Goal: Task Accomplishment & Management: Manage account settings

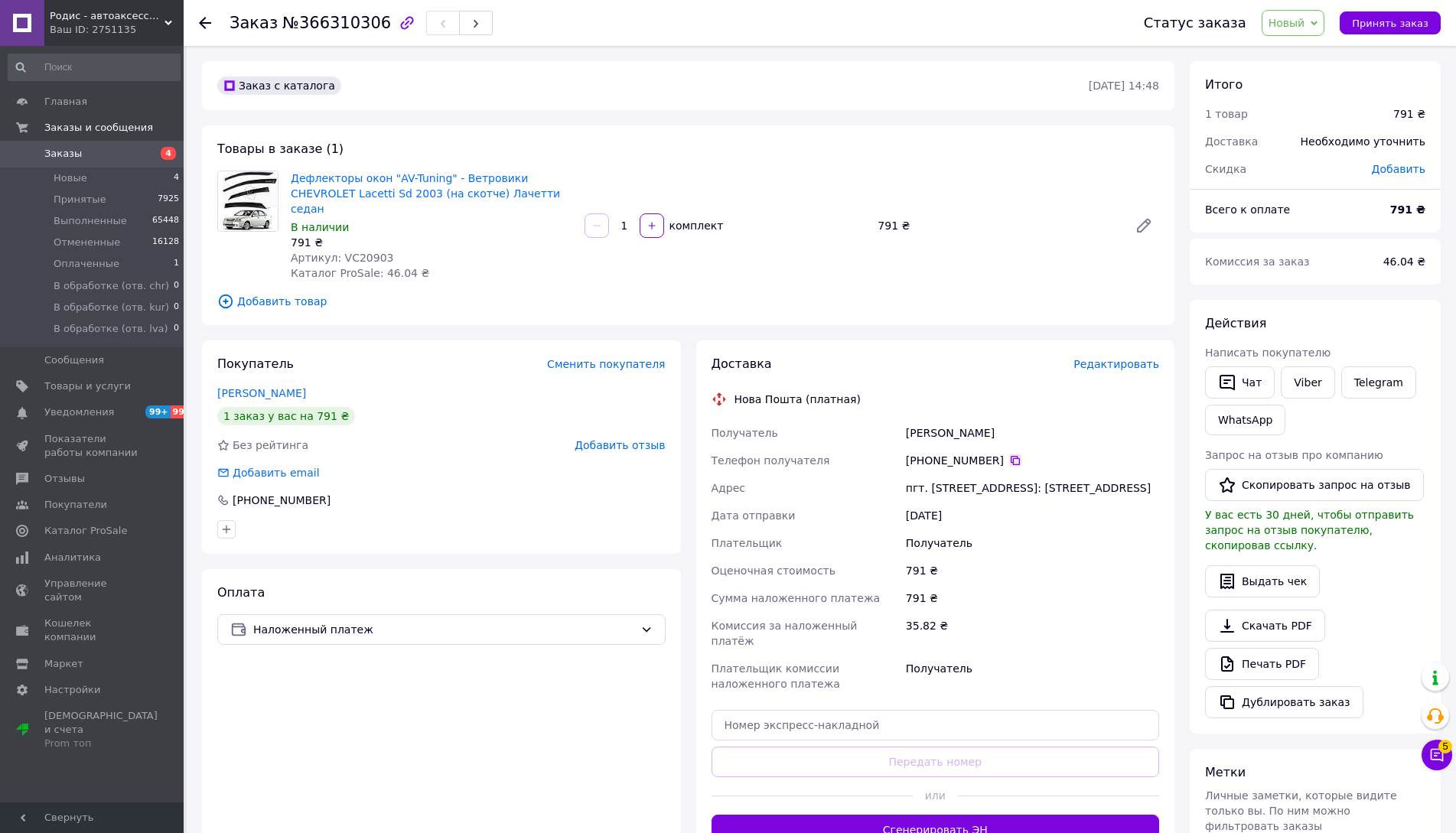
click at [1011, 456] on icon at bounding box center [1015, 460] width 9 height 9
click at [349, 252] on span "Артикул: VC20903" at bounding box center [342, 257] width 103 height 12
copy span "VC20903"
click at [916, 427] on div "Шестак Владислав" at bounding box center [1032, 432] width 259 height 27
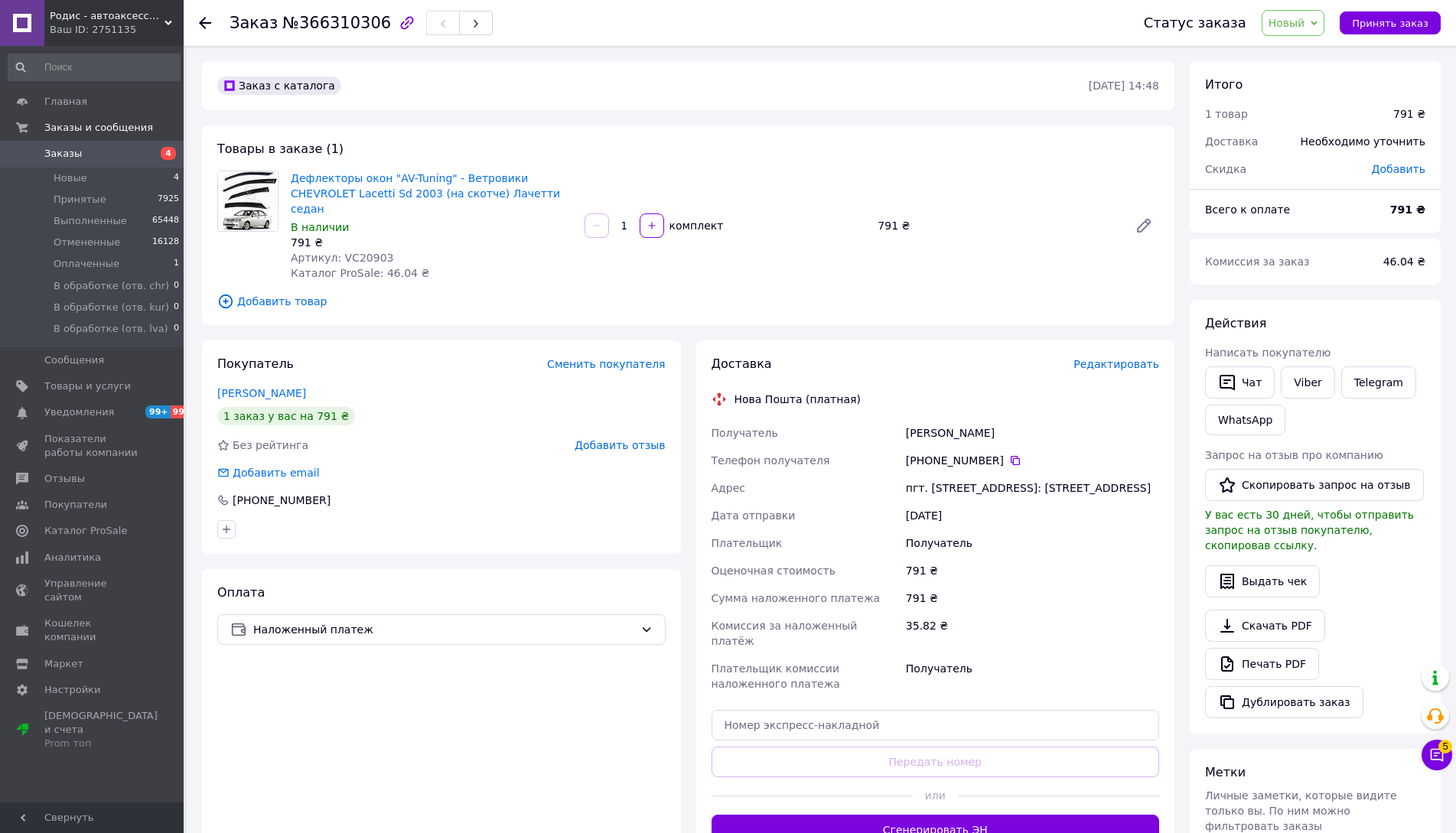
click at [916, 427] on div "Шестак Владислав" at bounding box center [1032, 432] width 259 height 27
click at [920, 419] on div "Шестак Владислав" at bounding box center [1032, 432] width 259 height 27
copy div "Шестак Владислав"
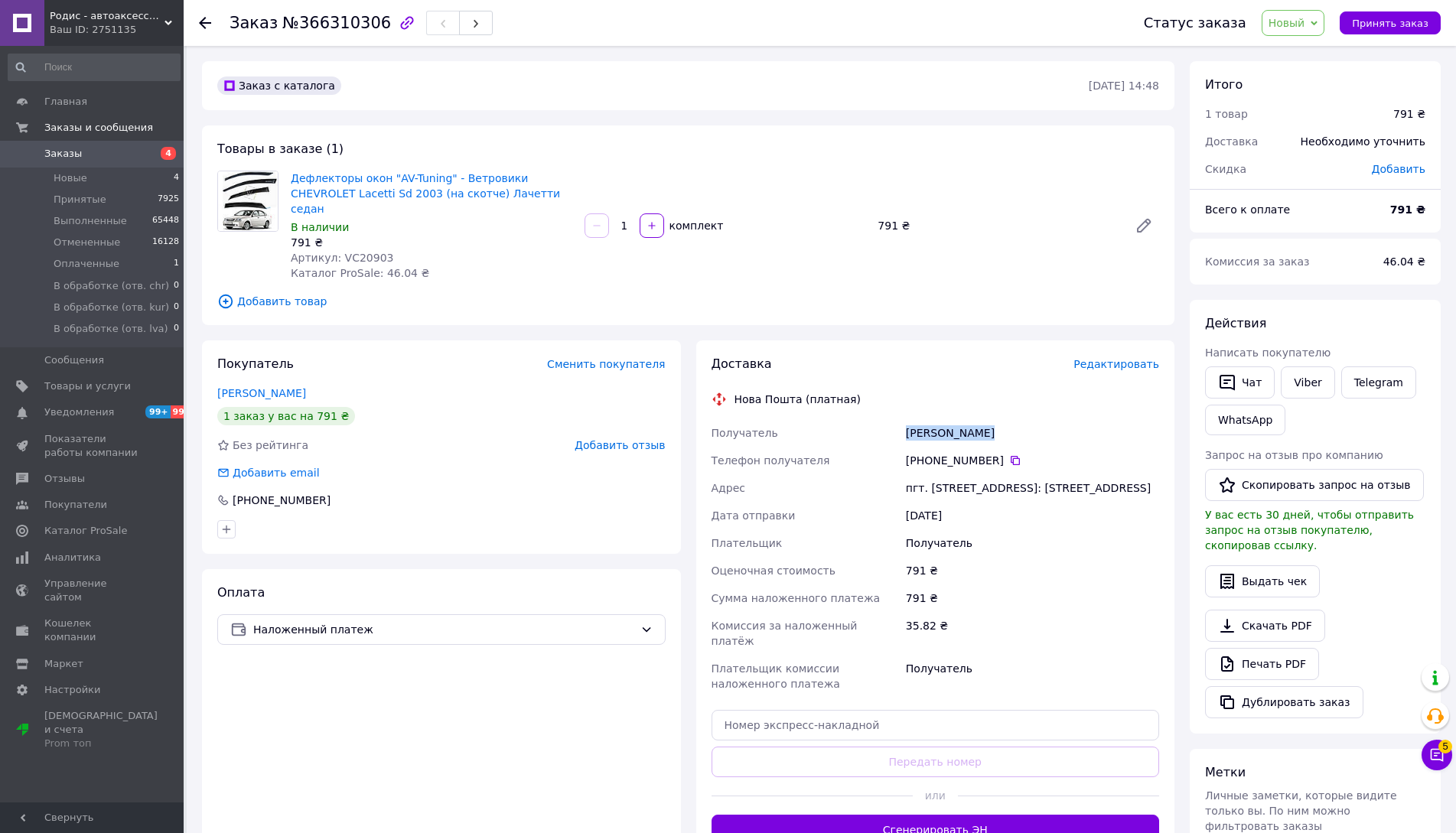
click at [1295, 25] on span "Новый" at bounding box center [1286, 22] width 36 height 12
click at [1289, 57] on li "Принят" at bounding box center [1328, 53] width 131 height 23
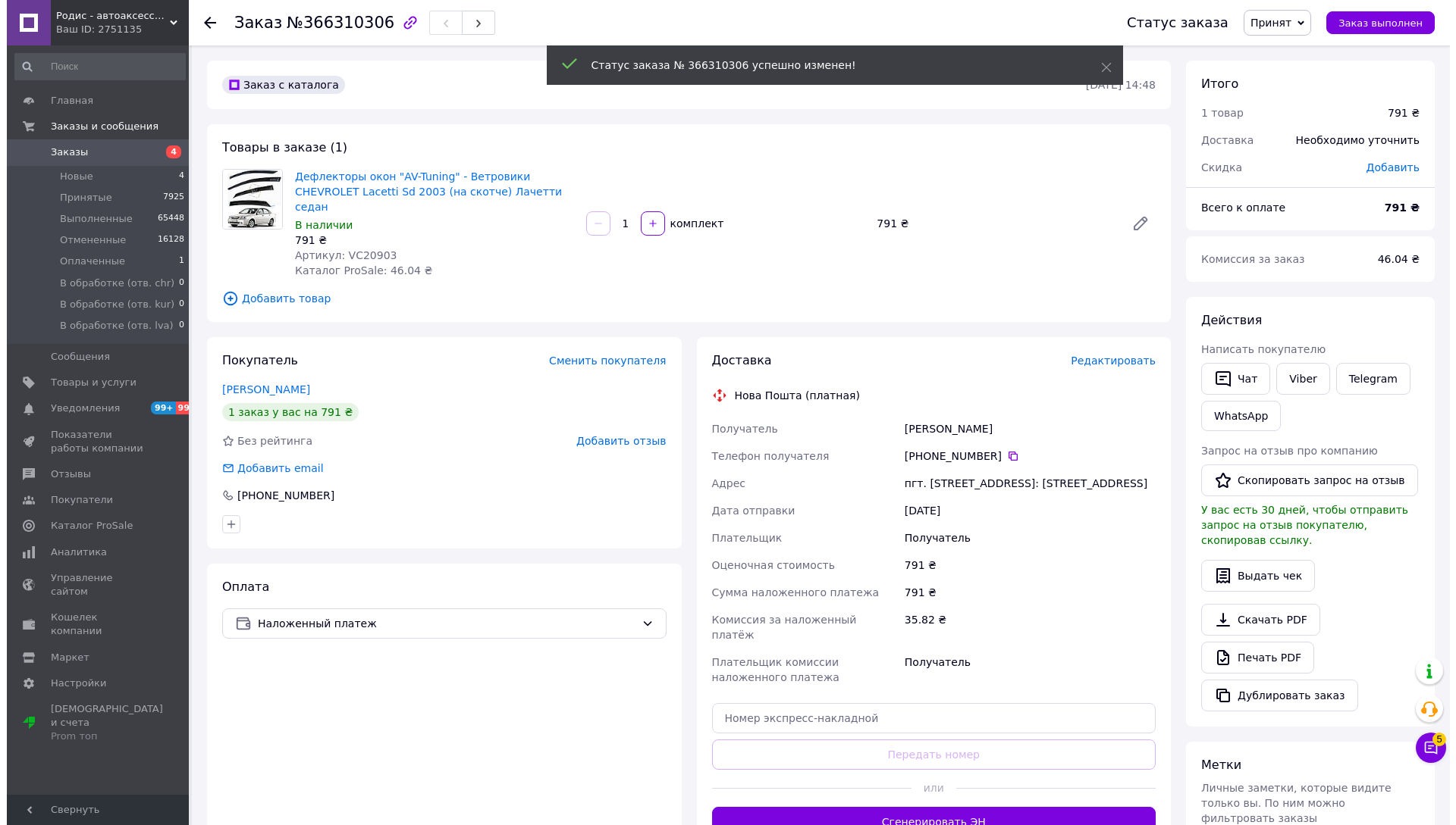
scroll to position [152, 0]
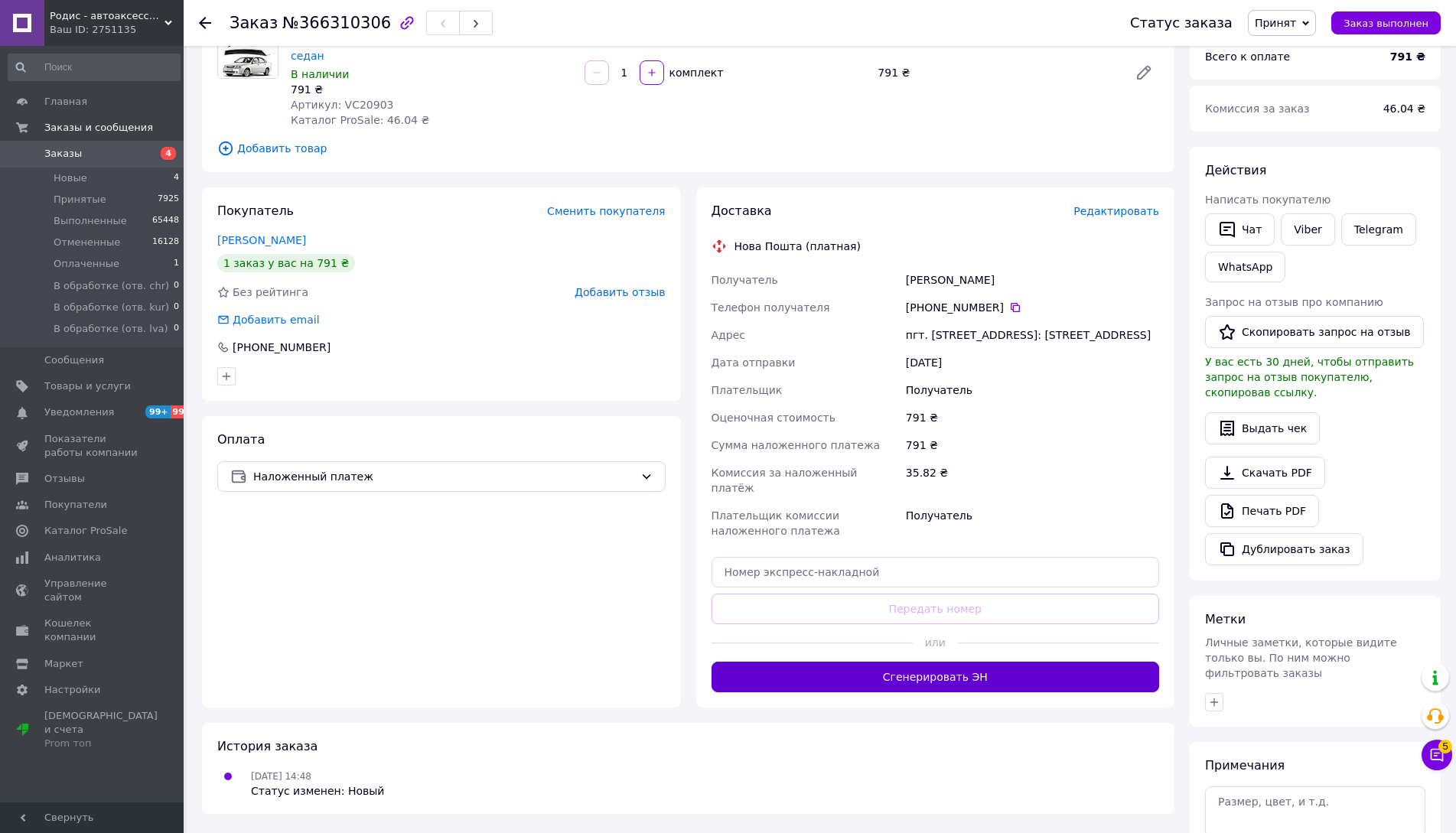
click at [904, 662] on button "Сгенерировать ЭН" at bounding box center [935, 677] width 448 height 31
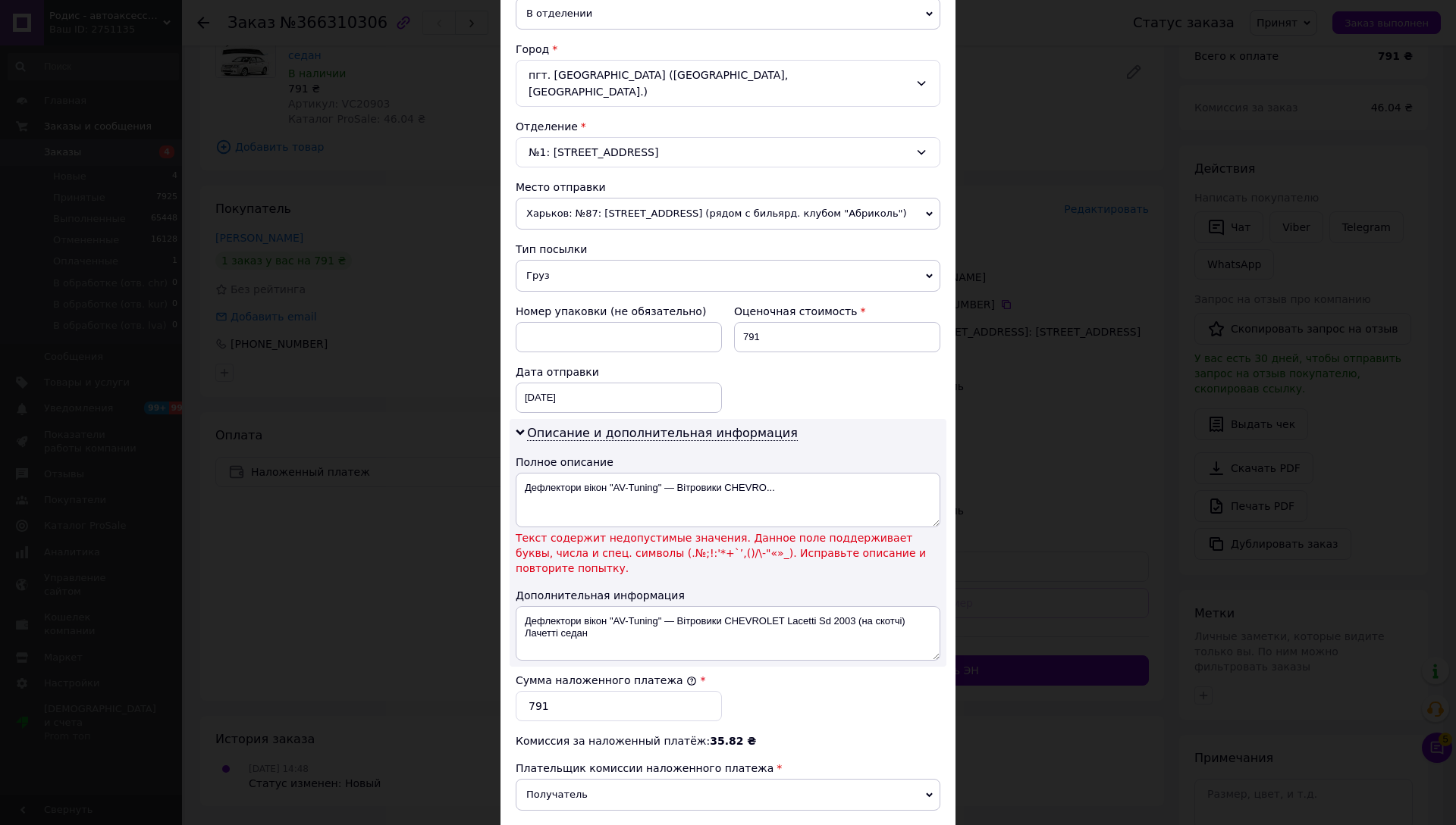
scroll to position [455, 0]
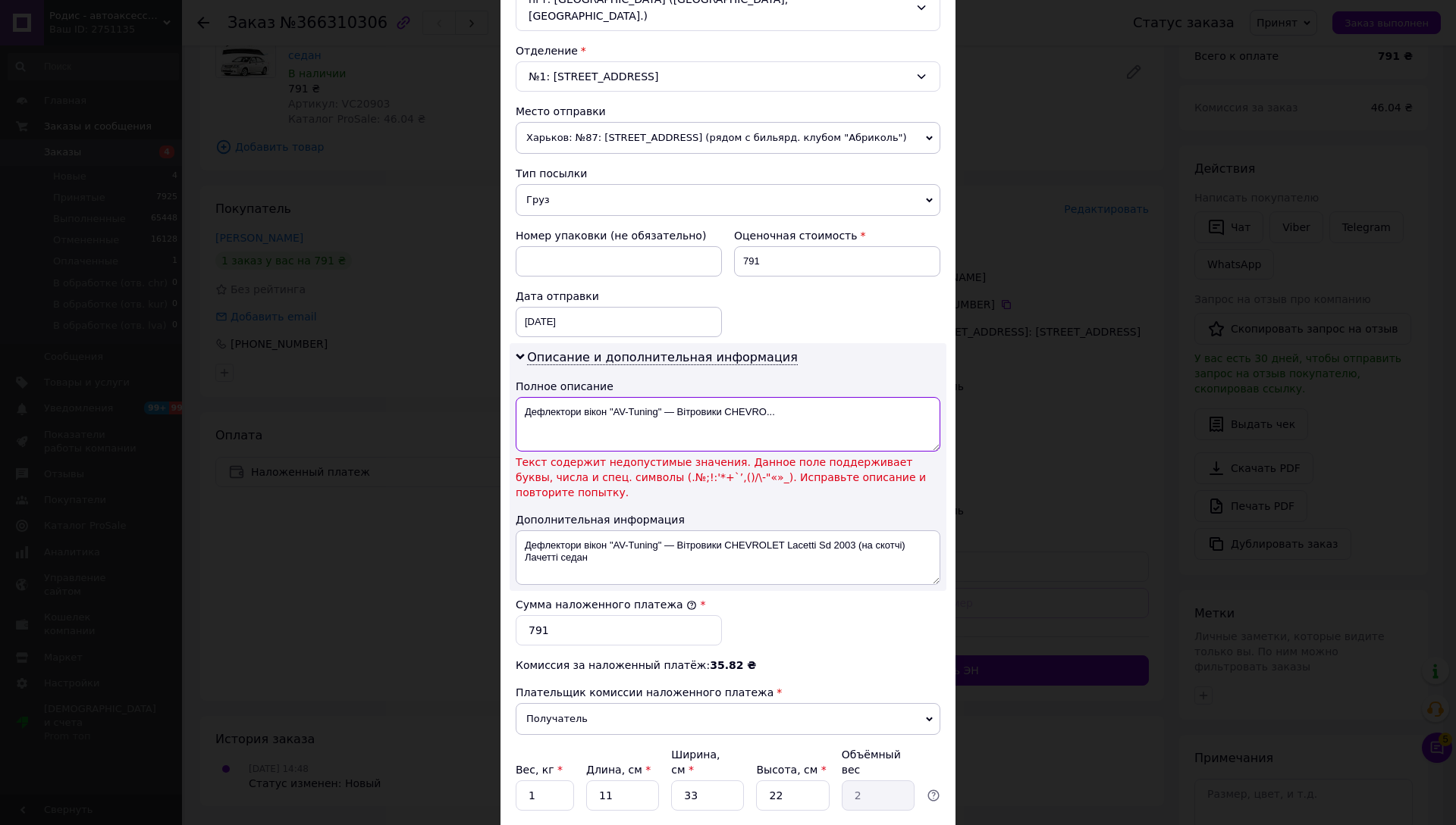
click at [671, 397] on textarea "Дефлектори вікон "AV-Tuning" — Вітровики CHEVRO..." at bounding box center [728, 424] width 425 height 55
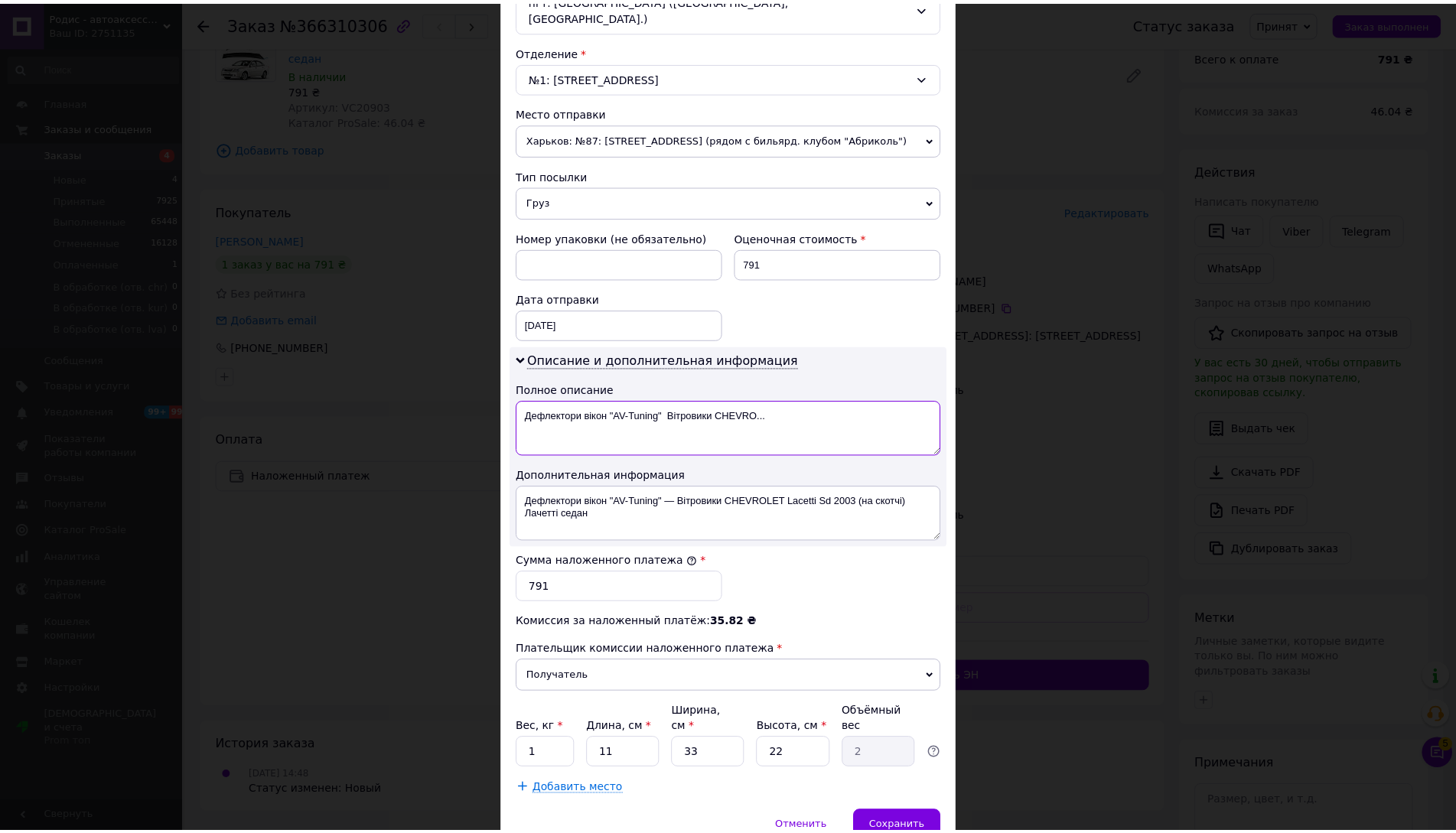
scroll to position [505, 0]
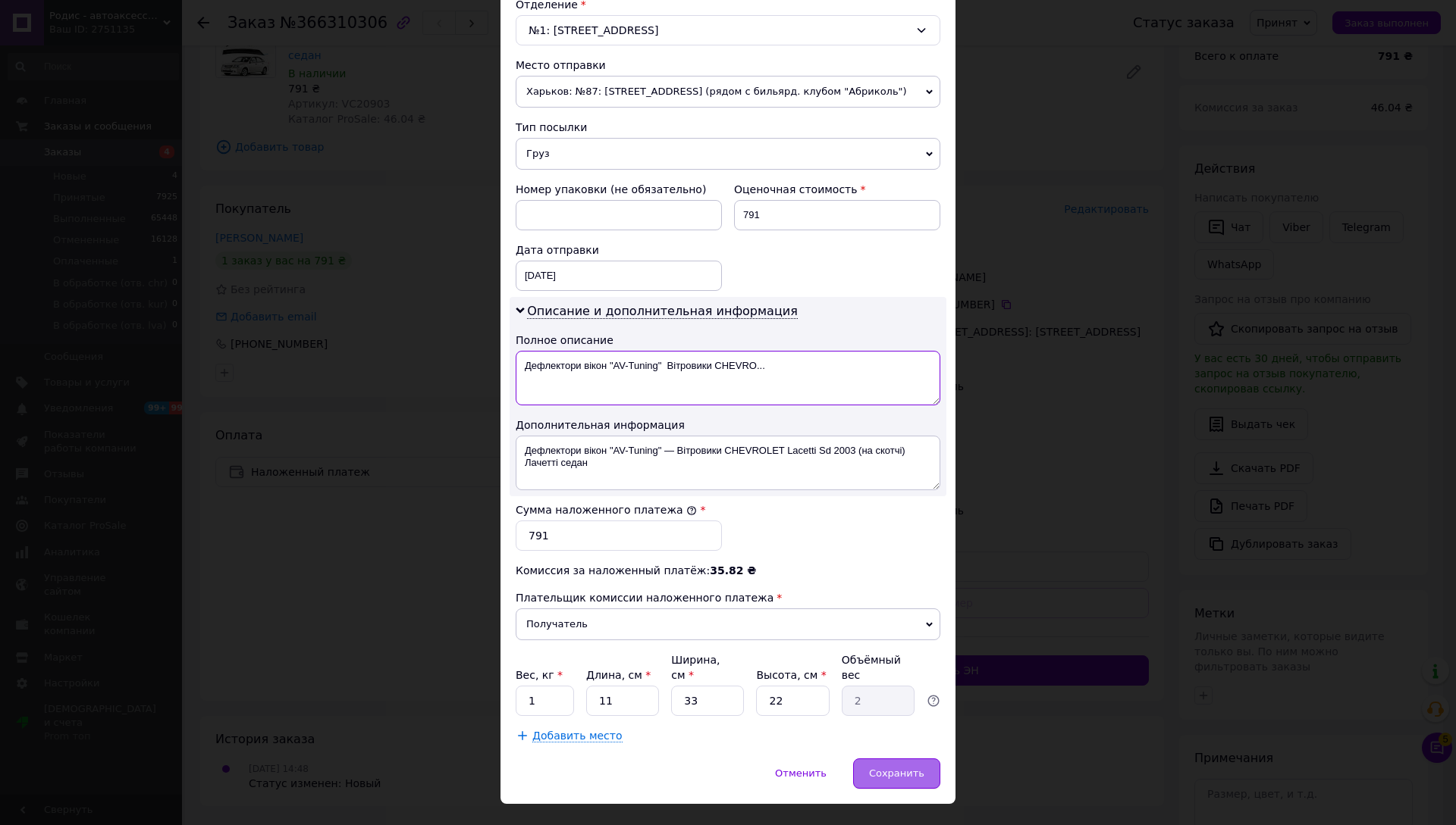
type textarea "Дефлектори вікон "AV-Tuning" Вітровики CHEVRO..."
click at [916, 768] on span "Сохранить" at bounding box center [897, 773] width 56 height 11
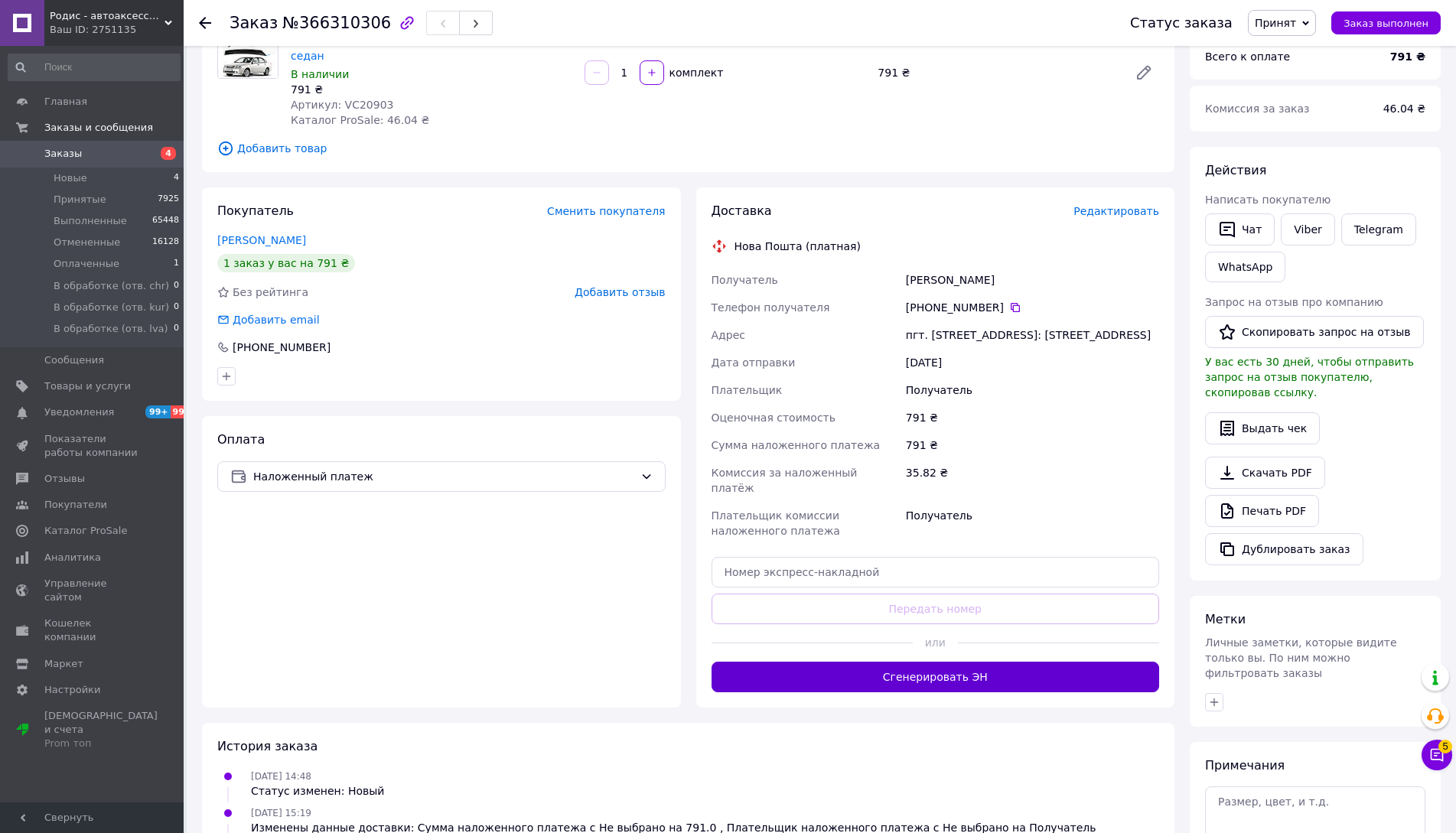
click at [850, 662] on button "Сгенерировать ЭН" at bounding box center [935, 677] width 448 height 31
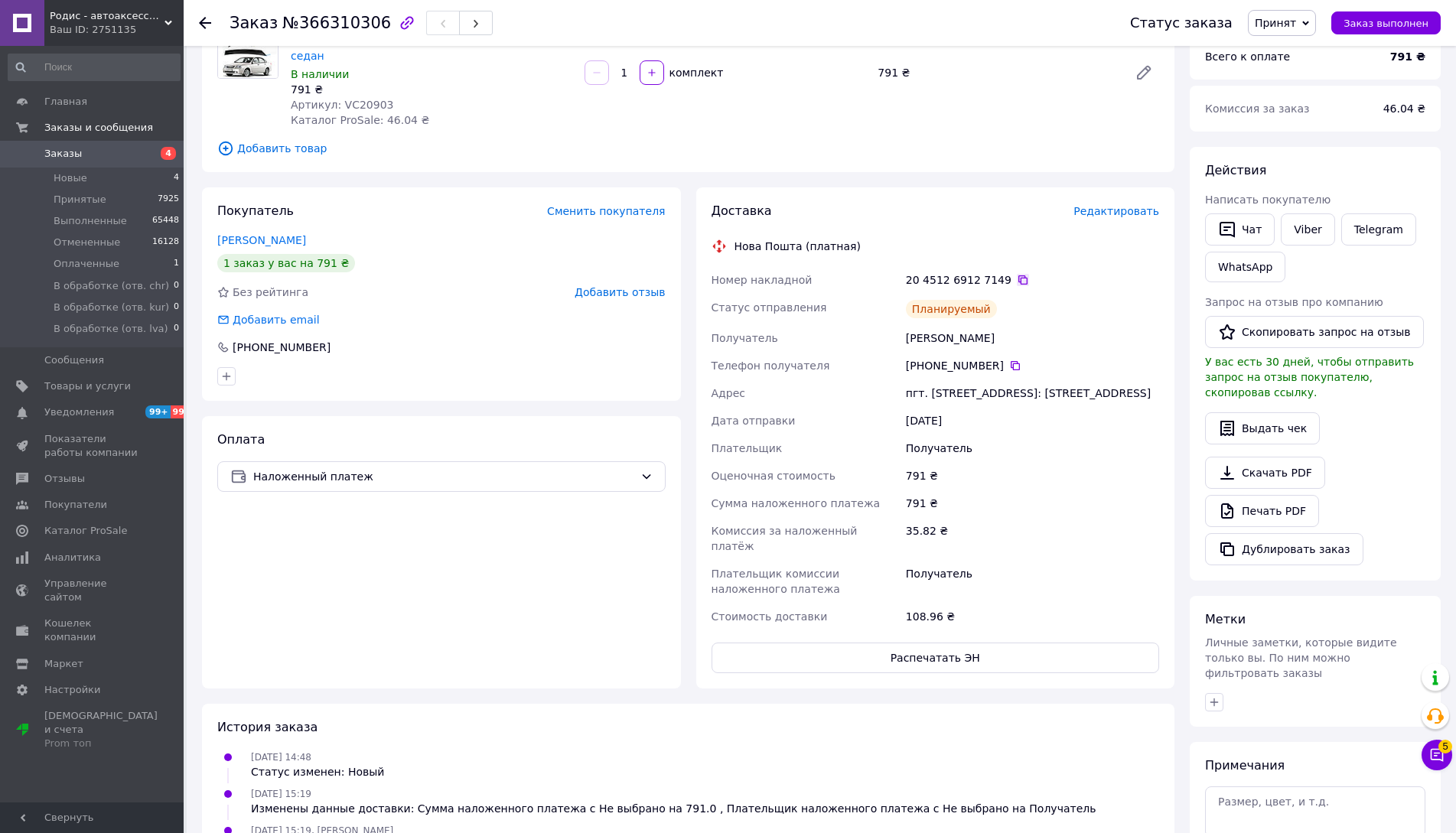
click at [1018, 275] on icon at bounding box center [1023, 280] width 9 height 9
click at [939, 272] on div "20 4512 6912 7149" at bounding box center [1032, 280] width 254 height 15
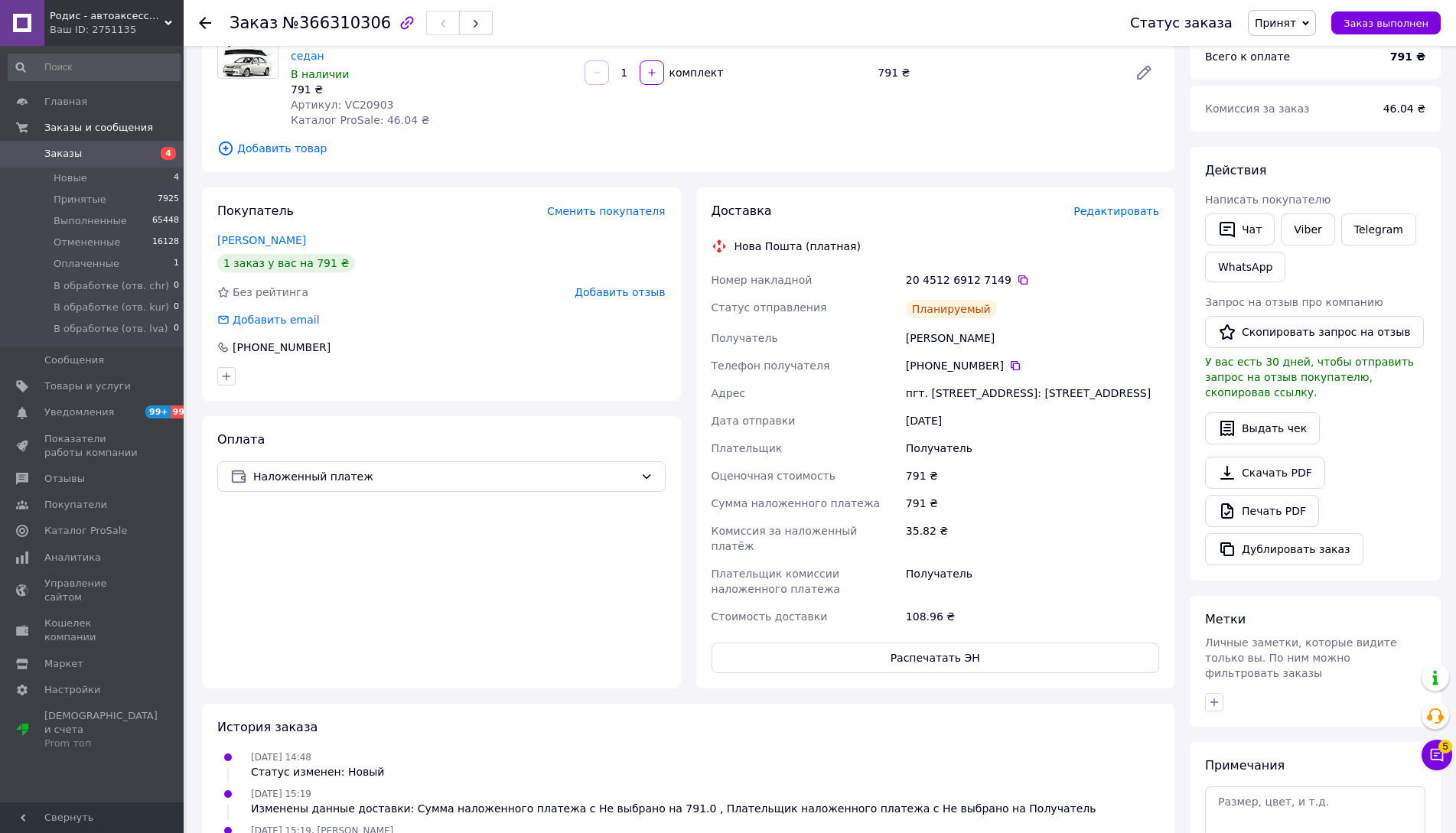
click at [1053, 272] on div "20 4512 6912 7149" at bounding box center [1032, 280] width 254 height 15
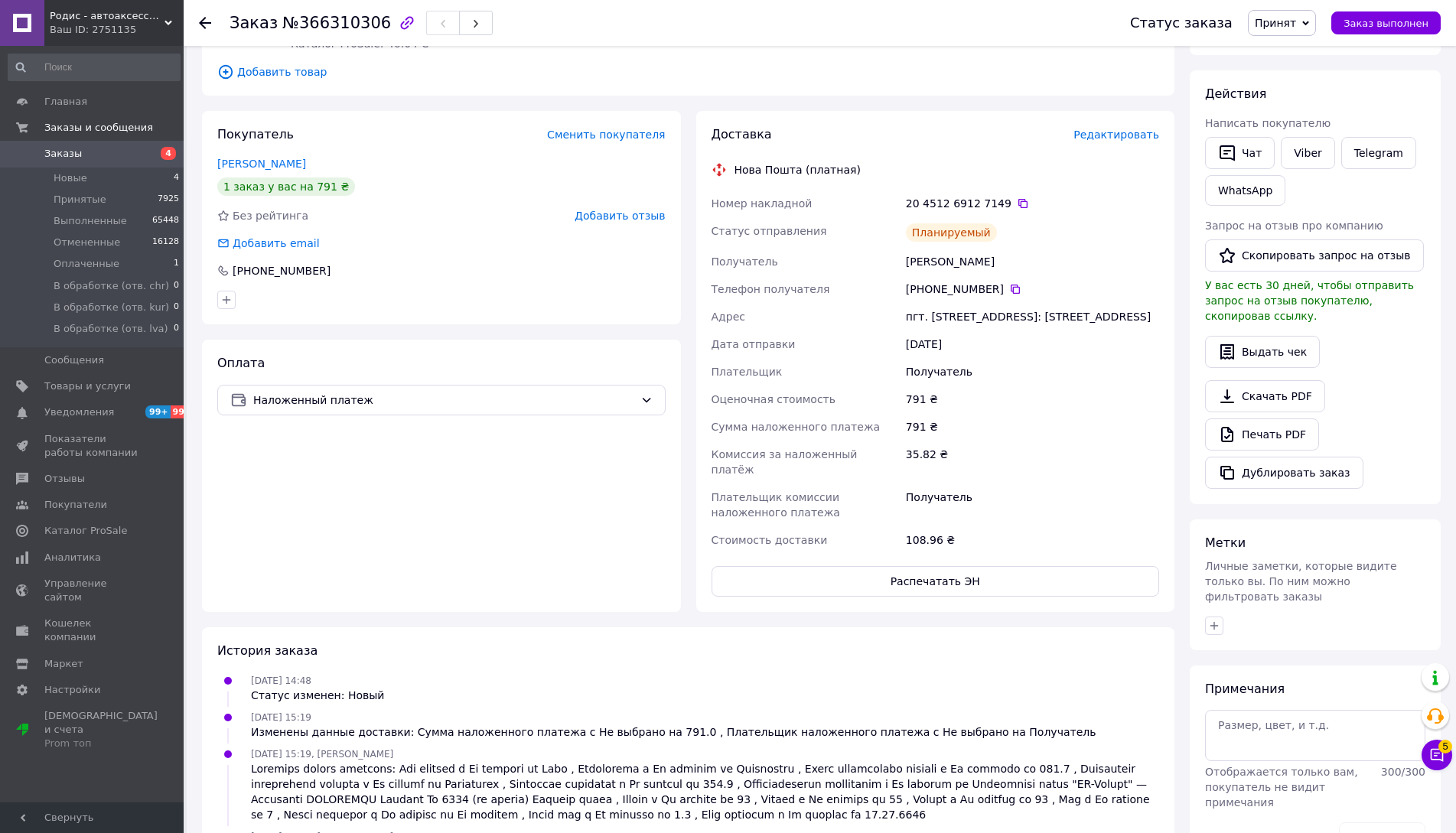
scroll to position [270, 0]
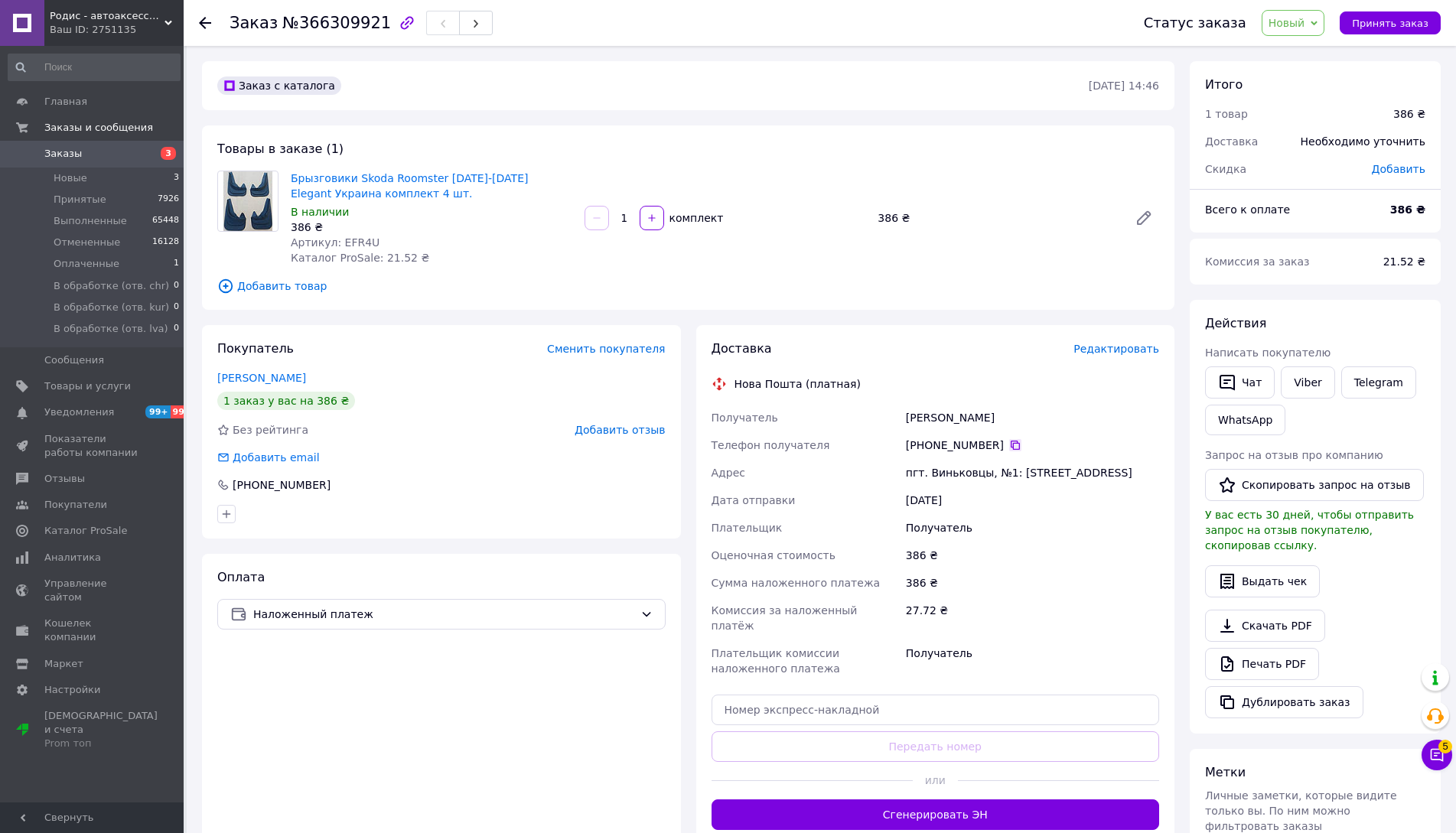
click at [1011, 446] on icon at bounding box center [1014, 445] width 12 height 12
click at [938, 416] on div "Войцехівський Петро" at bounding box center [1032, 417] width 259 height 27
copy div "Войцехівський Петро"
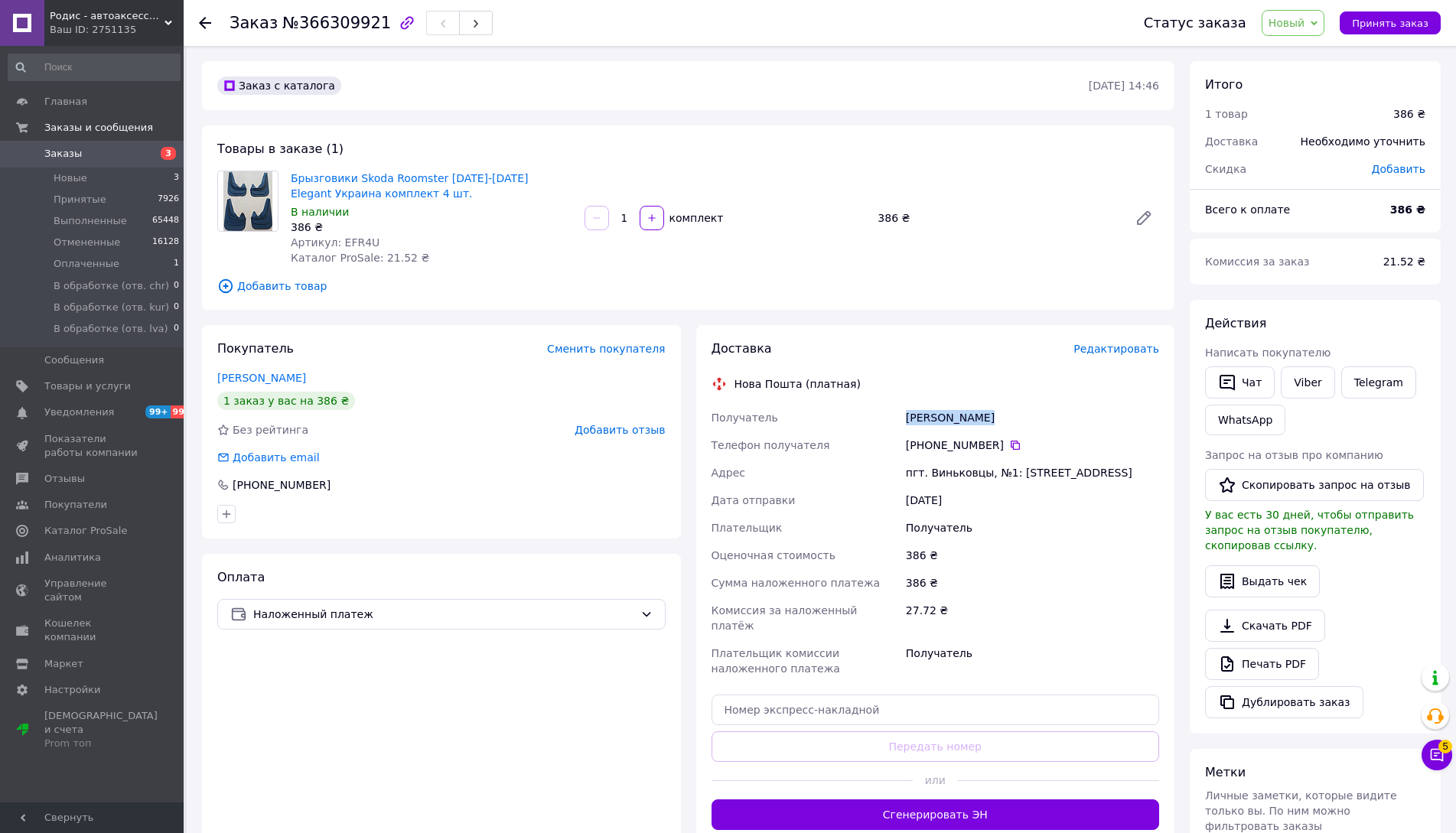
click at [346, 241] on span "Артикул: EFR4U" at bounding box center [335, 242] width 89 height 12
copy span "EFR4U"
click at [1301, 22] on span "Новый" at bounding box center [1286, 22] width 36 height 12
click at [1293, 48] on li "Принят" at bounding box center [1328, 53] width 131 height 23
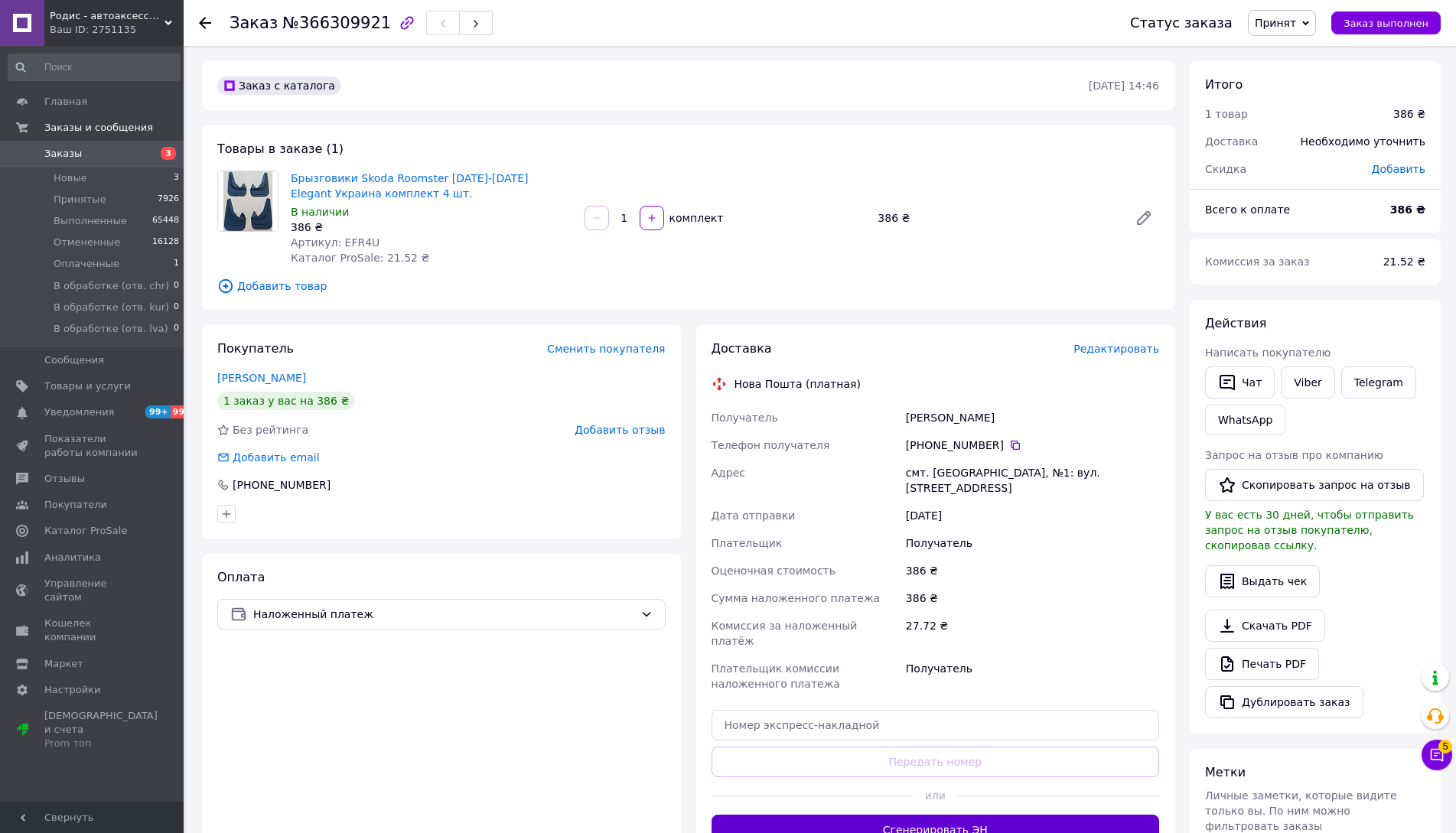
click at [863, 815] on button "Сгенерировать ЭН" at bounding box center [935, 830] width 448 height 31
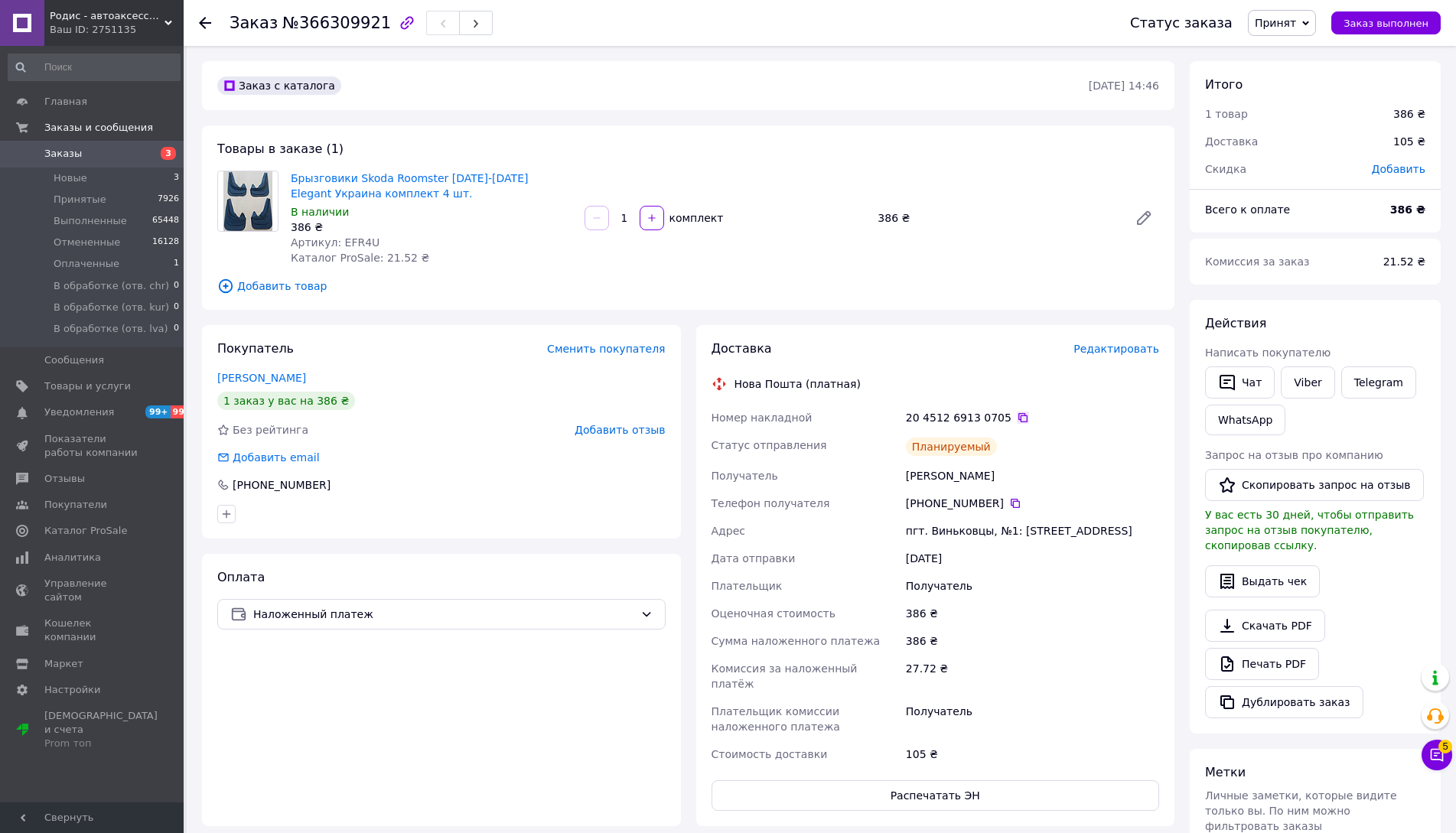
click at [1018, 418] on icon at bounding box center [1023, 417] width 9 height 9
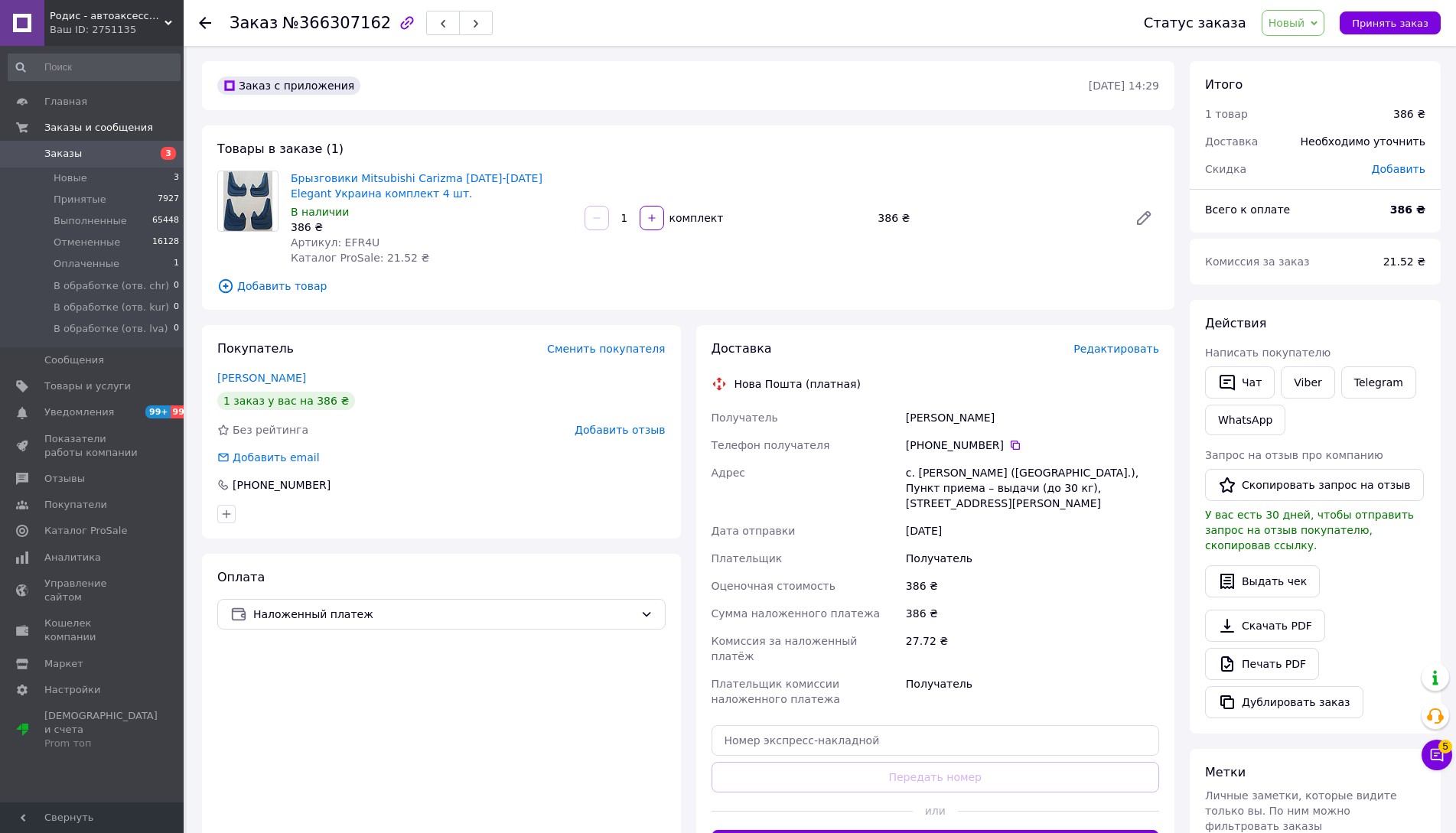
drag, startPoint x: 1003, startPoint y: 443, endPoint x: 947, endPoint y: 464, distance: 59.8
click at [1009, 443] on icon at bounding box center [1014, 445] width 12 height 12
click at [941, 416] on div "[PERSON_NAME]" at bounding box center [1032, 417] width 259 height 27
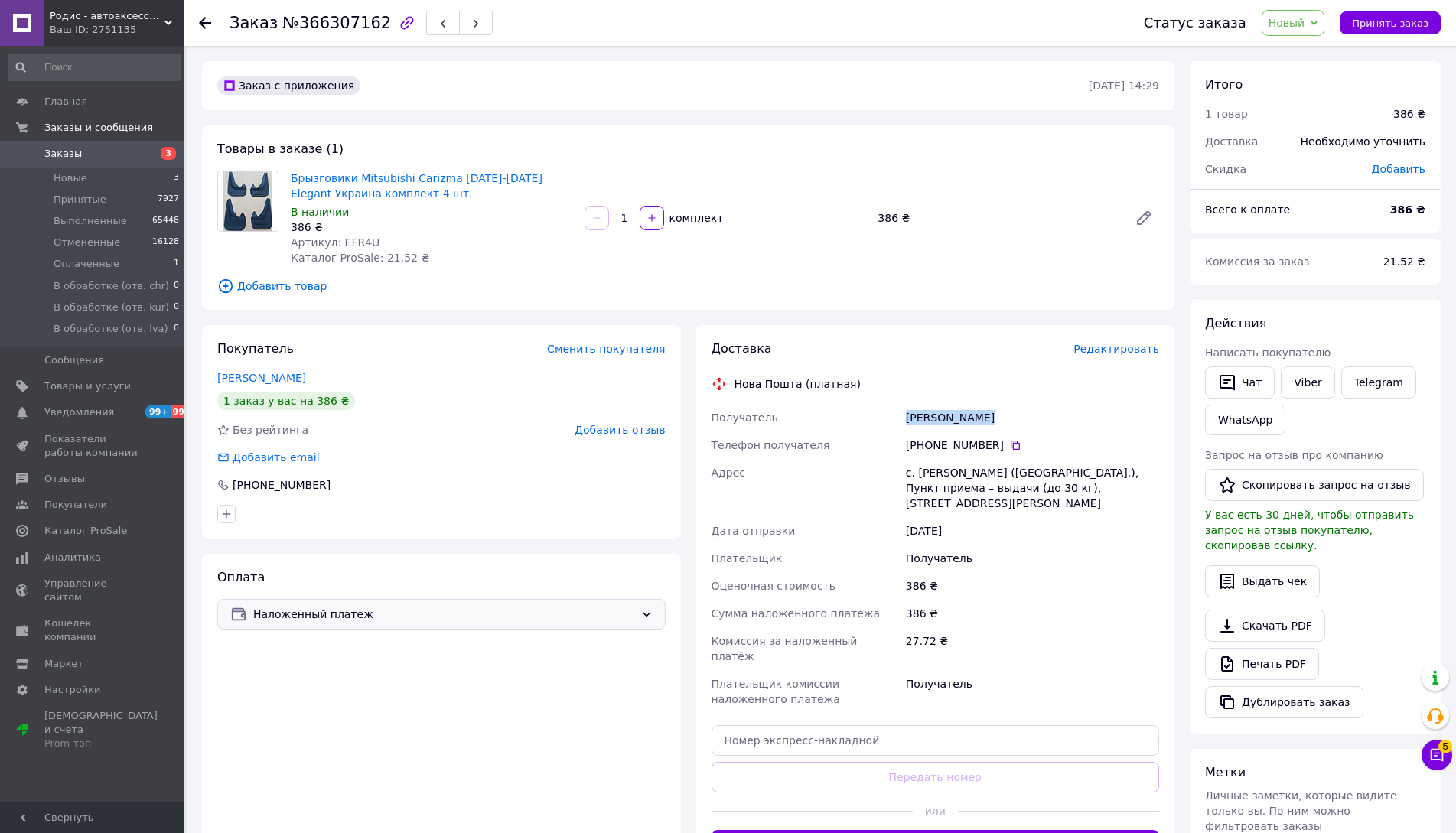
copy div "Соколюк Юрій"
click at [945, 416] on div "Соколюк Юрій" at bounding box center [1032, 417] width 259 height 27
click at [945, 416] on div "Соколюк Юрій" at bounding box center [1032, 417] width 259 height 27
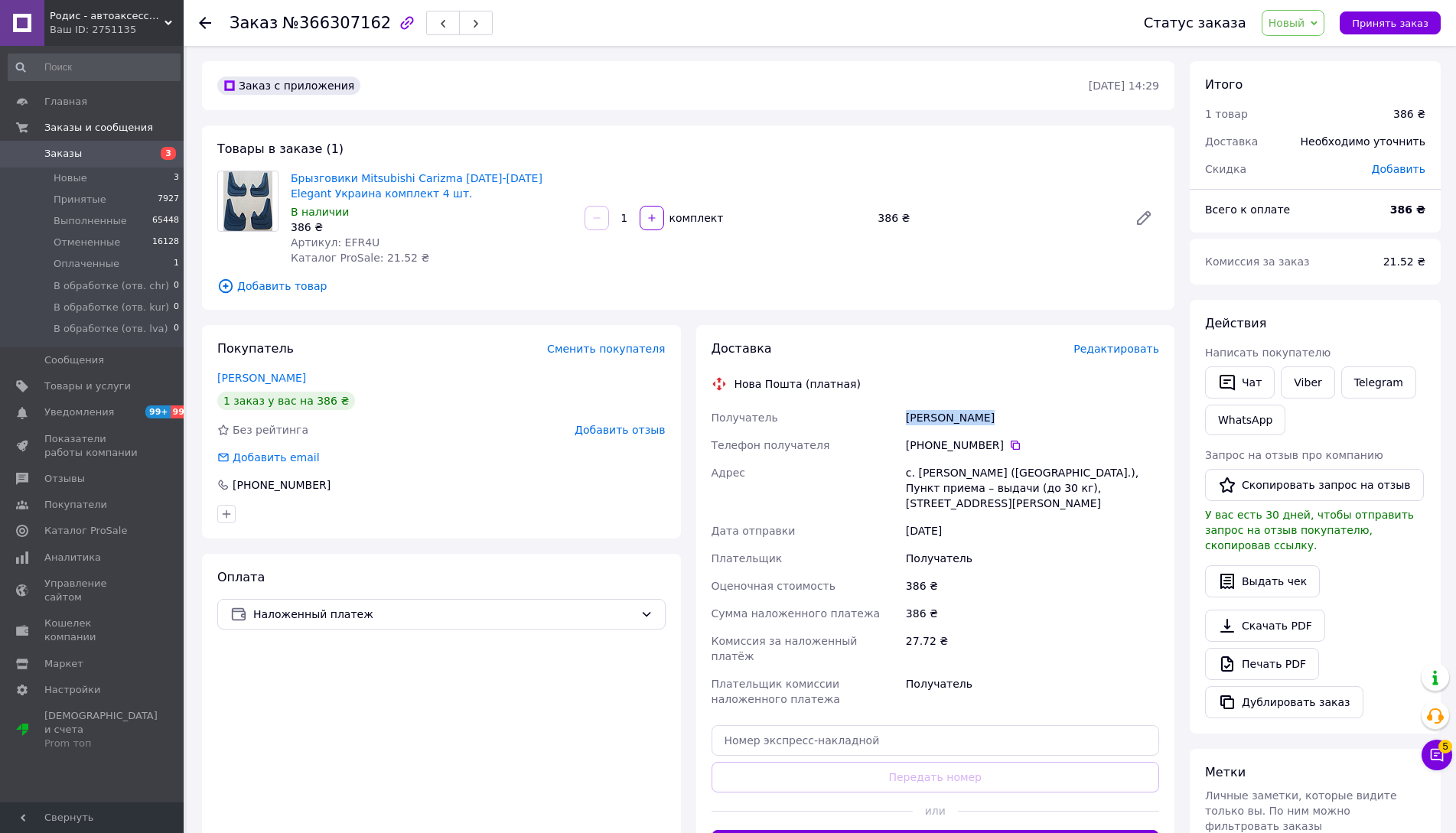
click at [946, 416] on div "Соколюк Юрій" at bounding box center [1032, 417] width 259 height 27
click at [949, 416] on div "Соколюк Юрій" at bounding box center [1032, 417] width 259 height 27
click at [950, 416] on div "Соколюк Юрій" at bounding box center [1032, 417] width 259 height 27
click at [941, 415] on div "Соколюк Юрій" at bounding box center [1032, 417] width 259 height 27
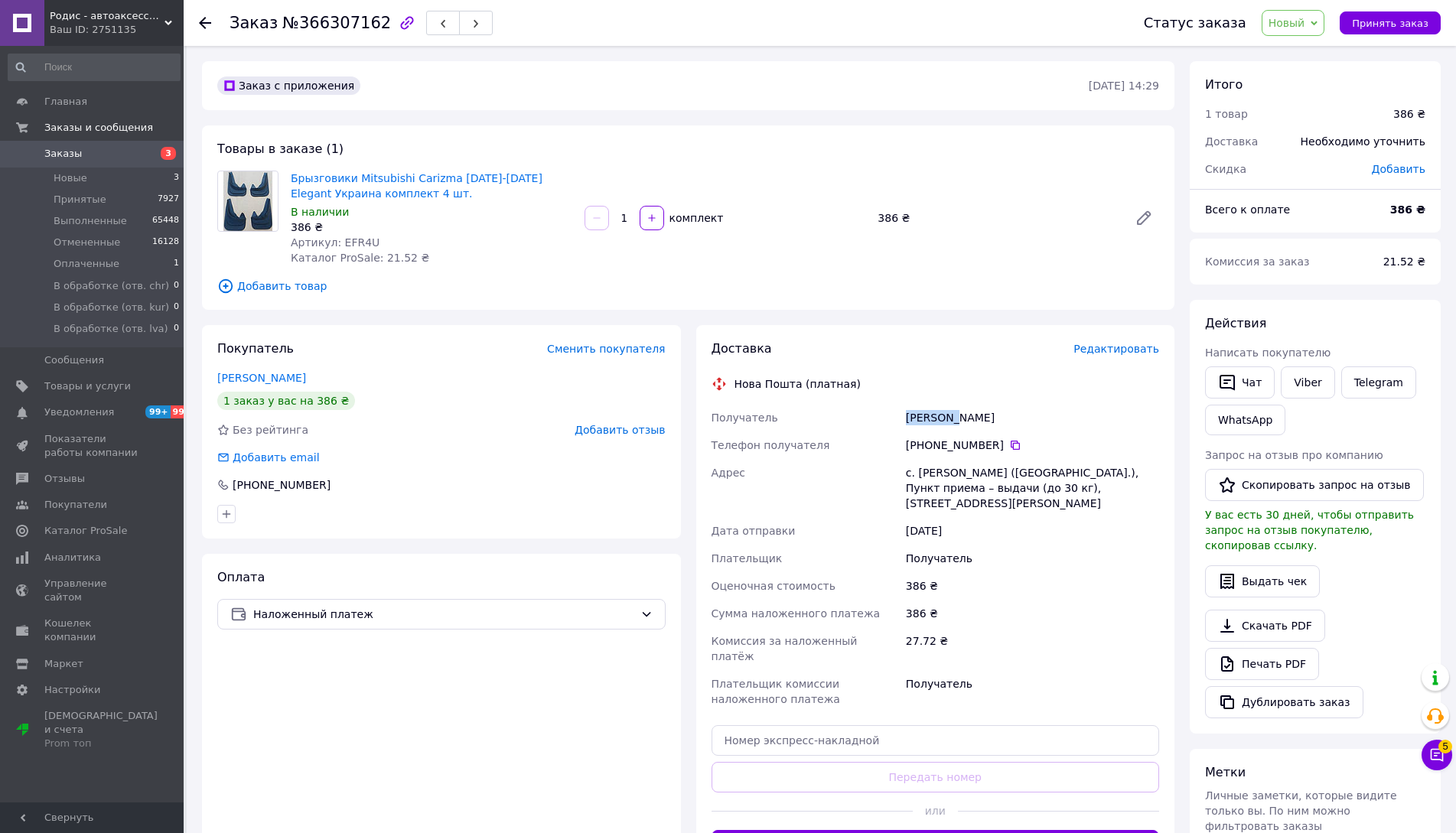
click at [941, 415] on div "Соколюк Юрій" at bounding box center [1032, 417] width 259 height 27
click at [983, 420] on div "Соколюк Юрій" at bounding box center [1032, 417] width 259 height 27
click at [974, 412] on div "Соколюк Юрій" at bounding box center [1032, 417] width 259 height 27
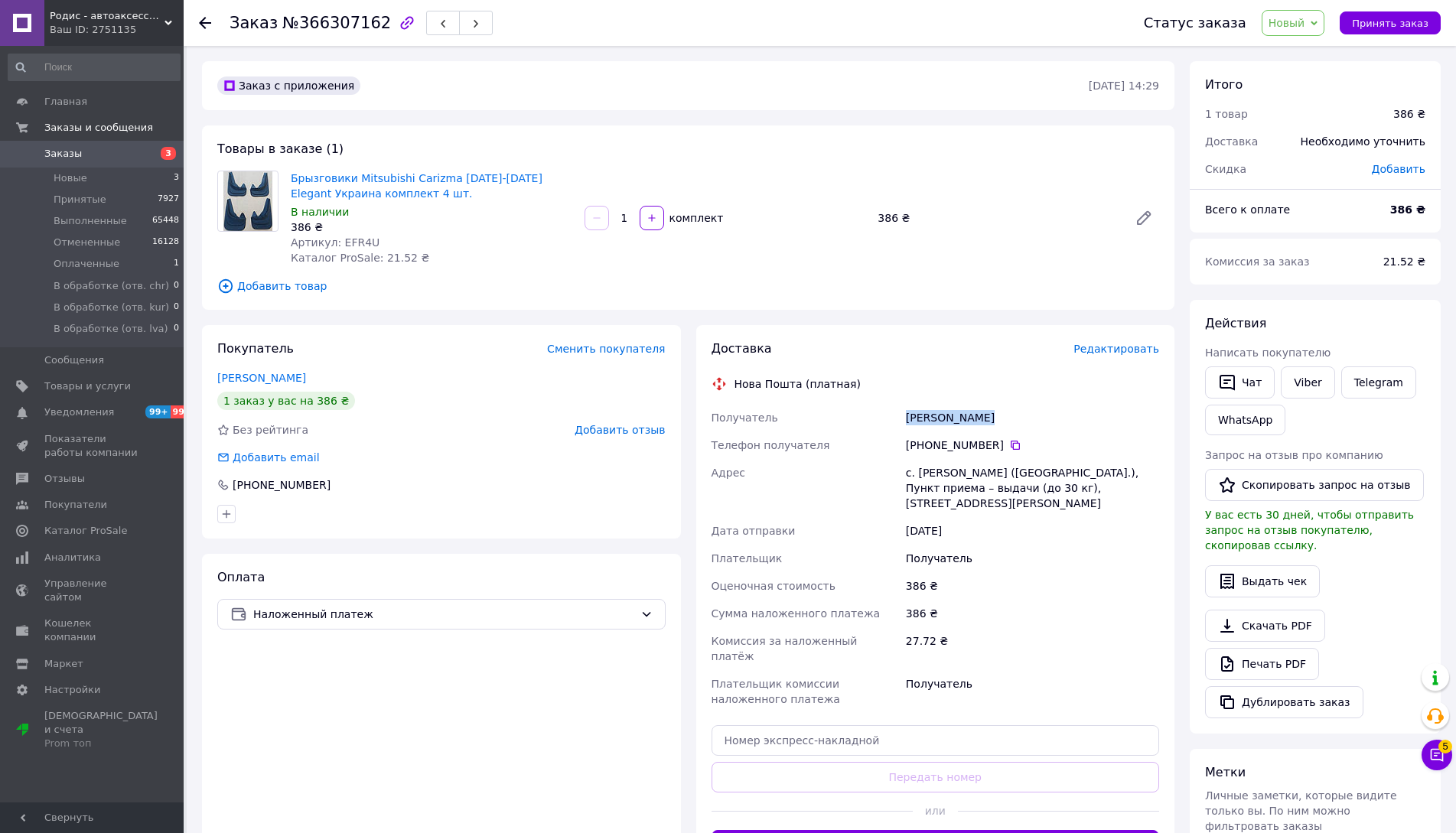
click at [974, 412] on div "Соколюк Юрій" at bounding box center [1032, 417] width 259 height 27
click at [350, 242] on span "Артикул: EFR4U" at bounding box center [335, 242] width 89 height 12
copy span "EFR4U"
click at [1296, 21] on span "Новый" at bounding box center [1286, 22] width 36 height 12
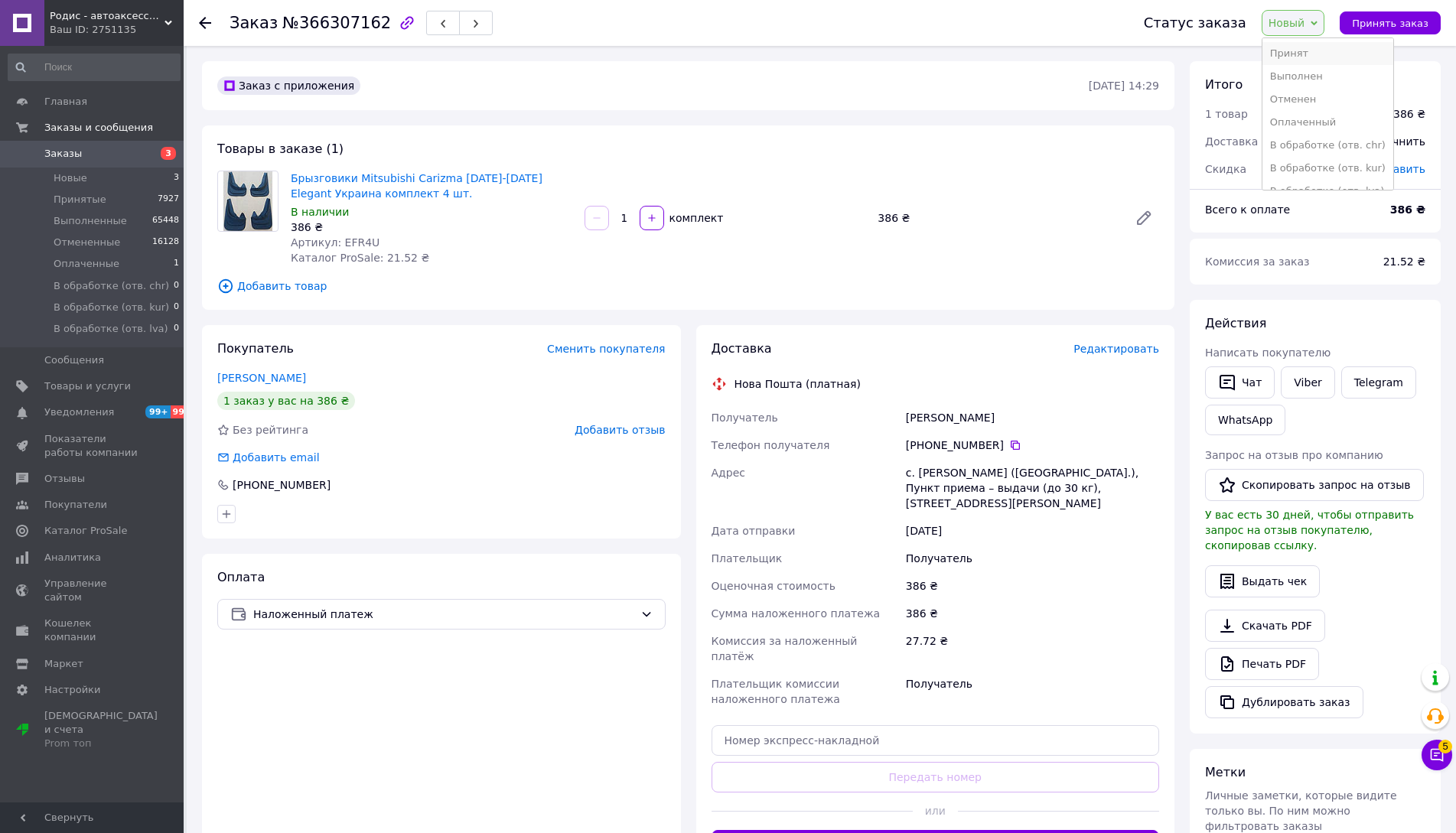
click at [1297, 51] on li "Принят" at bounding box center [1328, 53] width 131 height 23
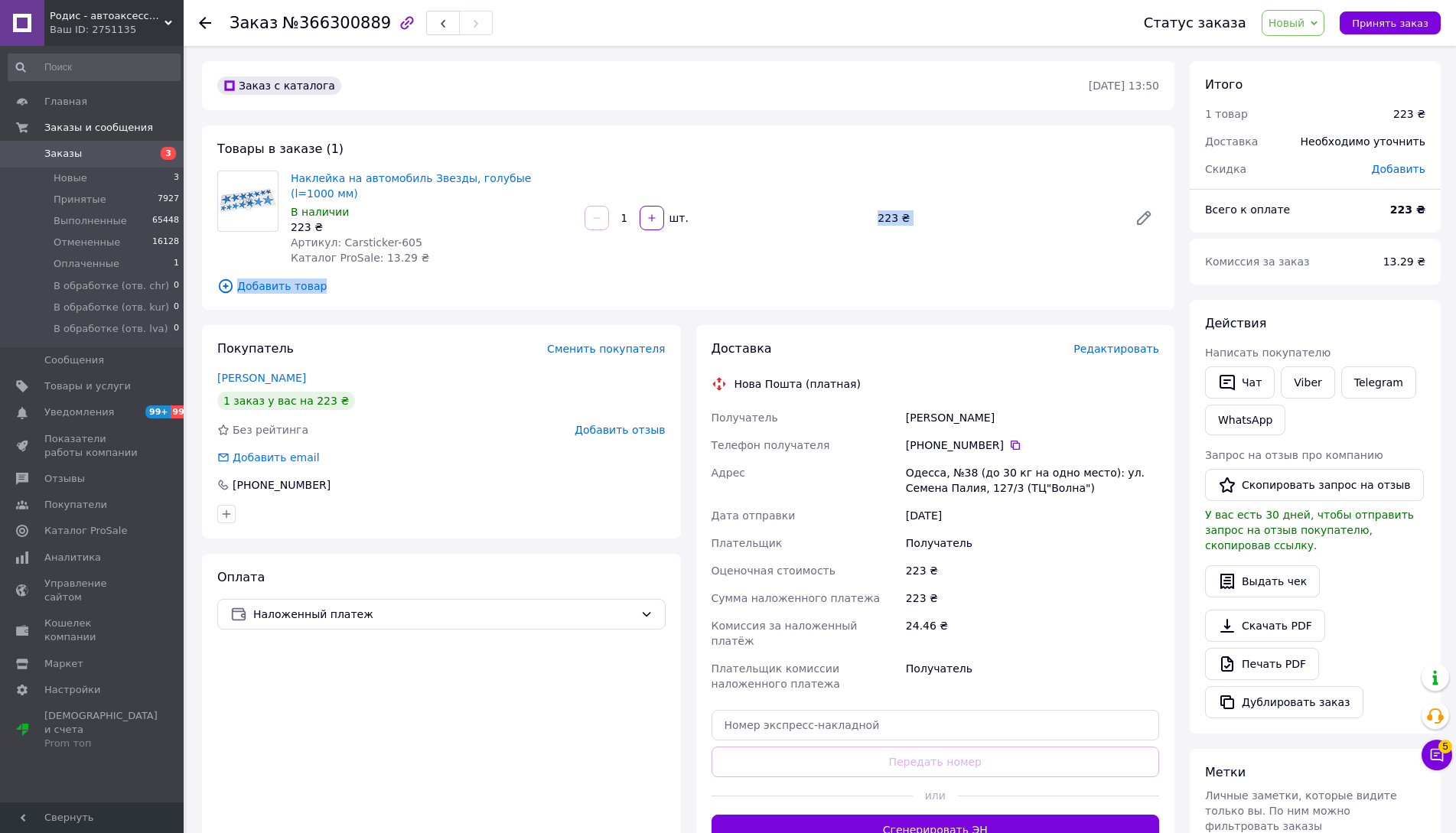
drag, startPoint x: 723, startPoint y: 169, endPoint x: 396, endPoint y: 277, distance: 344.4
click at [396, 277] on div "Товары в заказе (1) Наклейка на автомобиль Звезды, голубые (l=1000 мм) В наличи…" at bounding box center [688, 217] width 972 height 184
click at [415, 300] on div "Заказ с каталога 12.10.2025 • 13:50 Товары в заказе (1) Наклейка на автомобиль …" at bounding box center [688, 579] width 987 height 1037
click at [1001, 438] on div "+380 93 208 90 14" at bounding box center [1032, 446] width 254 height 15
click at [1009, 439] on icon at bounding box center [1014, 445] width 12 height 12
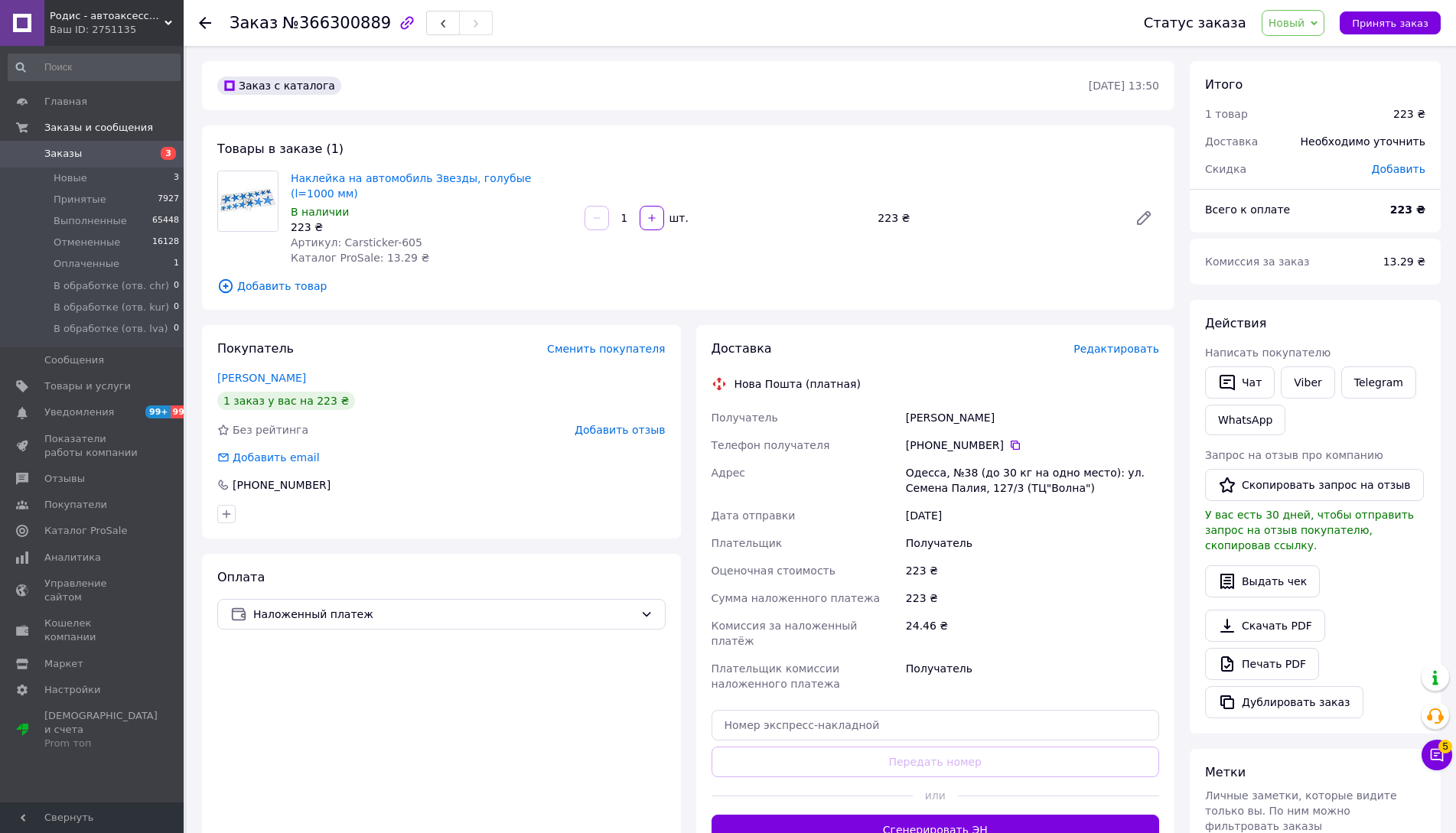
click at [969, 404] on div "Юдин Алексей" at bounding box center [1032, 417] width 259 height 27
copy div "Юдин Алексей"
drag, startPoint x: 335, startPoint y: 228, endPoint x: 498, endPoint y: 226, distance: 163.0
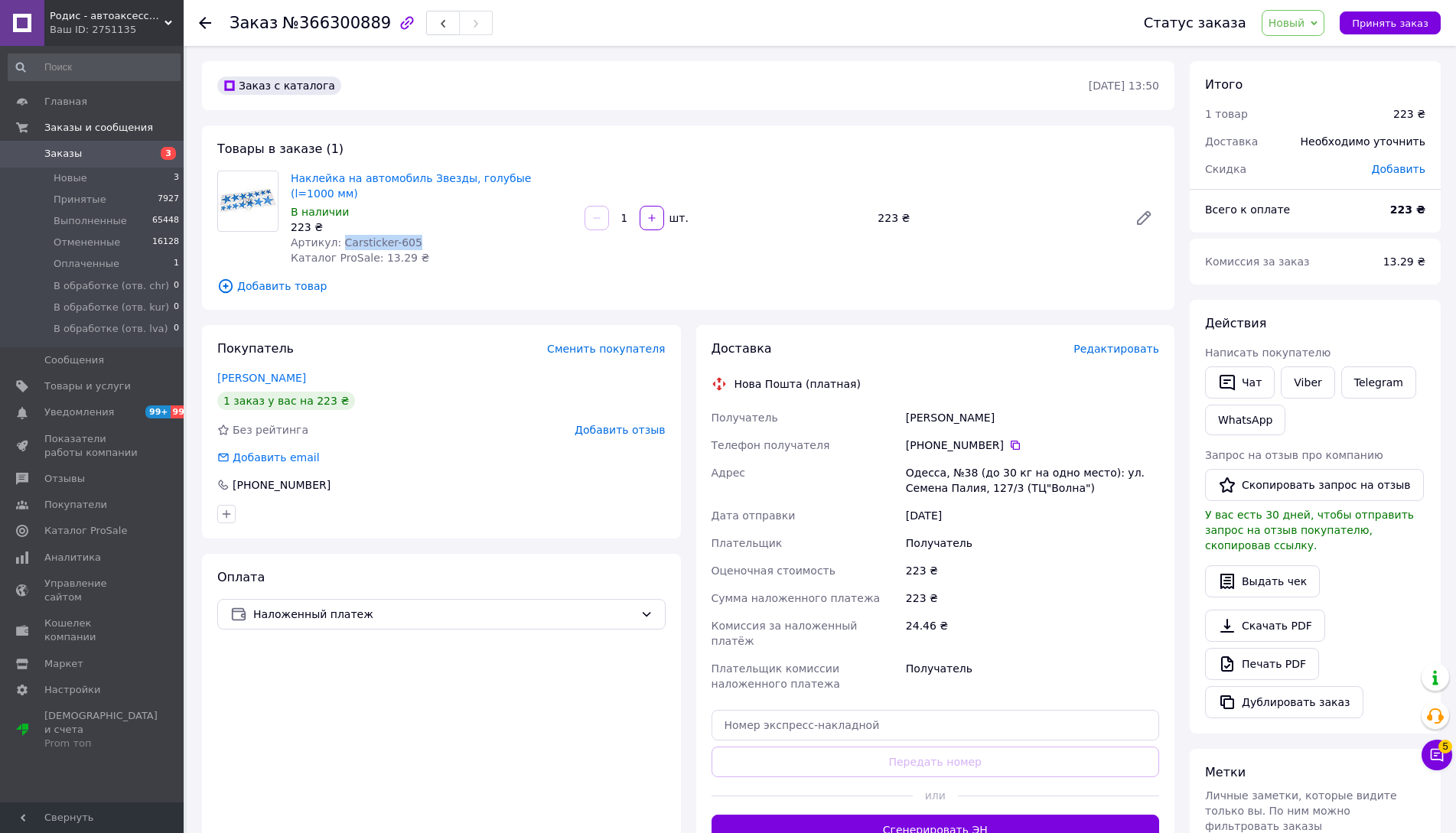
click at [498, 235] on div "Артикул: Carsticker-605" at bounding box center [431, 242] width 282 height 15
copy span "Carsticker-605"
click at [1285, 21] on span "Новый" at bounding box center [1286, 22] width 36 height 12
click at [1289, 56] on li "Принят" at bounding box center [1328, 53] width 131 height 23
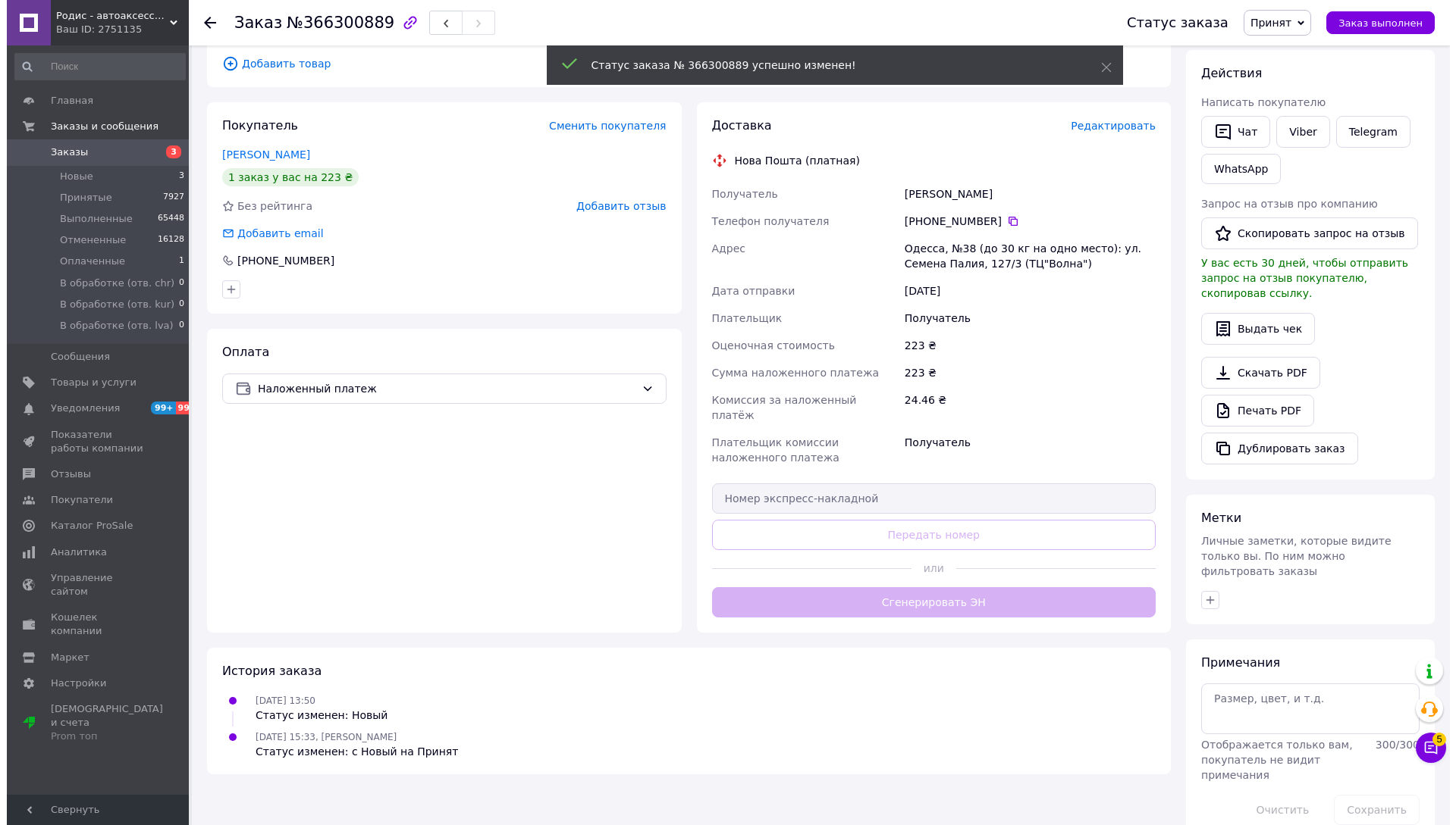
scroll to position [248, 0]
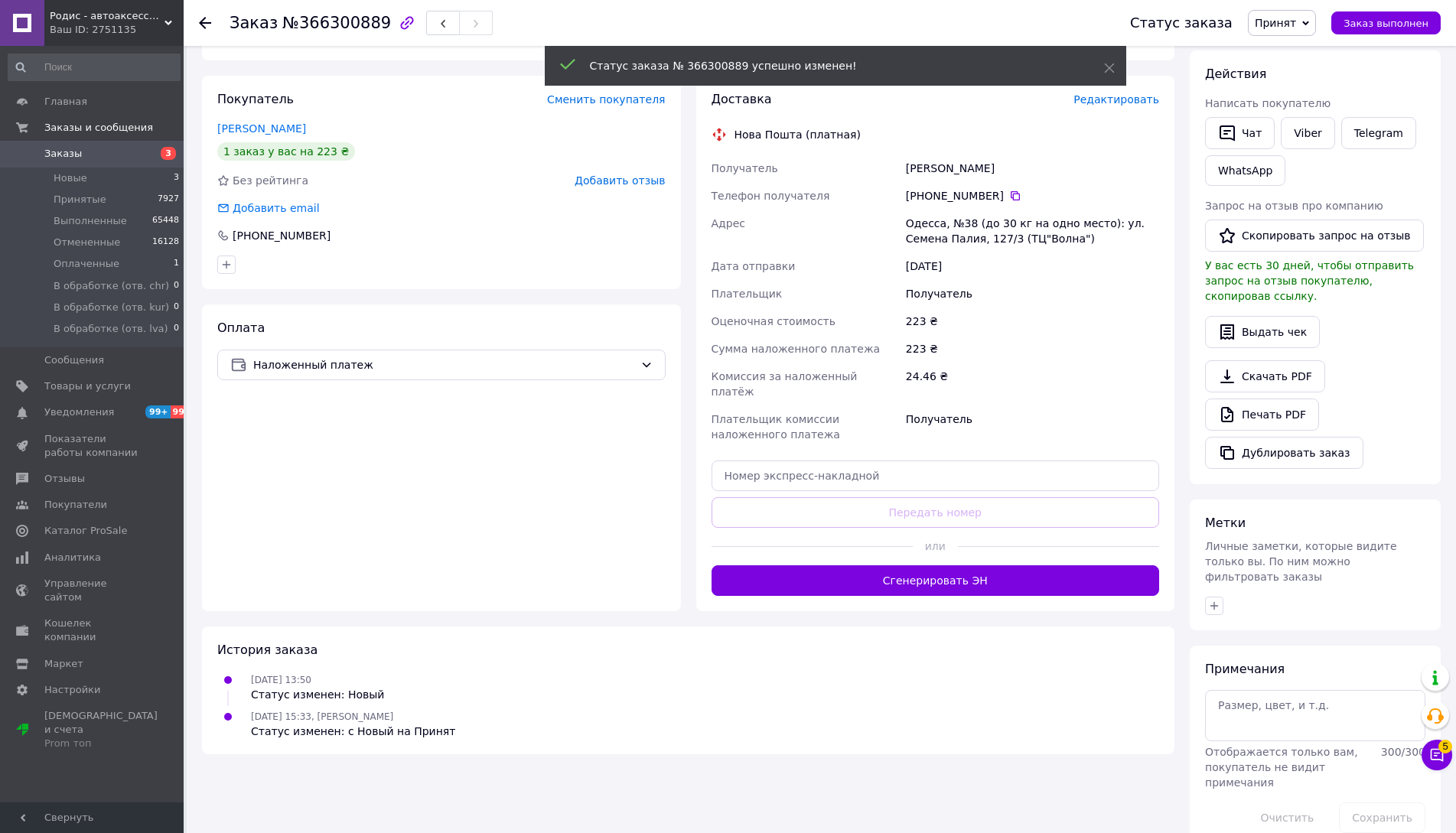
click at [805, 573] on div "Доставка Редактировать Нова Пошта (платная) Получатель Юдин Алексей Телефон пол…" at bounding box center [936, 343] width 479 height 535
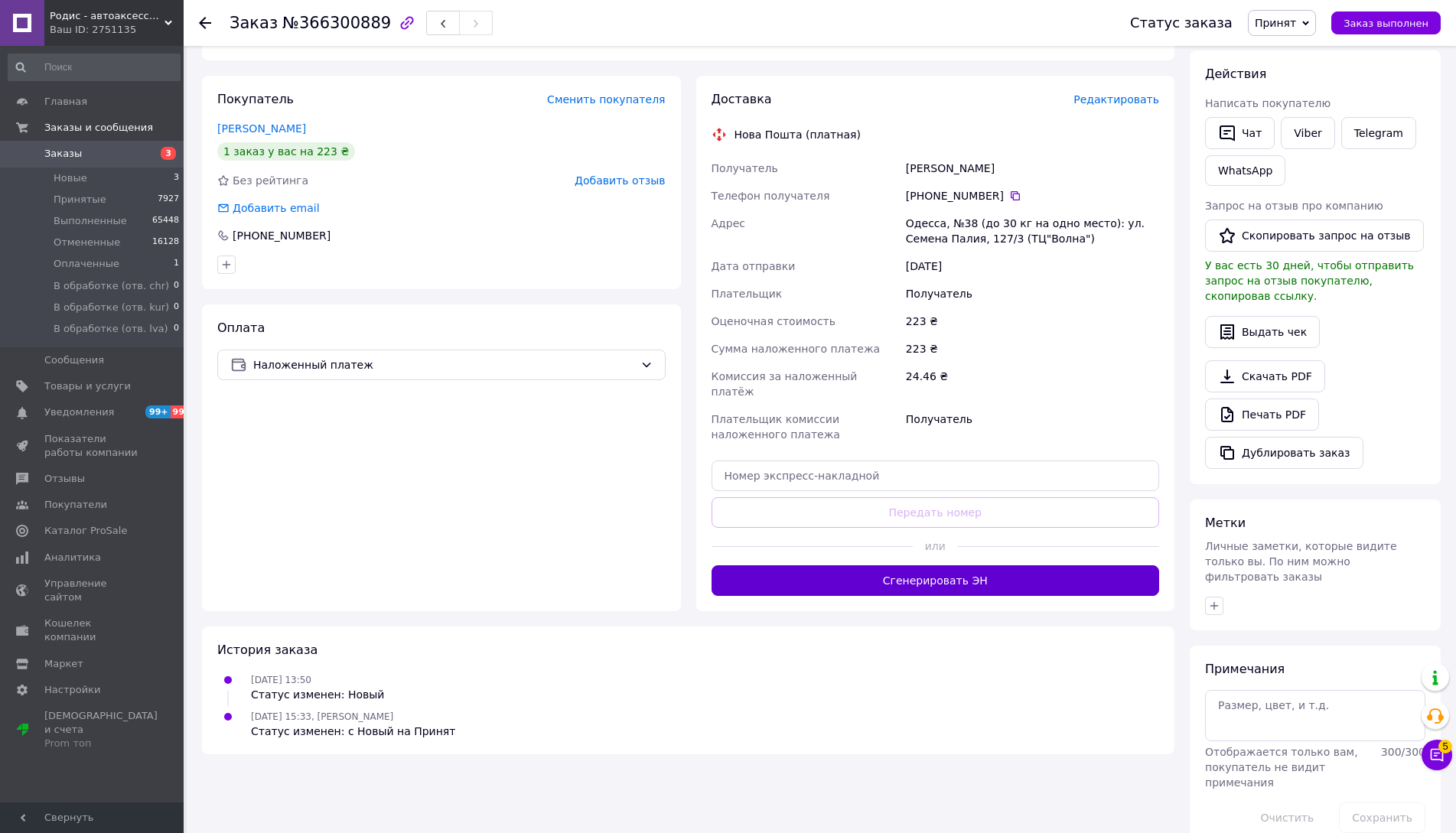
click at [812, 565] on button "Сгенерировать ЭН" at bounding box center [935, 580] width 448 height 31
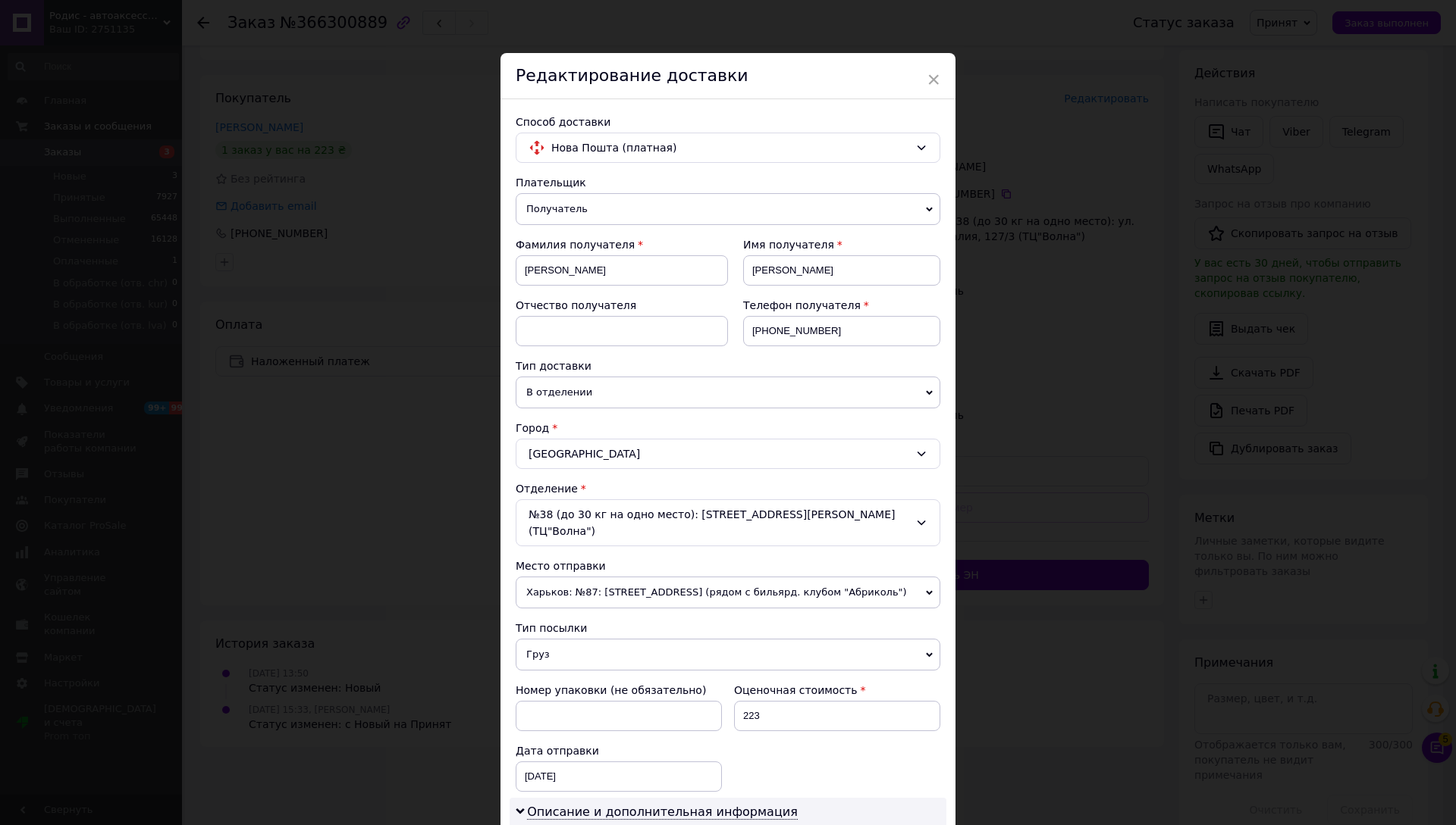
scroll to position [303, 0]
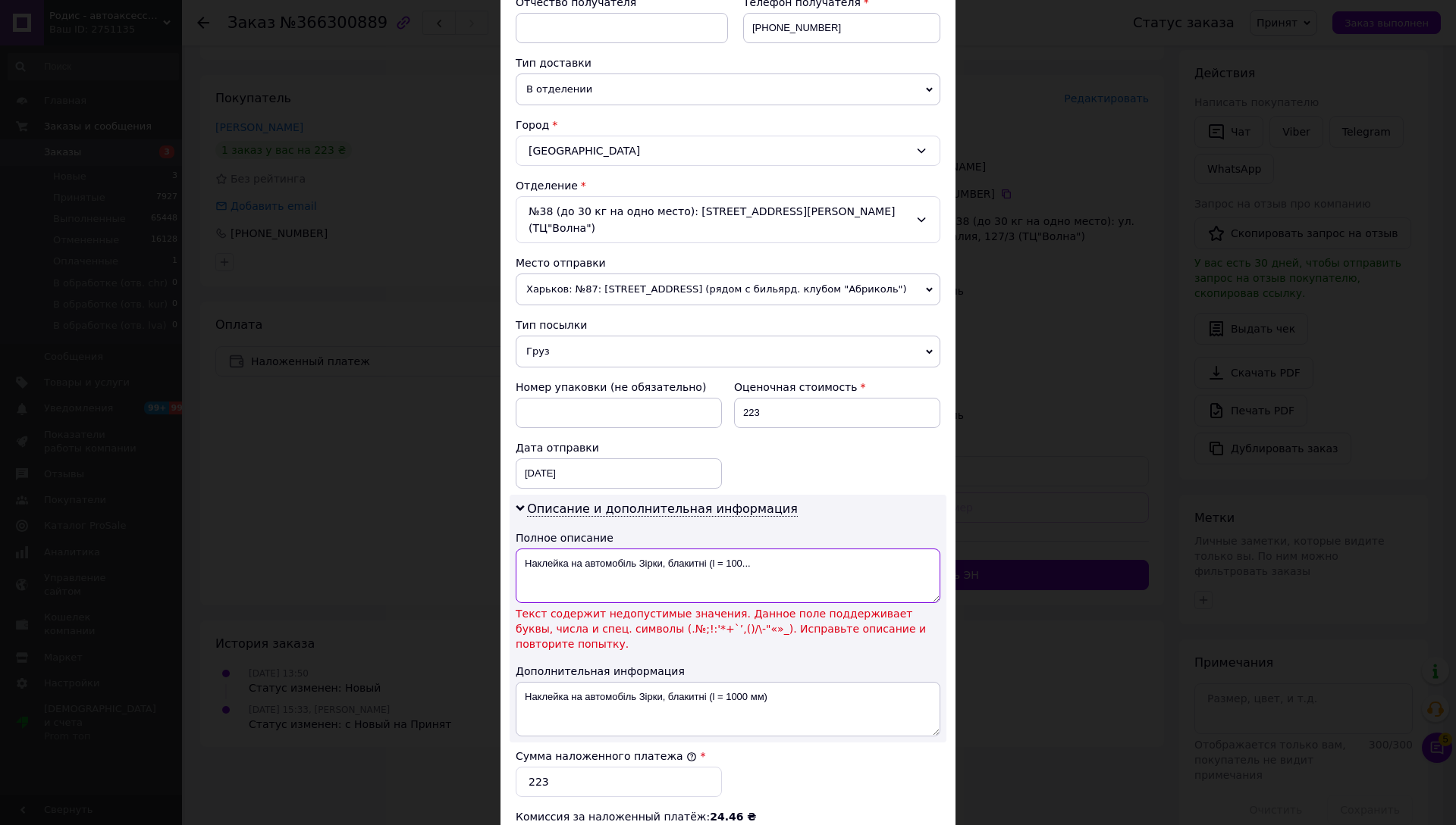
click at [719, 549] on textarea "Наклейка на автомобіль Зірки, блакитні (l = 100..." at bounding box center [728, 576] width 425 height 55
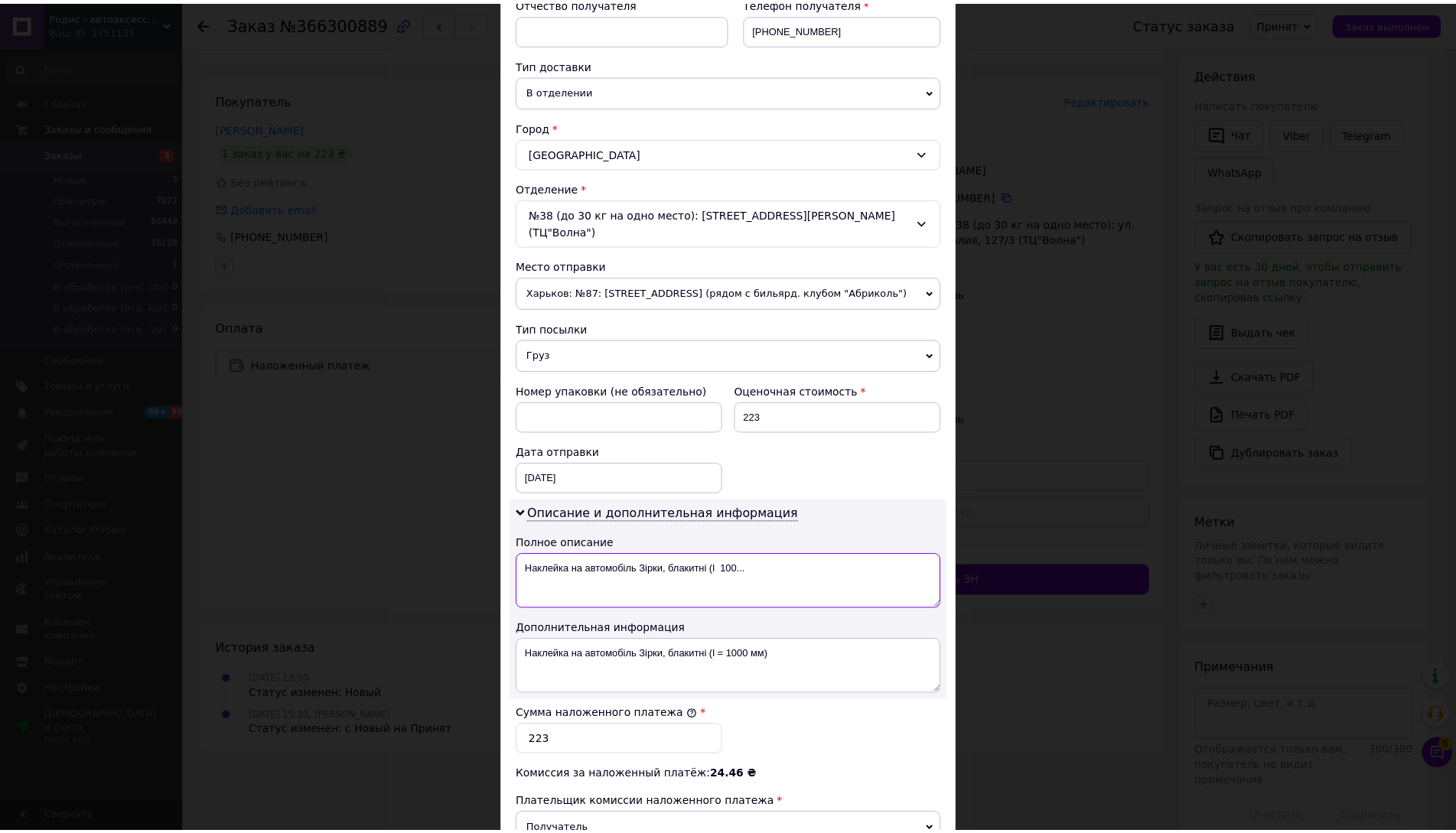
scroll to position [505, 0]
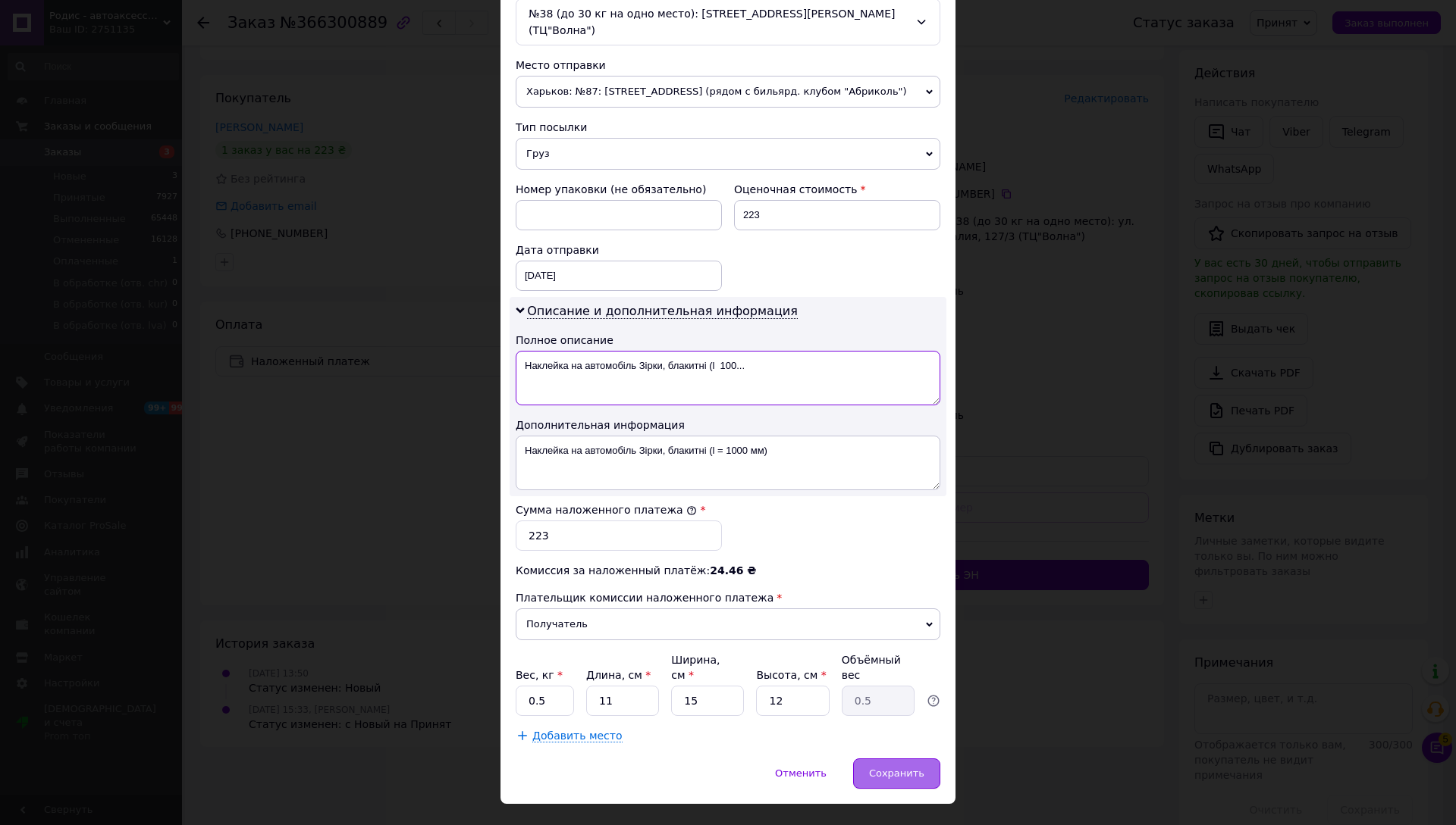
type textarea "Наклейка на автомобіль Зірки, блакитні (l 100..."
click at [912, 768] on span "Сохранить" at bounding box center [897, 773] width 56 height 11
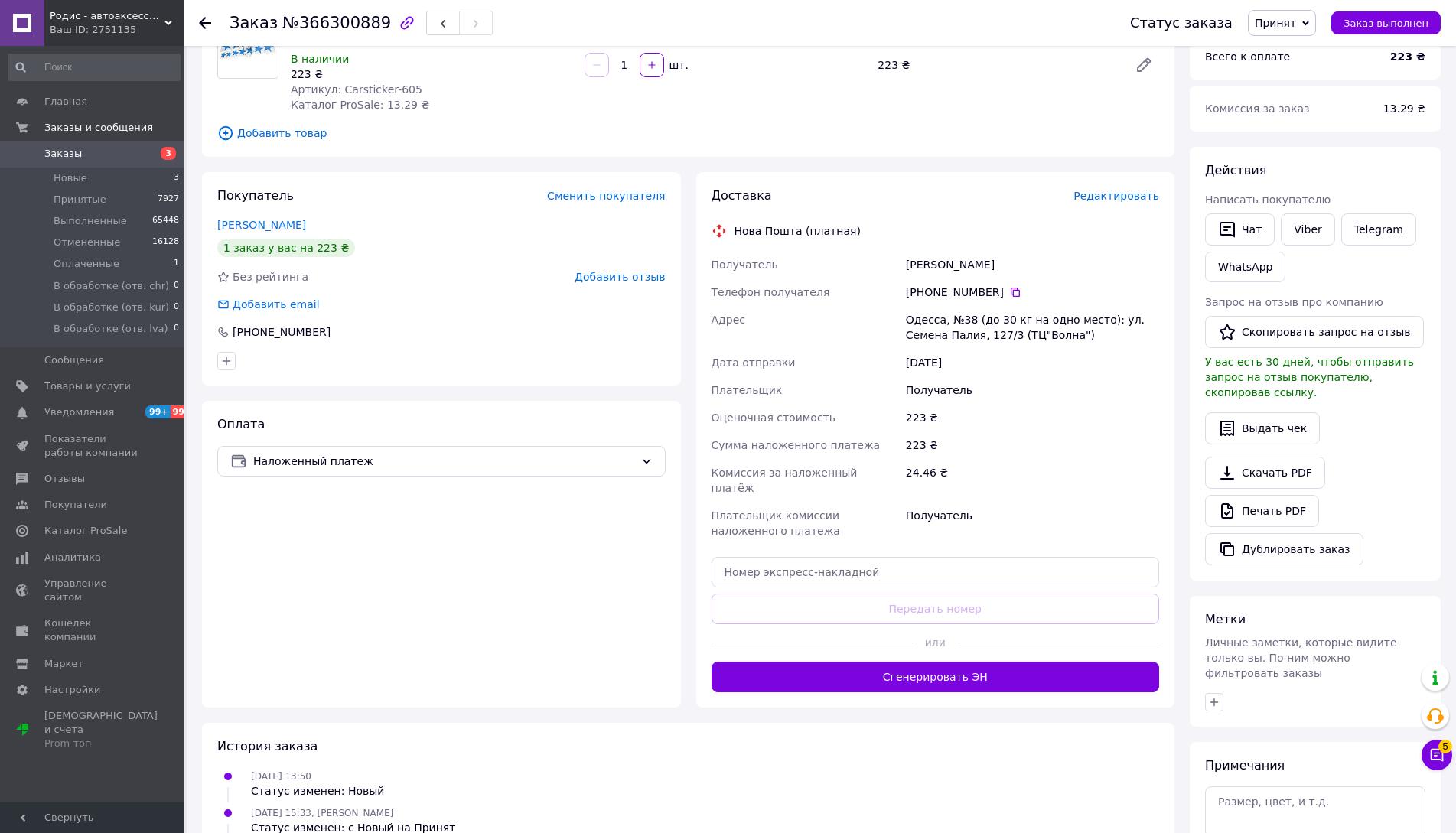
scroll to position [229, 0]
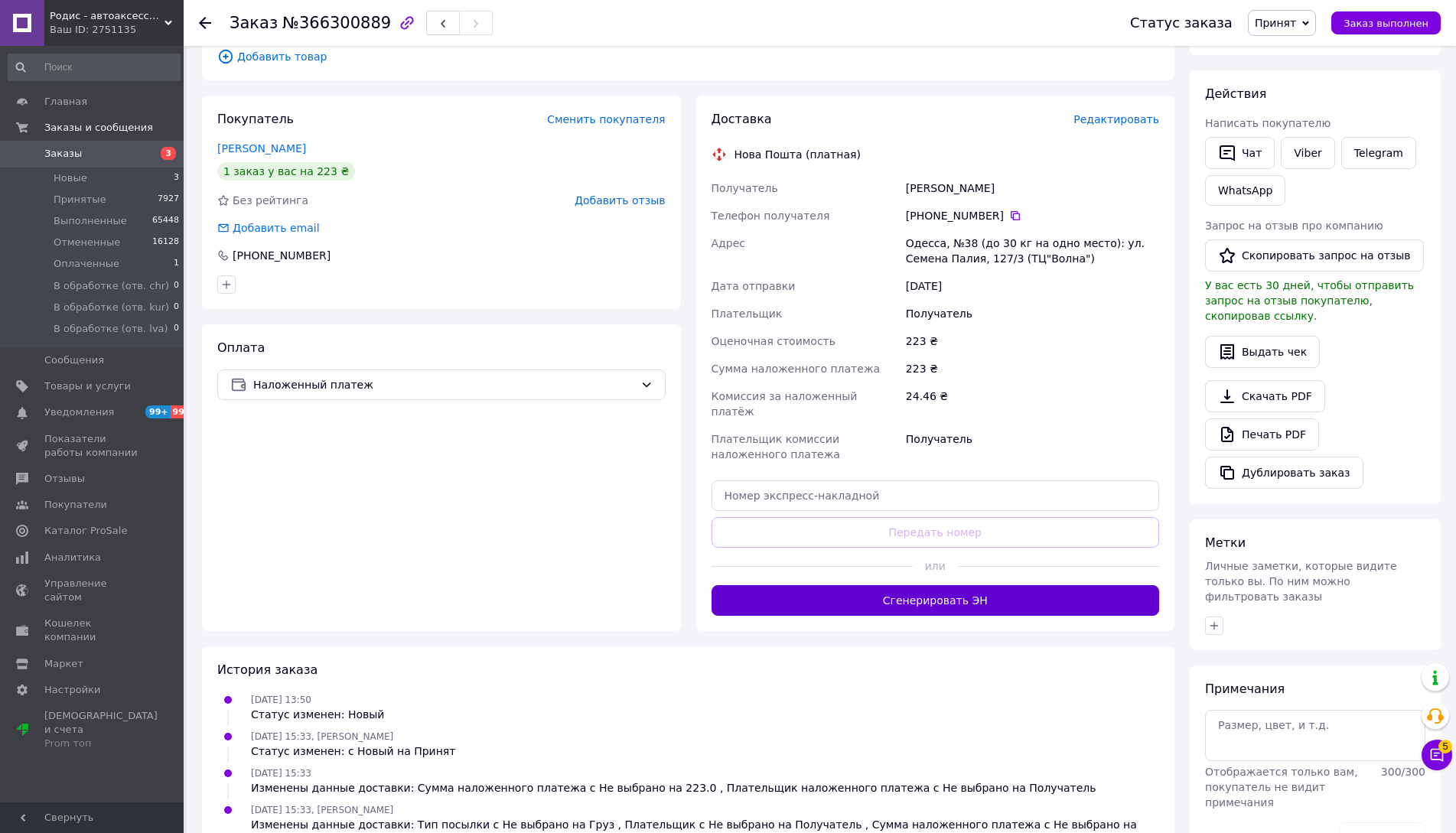
click at [867, 585] on button "Сгенерировать ЭН" at bounding box center [935, 600] width 448 height 31
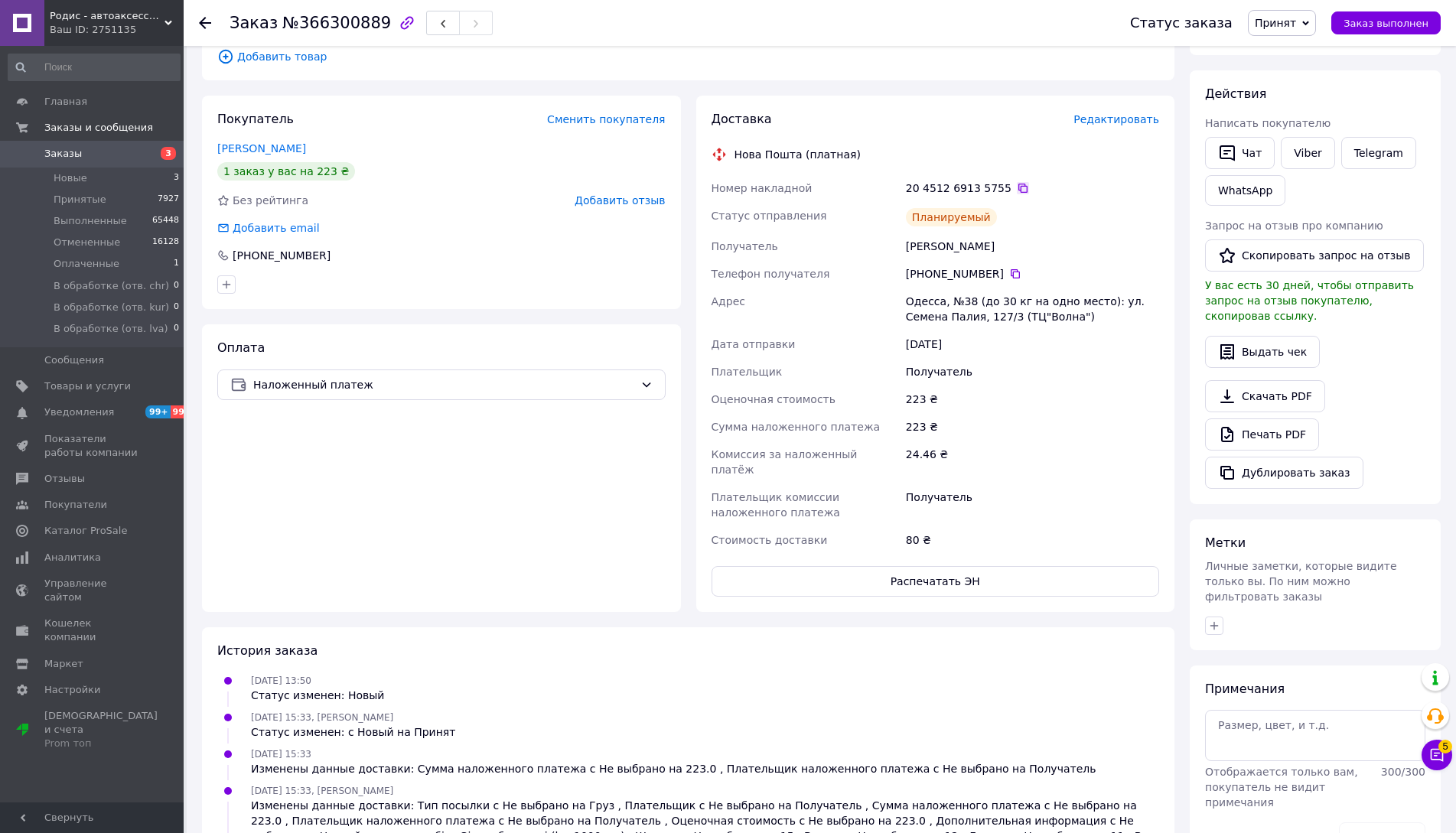
click at [1017, 183] on icon at bounding box center [1023, 188] width 12 height 12
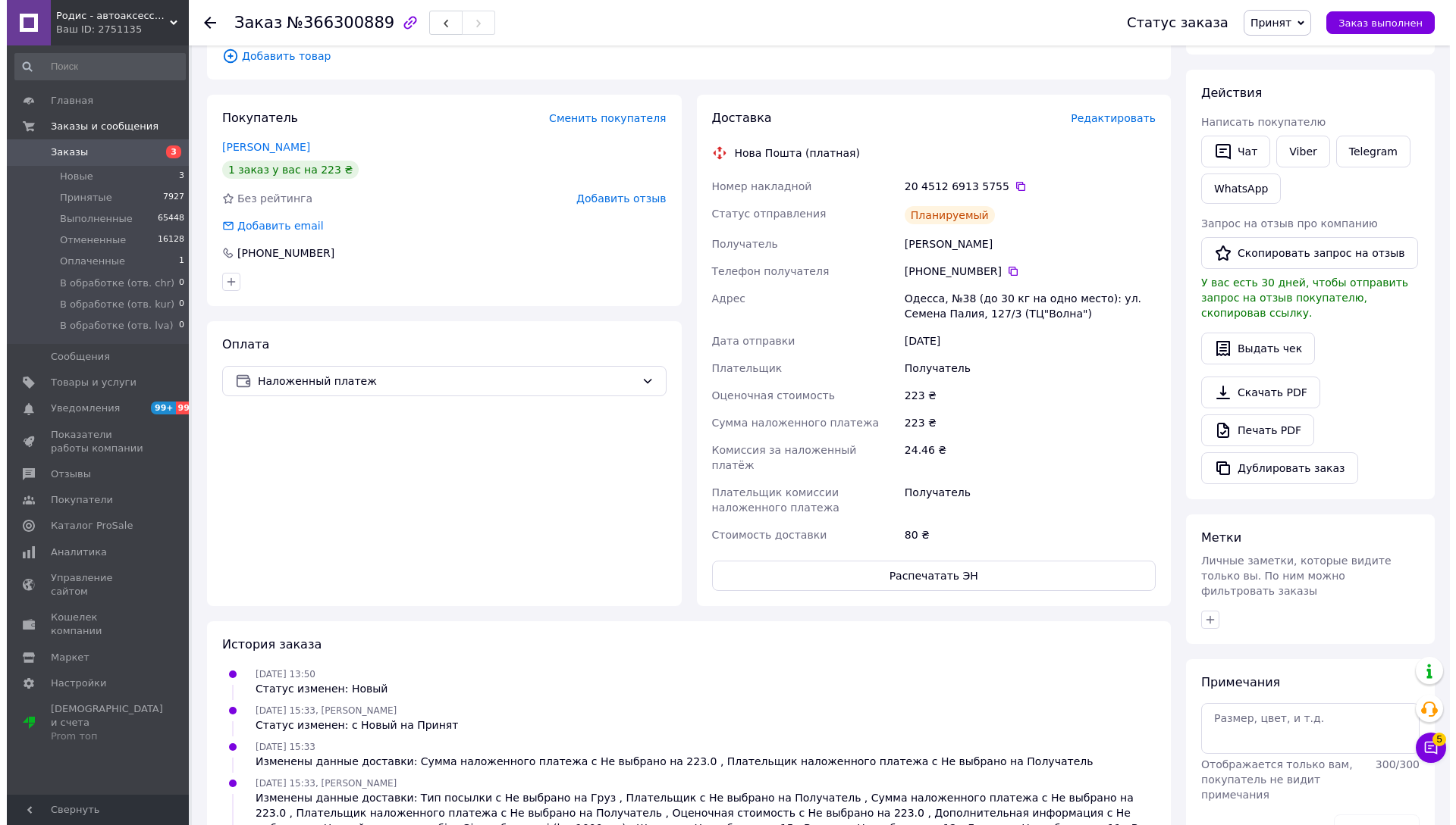
scroll to position [0, 0]
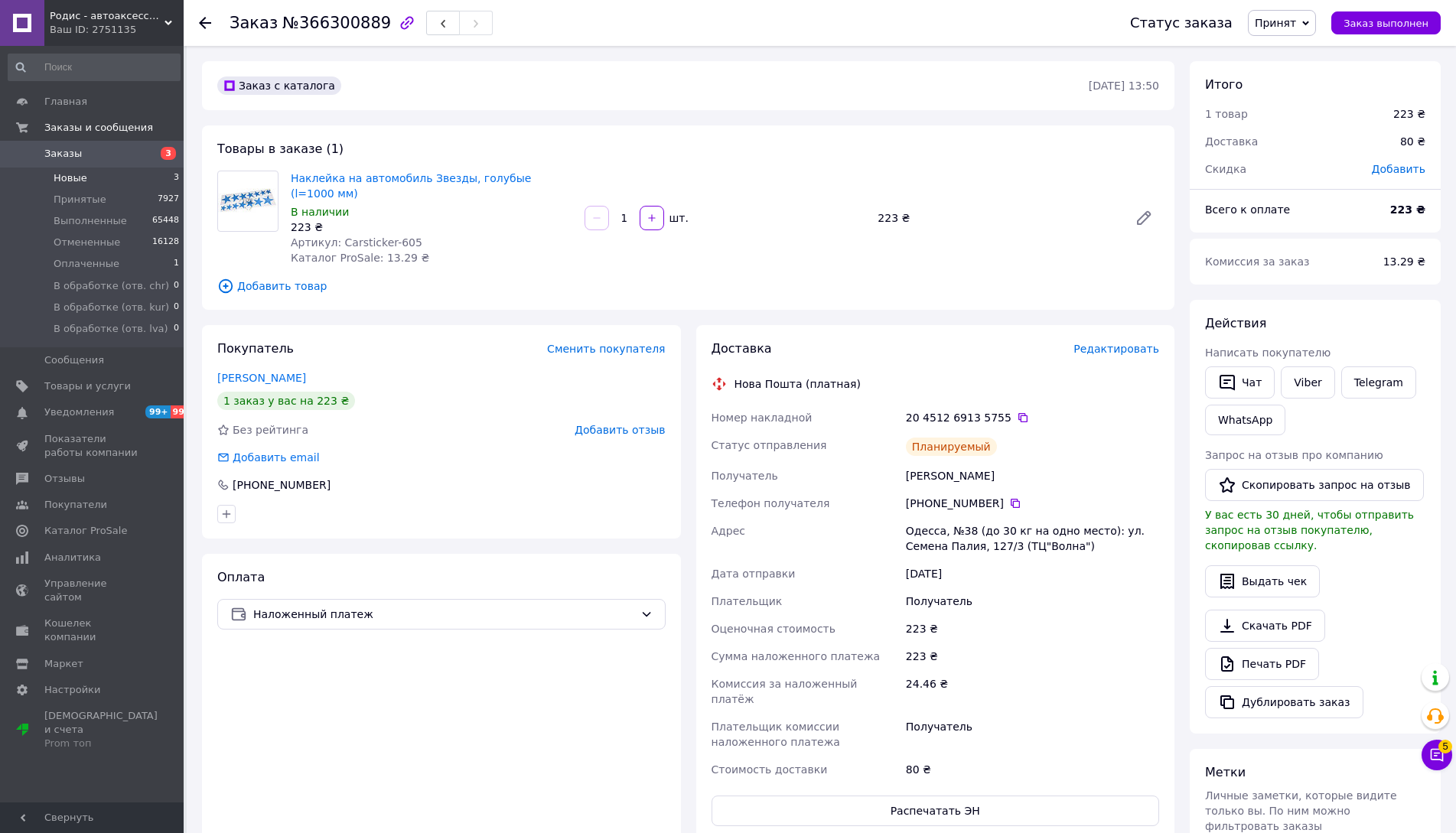
click at [66, 179] on span "Новые" at bounding box center [70, 178] width 34 height 14
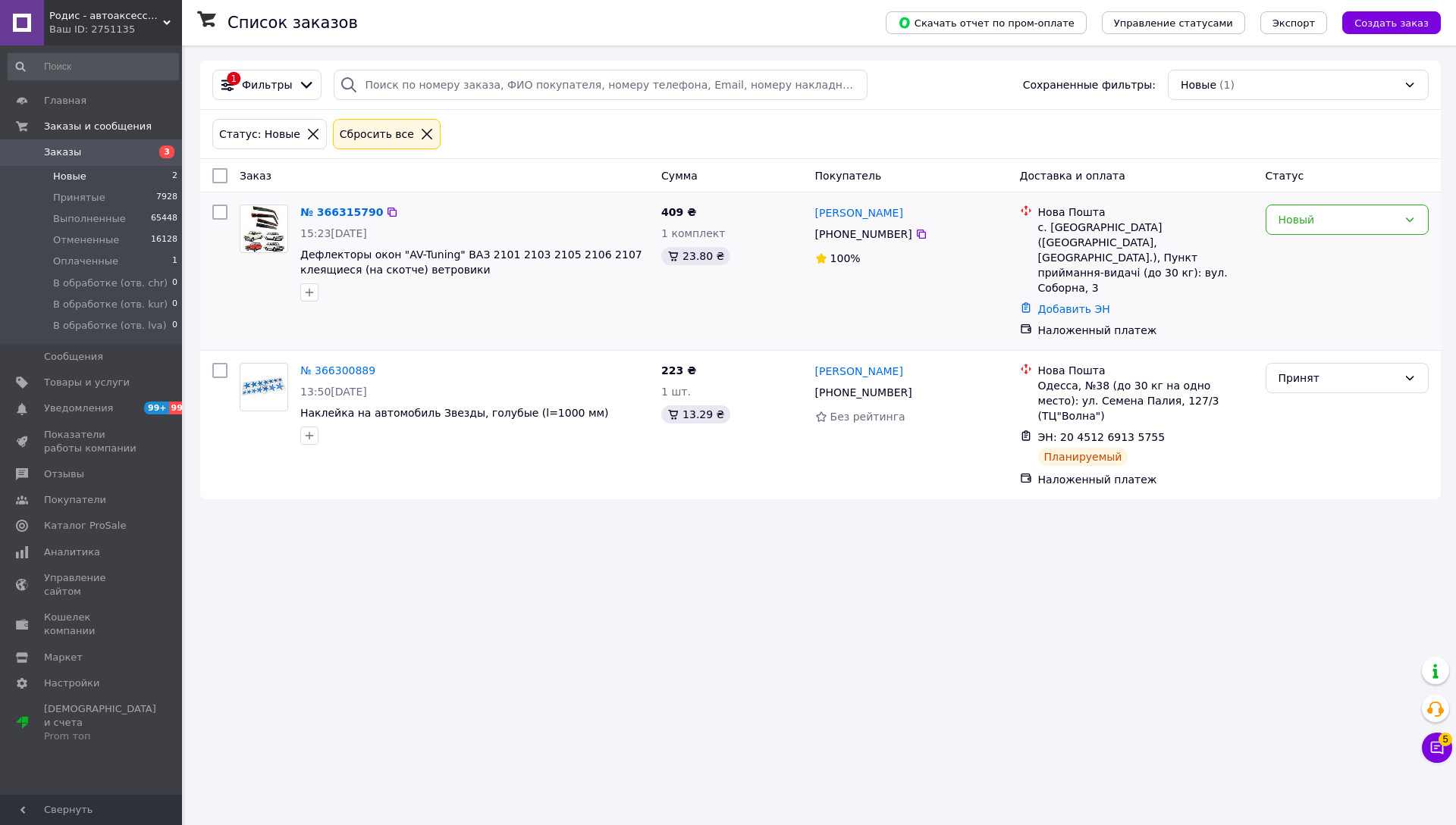
click at [1065, 231] on div "с. Петрівське (Харківська обл., Ізюмський р-н.), Пункт приймання-видачі (до 30 …" at bounding box center [1145, 258] width 215 height 76
copy div "Петрівське"
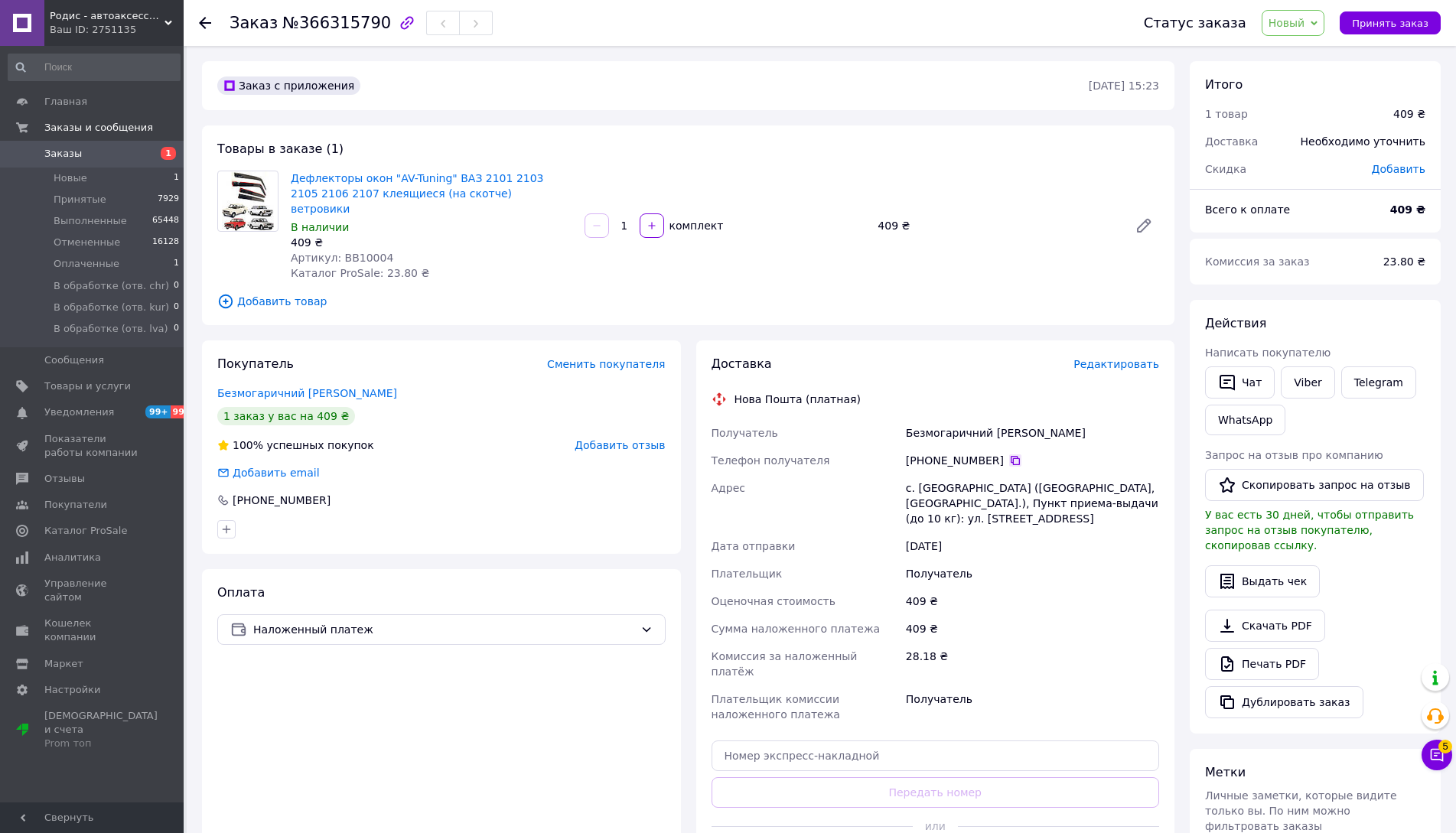
click at [1009, 455] on icon at bounding box center [1014, 460] width 12 height 12
drag, startPoint x: 336, startPoint y: 242, endPoint x: 497, endPoint y: 236, distance: 161.1
click at [495, 250] on div "Артикул: ВВ10004" at bounding box center [431, 257] width 282 height 15
copy span "ВВ10004"
click at [956, 419] on div "Безмогаричний Олексій" at bounding box center [1032, 432] width 259 height 27
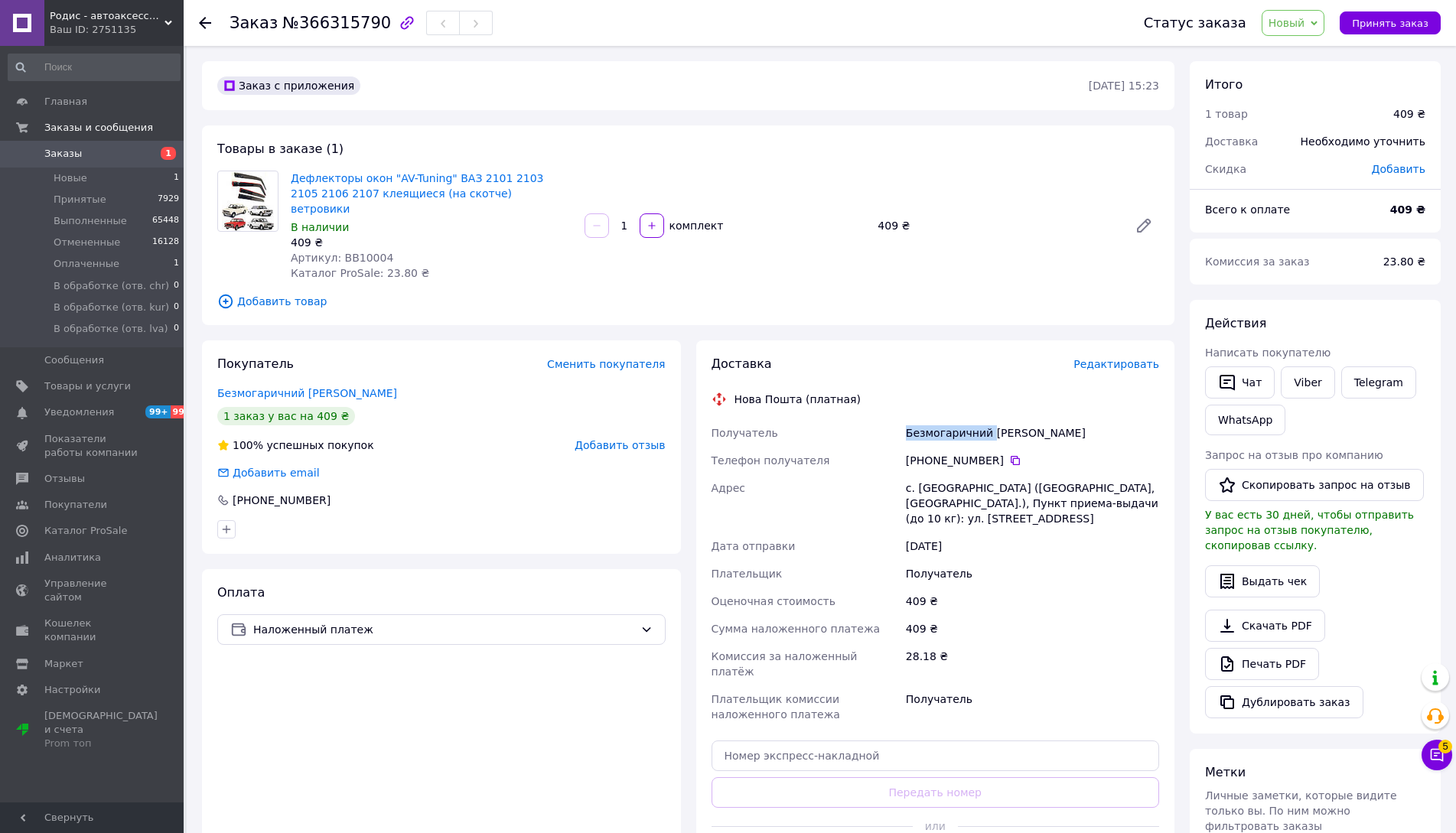
click at [956, 419] on div "Безмогаричний Олексій" at bounding box center [1032, 432] width 259 height 27
copy div "Безмогаричний Олексій"
click at [1303, 27] on span "Новый" at bounding box center [1286, 22] width 36 height 12
click at [1303, 52] on li "Принят" at bounding box center [1328, 53] width 131 height 23
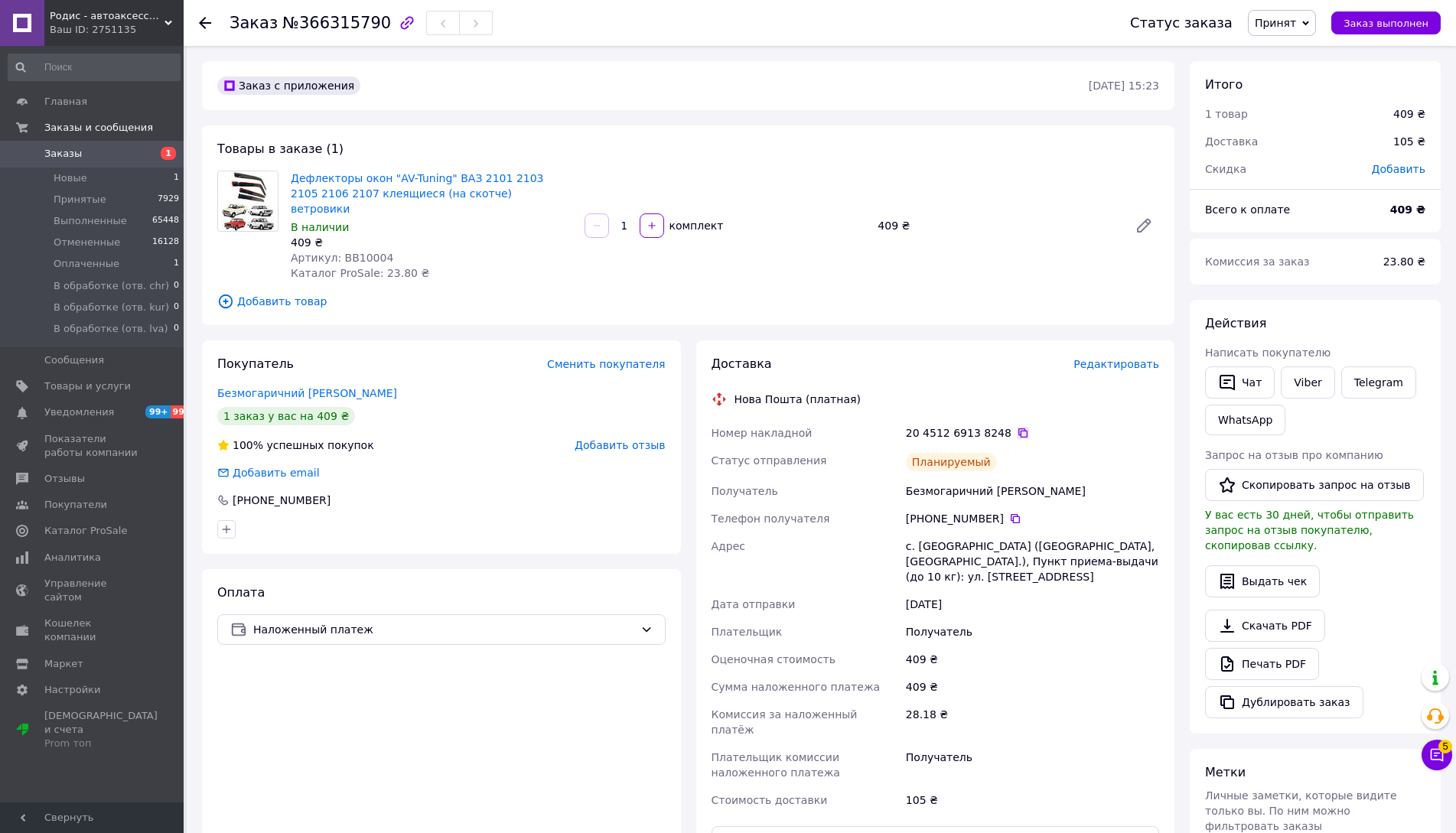
click at [1017, 427] on icon at bounding box center [1023, 432] width 12 height 12
click at [66, 182] on span "Новые" at bounding box center [70, 178] width 34 height 14
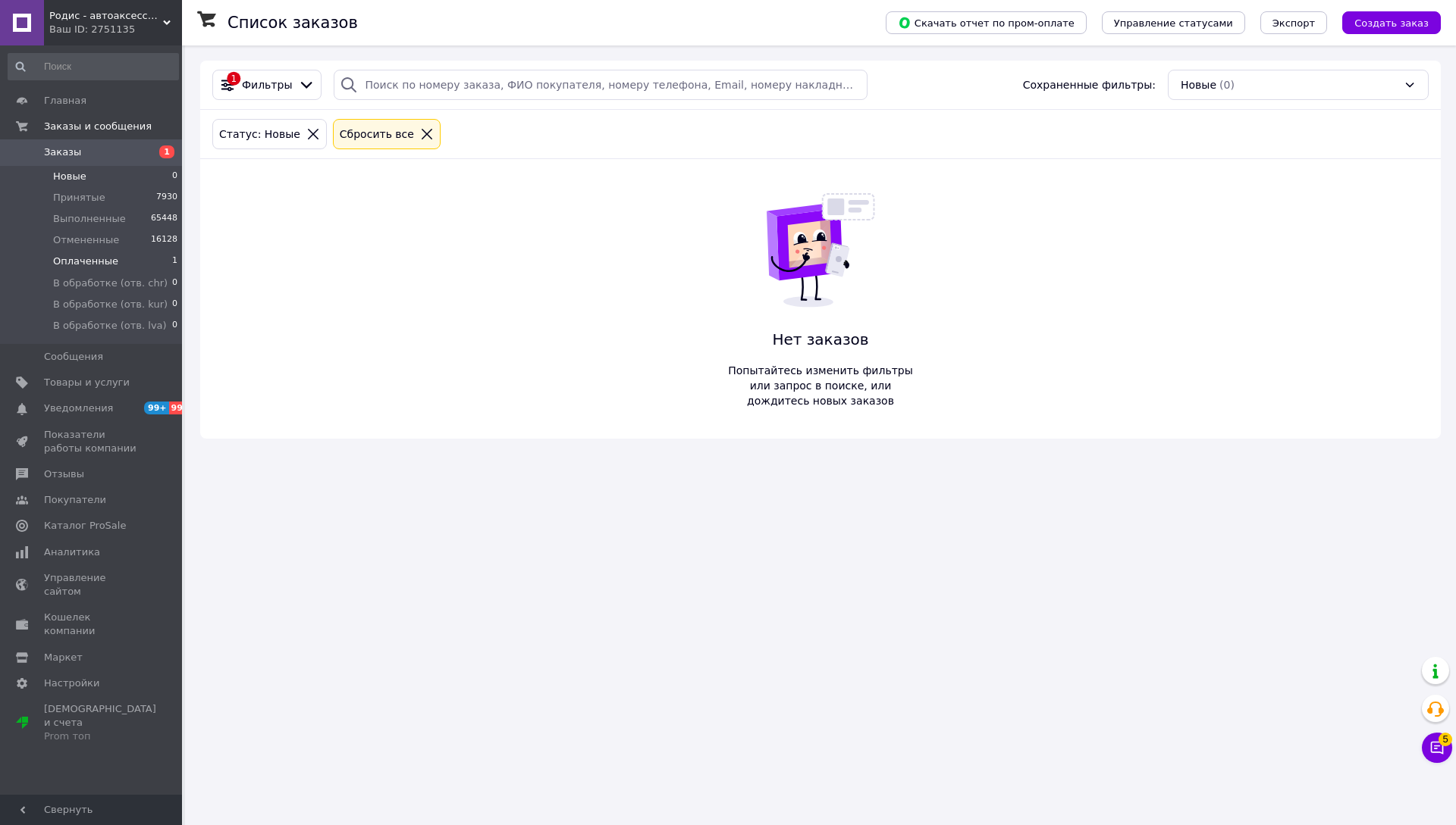
click at [87, 262] on span "Оплаченные" at bounding box center [85, 261] width 65 height 14
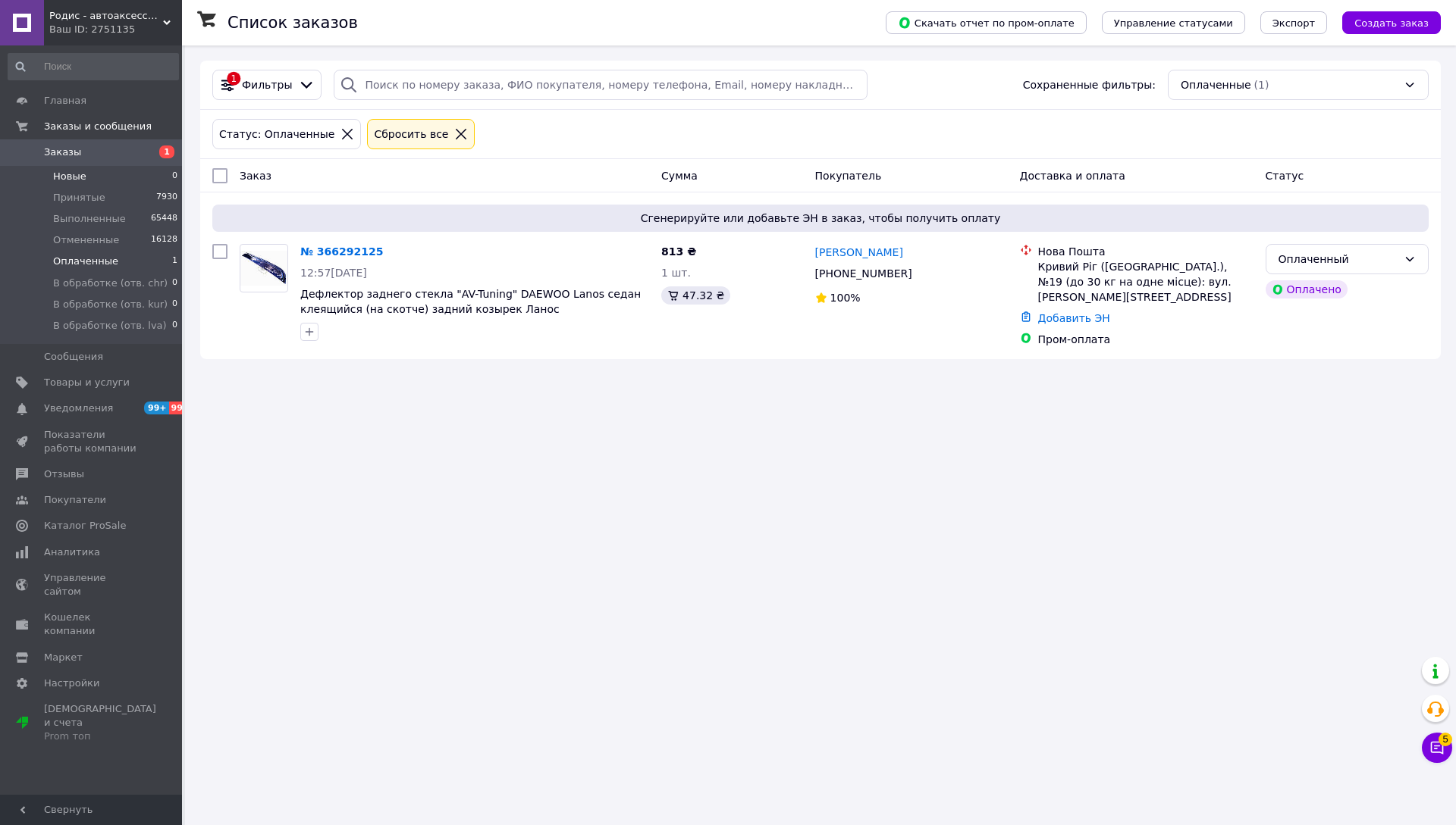
click at [79, 177] on span "Новые" at bounding box center [70, 176] width 33 height 14
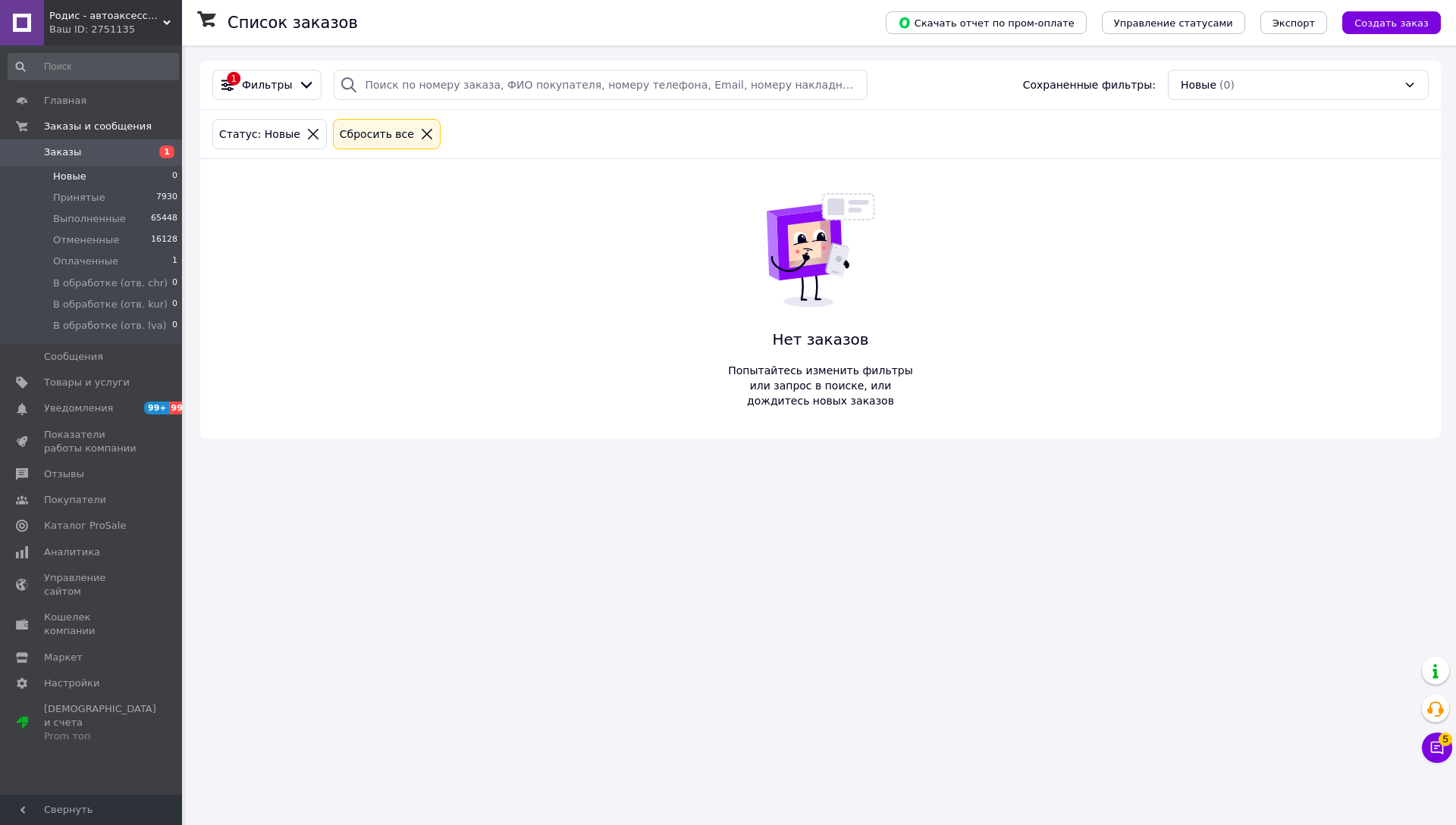
click at [79, 170] on span "Новые" at bounding box center [70, 176] width 33 height 14
click at [77, 170] on span "Новые" at bounding box center [70, 176] width 33 height 14
click at [85, 256] on span "Оплаченные" at bounding box center [85, 261] width 65 height 14
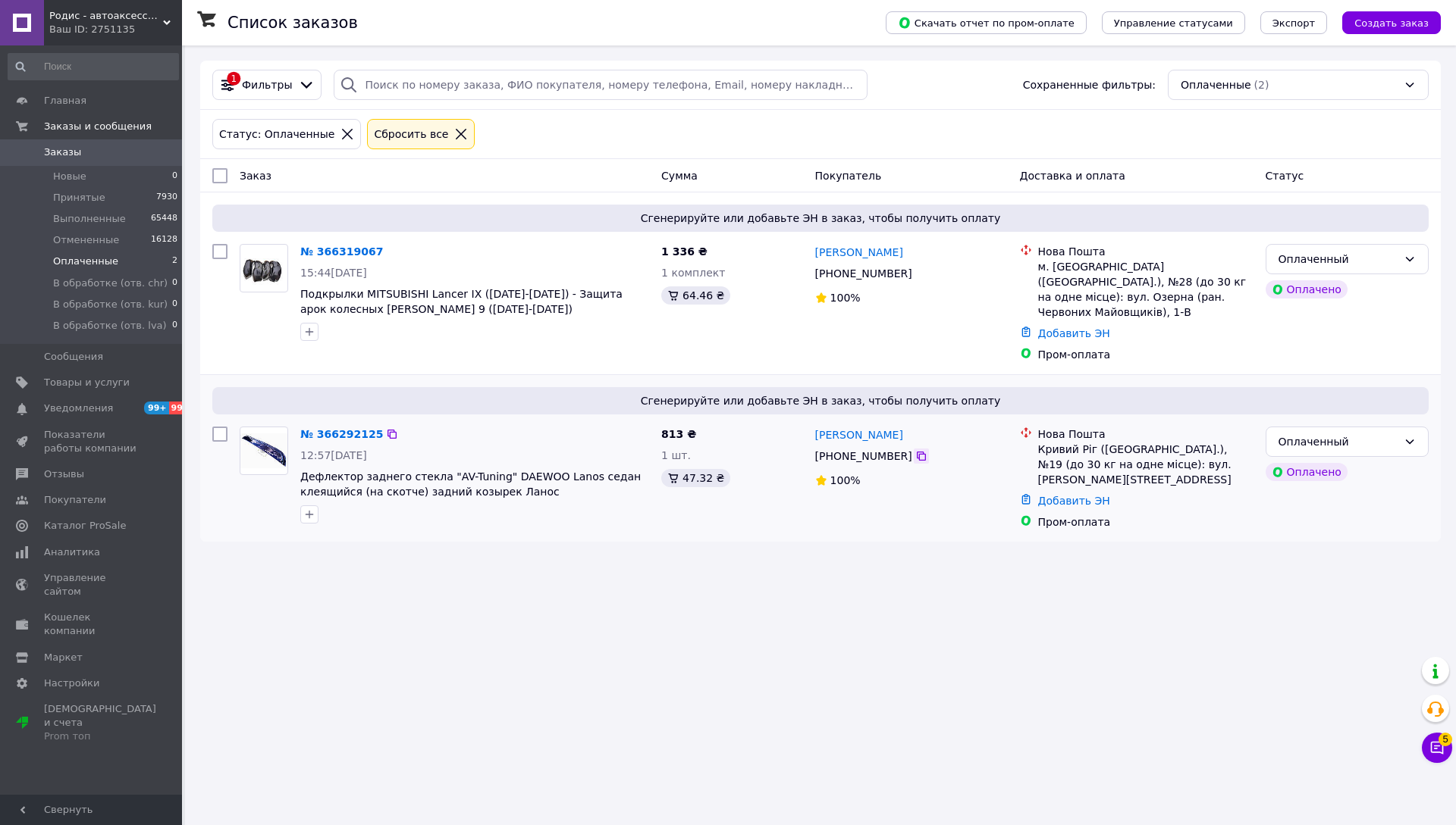
click at [915, 451] on icon at bounding box center [921, 456] width 12 height 12
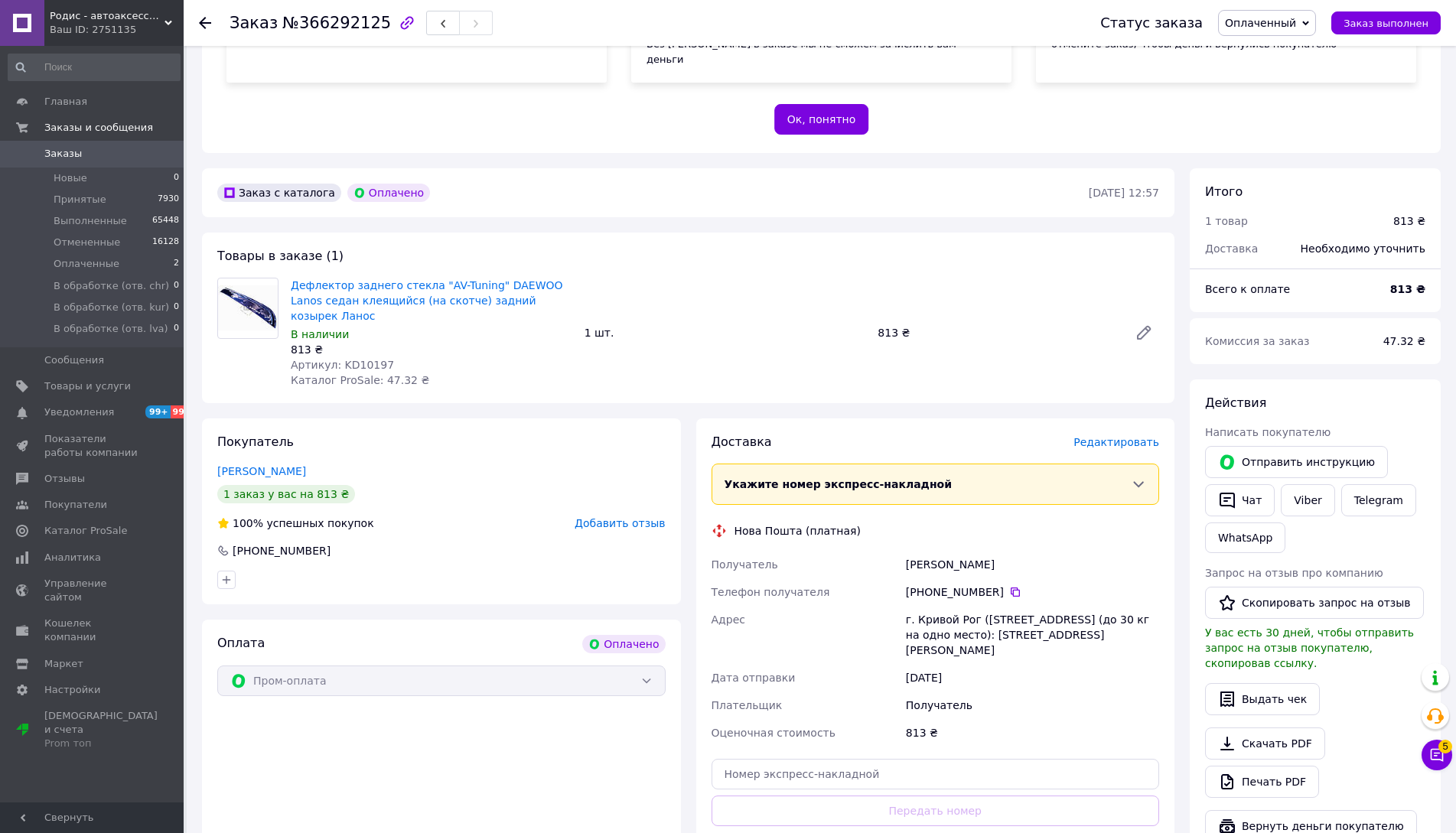
scroll to position [383, 0]
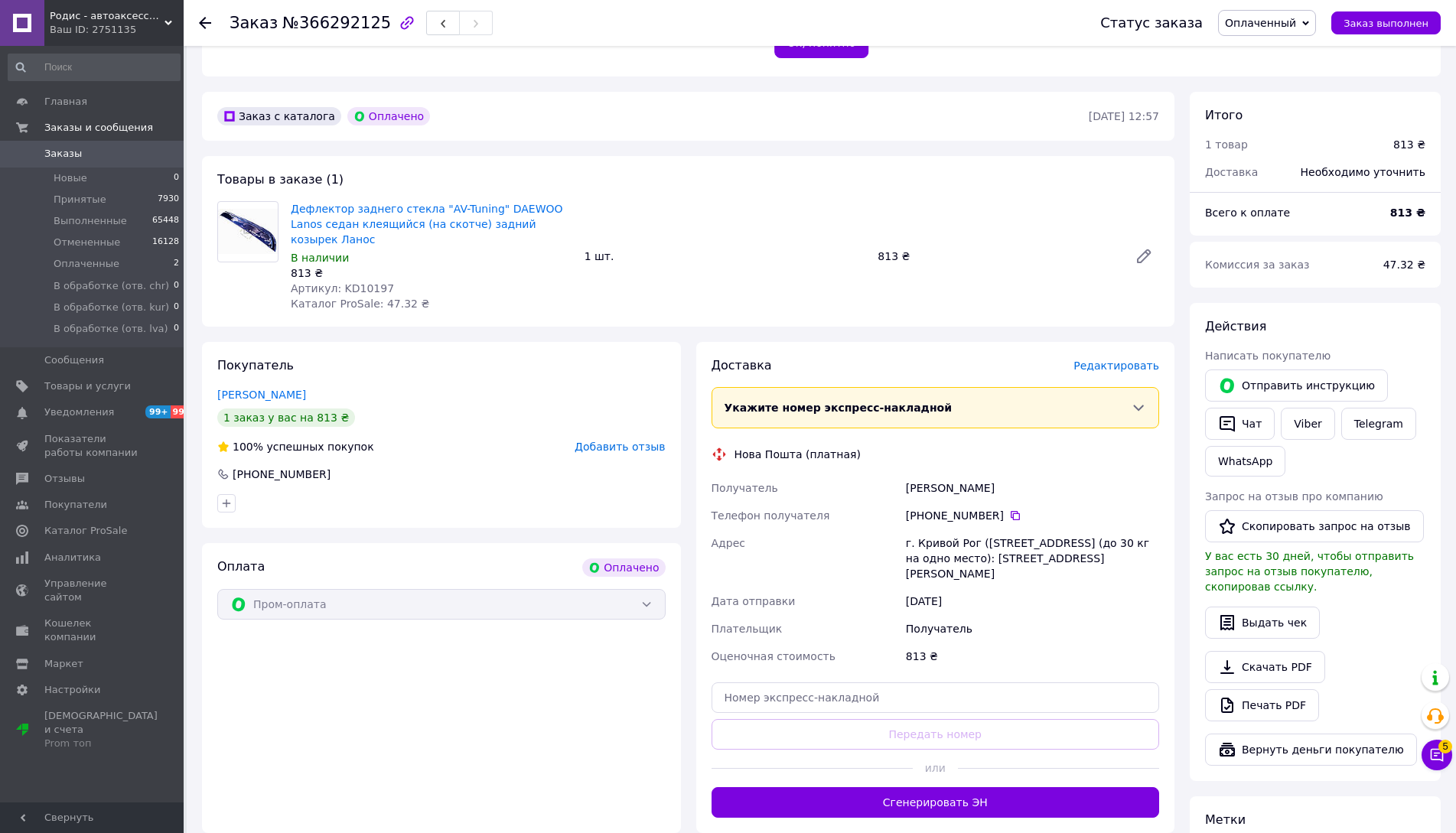
click at [929, 475] on div "[PERSON_NAME]" at bounding box center [1032, 488] width 259 height 27
copy div "[PERSON_NAME]"
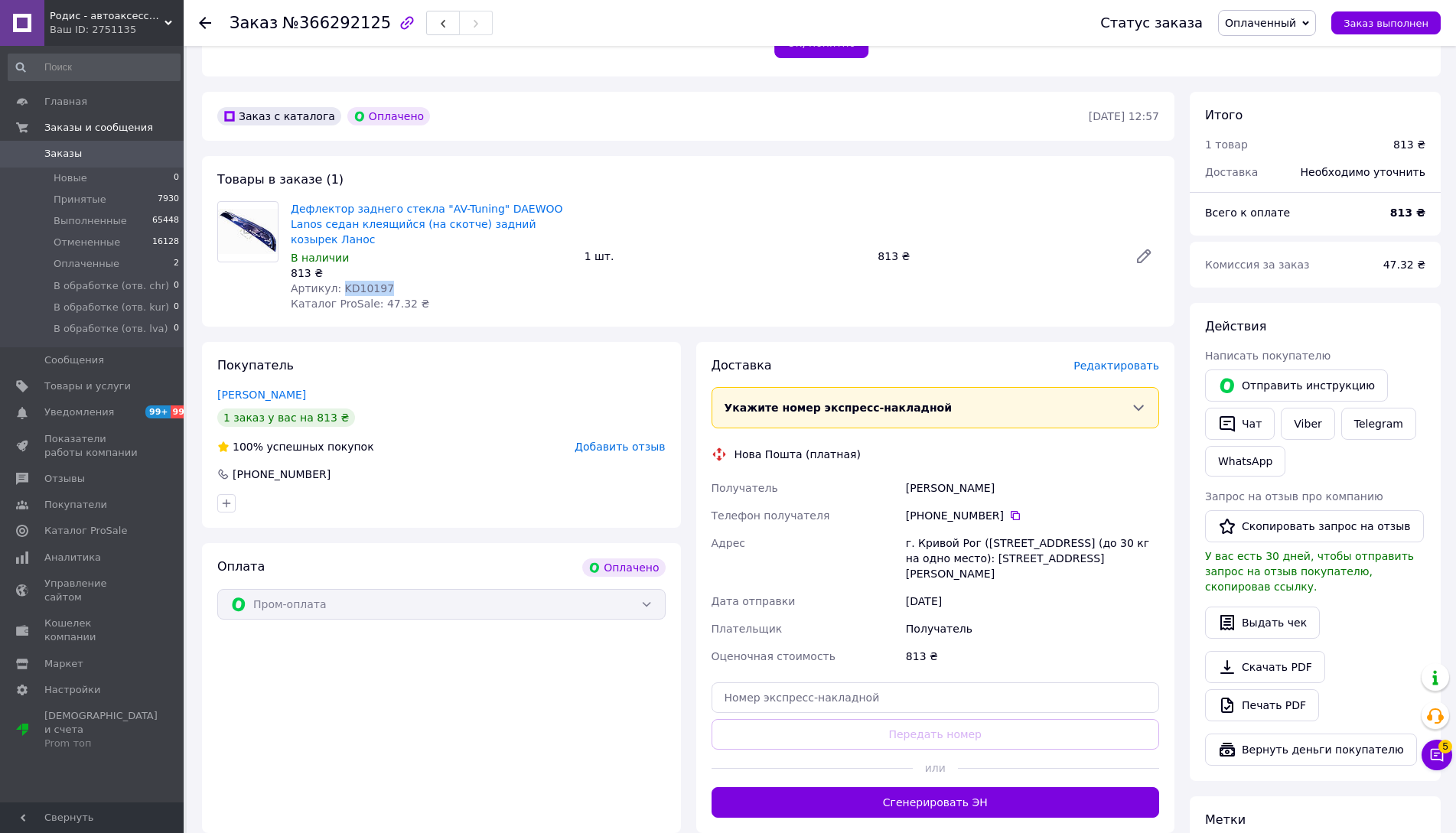
drag, startPoint x: 336, startPoint y: 253, endPoint x: 500, endPoint y: 258, distance: 164.1
click at [500, 281] on div "Артикул: KD10197" at bounding box center [431, 288] width 282 height 15
copy span "KD10197"
click at [1289, 19] on span "Оплаченный" at bounding box center [1260, 22] width 71 height 12
click at [1274, 61] on li "Принят" at bounding box center [1284, 53] width 131 height 23
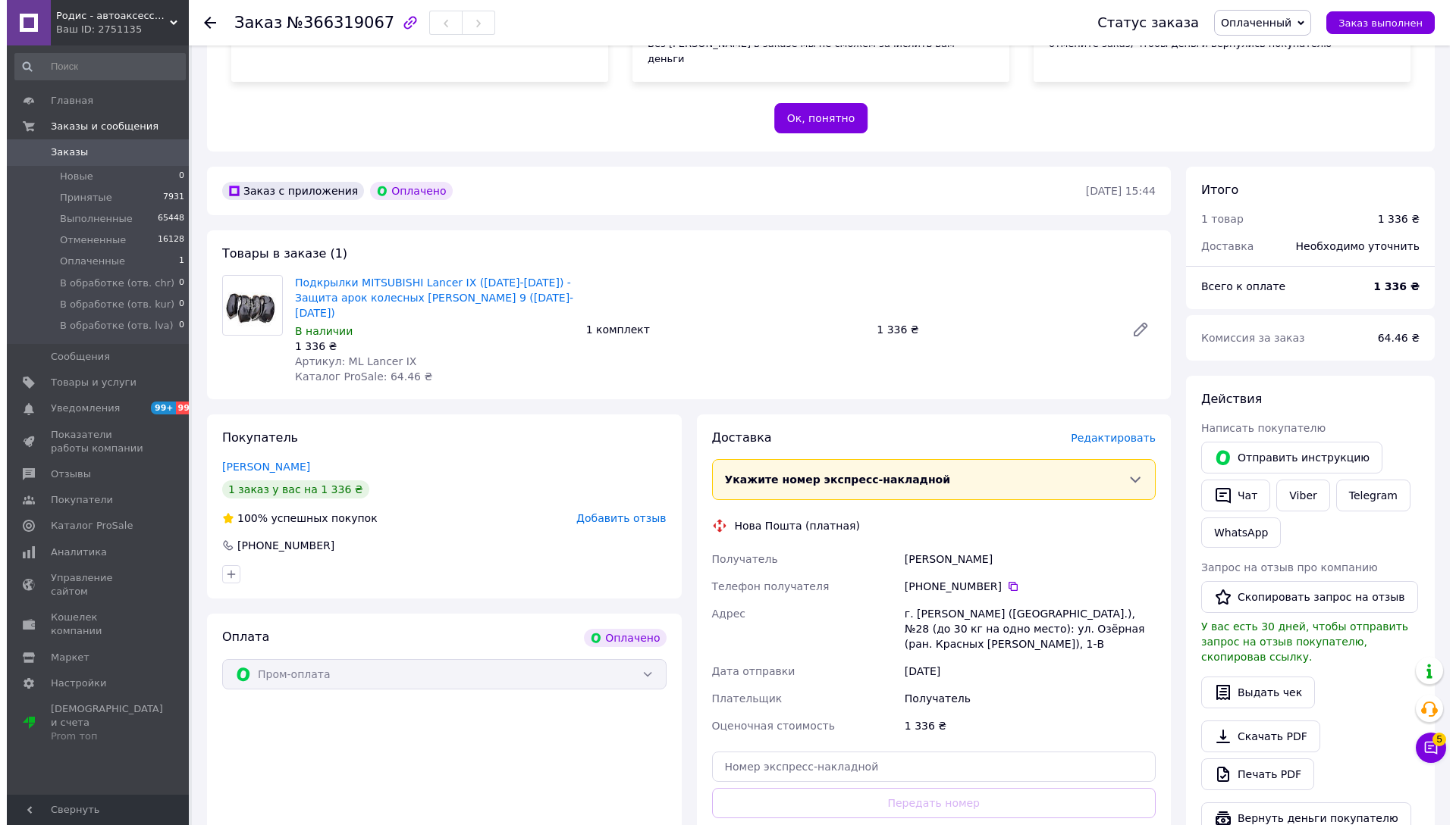
scroll to position [379, 0]
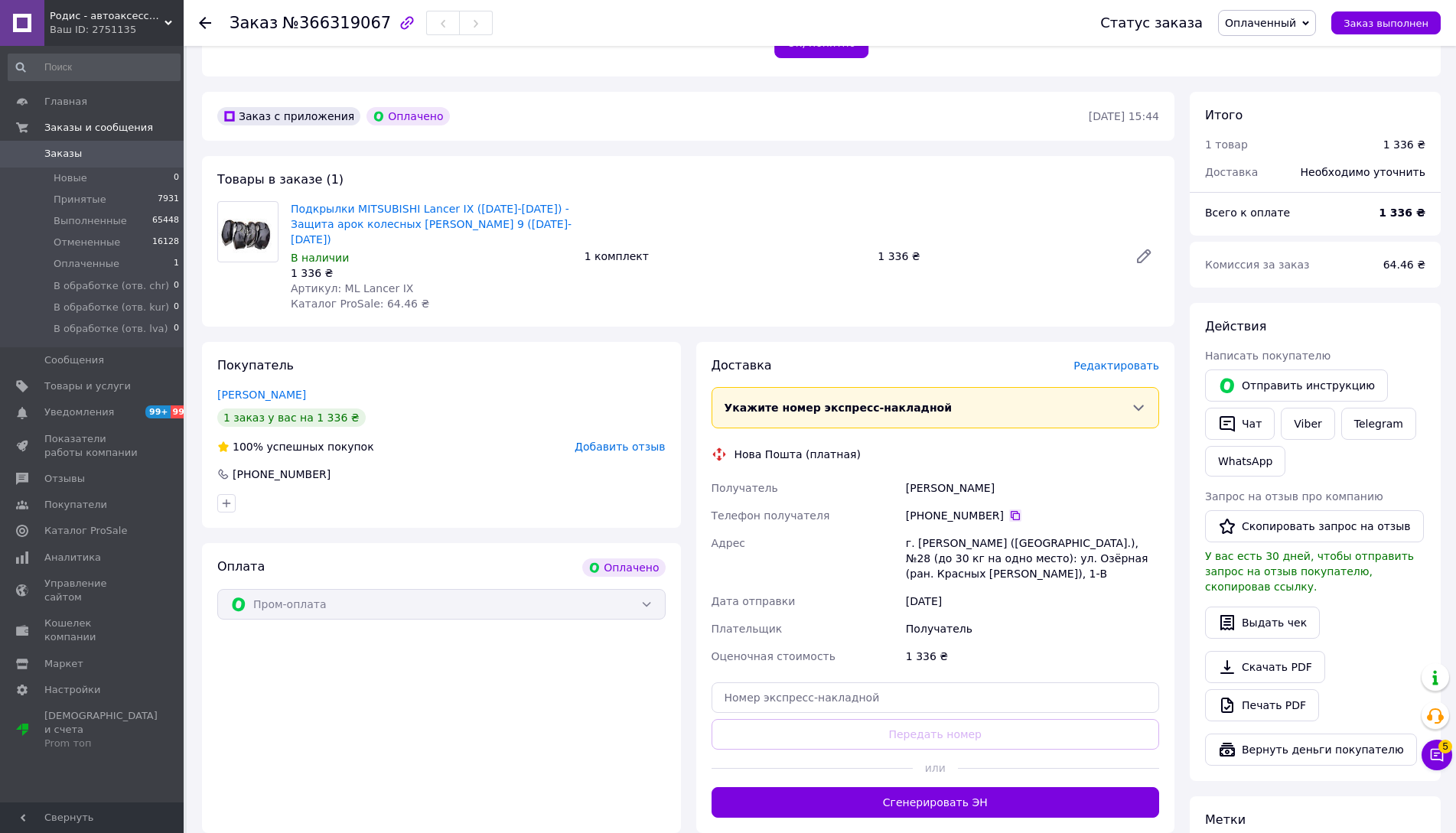
click at [1009, 509] on icon at bounding box center [1014, 515] width 12 height 12
click at [925, 475] on div "[PERSON_NAME]" at bounding box center [1032, 488] width 259 height 27
copy div "[PERSON_NAME]"
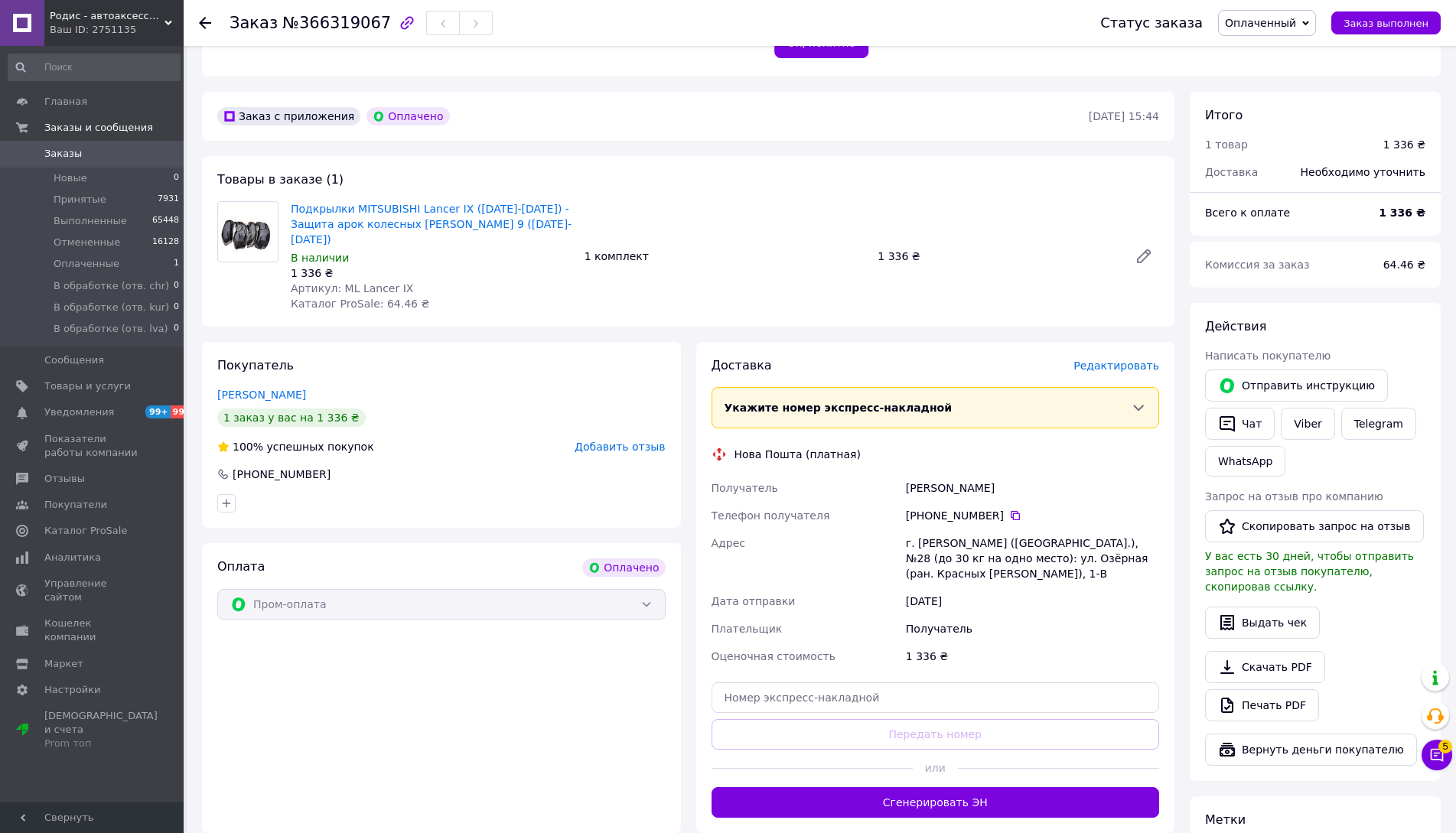
click at [1080, 530] on div "г. [PERSON_NAME] ([GEOGRAPHIC_DATA].), №28 (до 30 кг на одно место): ул. Озёрна…" at bounding box center [1032, 559] width 259 height 58
click at [1108, 359] on span "Редактировать" at bounding box center [1116, 365] width 86 height 12
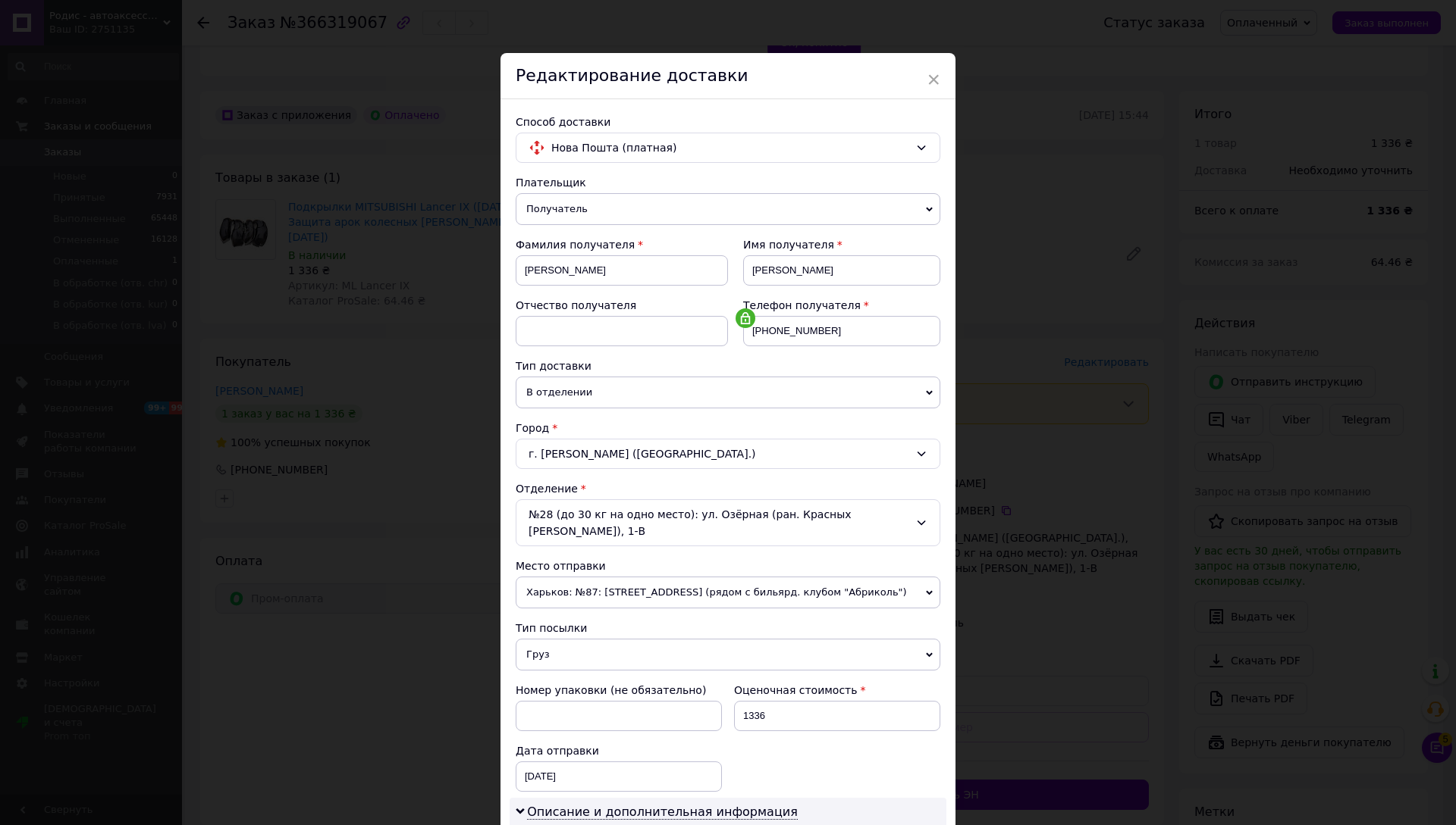
click at [650, 521] on div "№28 (до 30 кг на одно место): ул. Озёрная (ран. Красных [PERSON_NAME]), 1-В" at bounding box center [728, 523] width 425 height 47
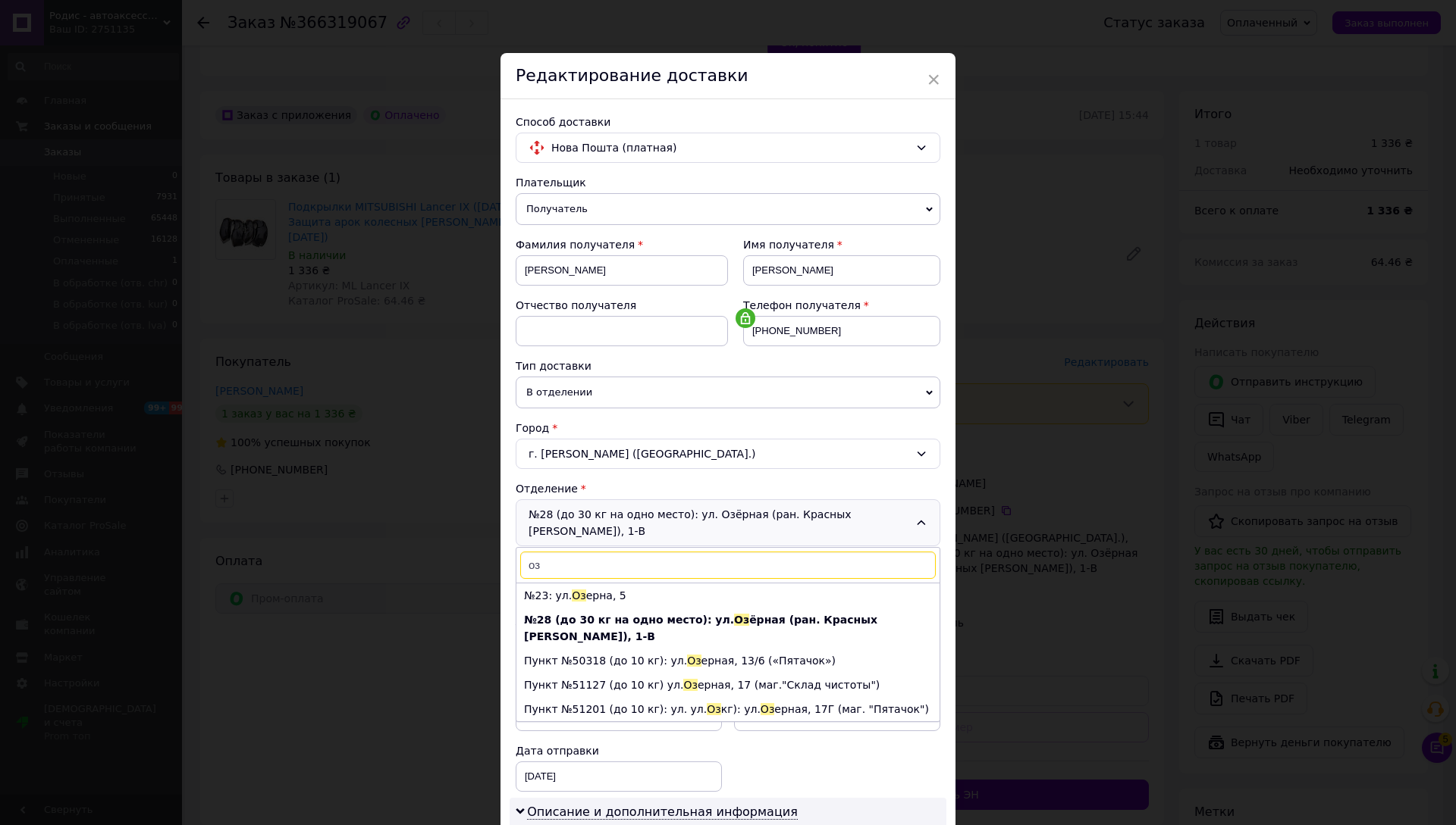
scroll to position [0, 0]
type input "оз"
click at [585, 584] on li "№23: [STREET_ADDRESS]" at bounding box center [728, 596] width 423 height 24
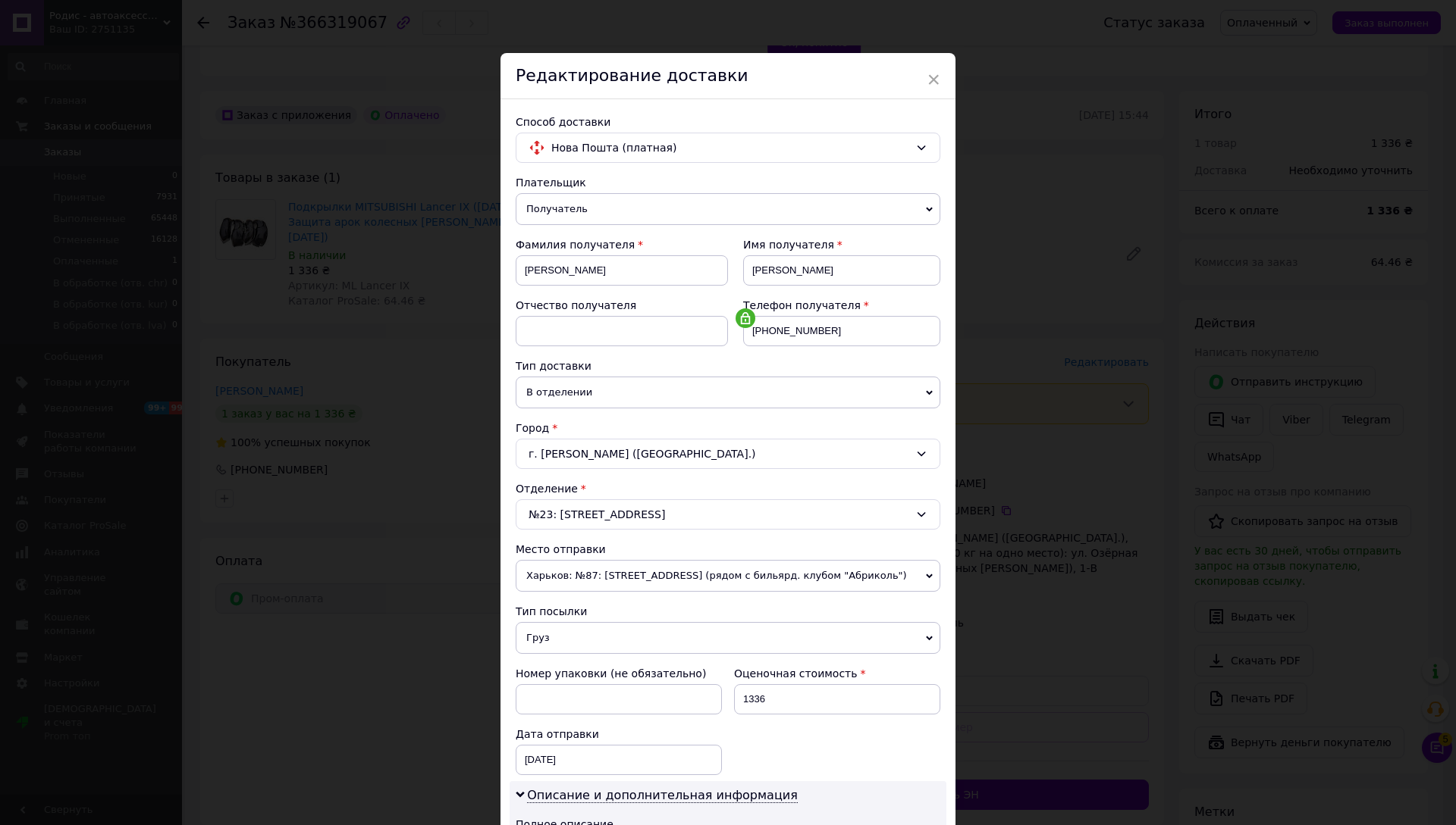
click at [693, 518] on div "№23: [STREET_ADDRESS]" at bounding box center [728, 514] width 425 height 31
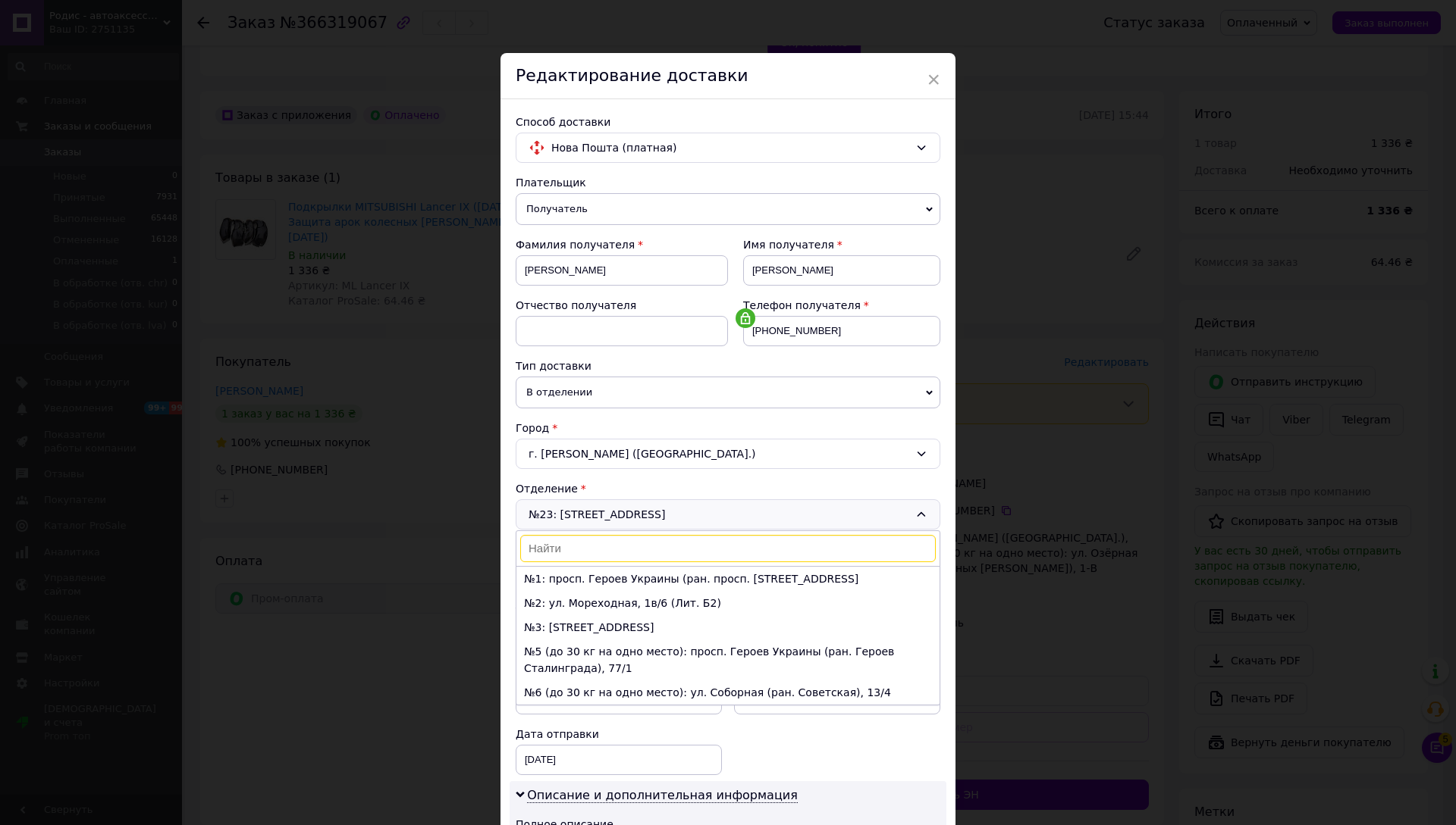
scroll to position [526, 0]
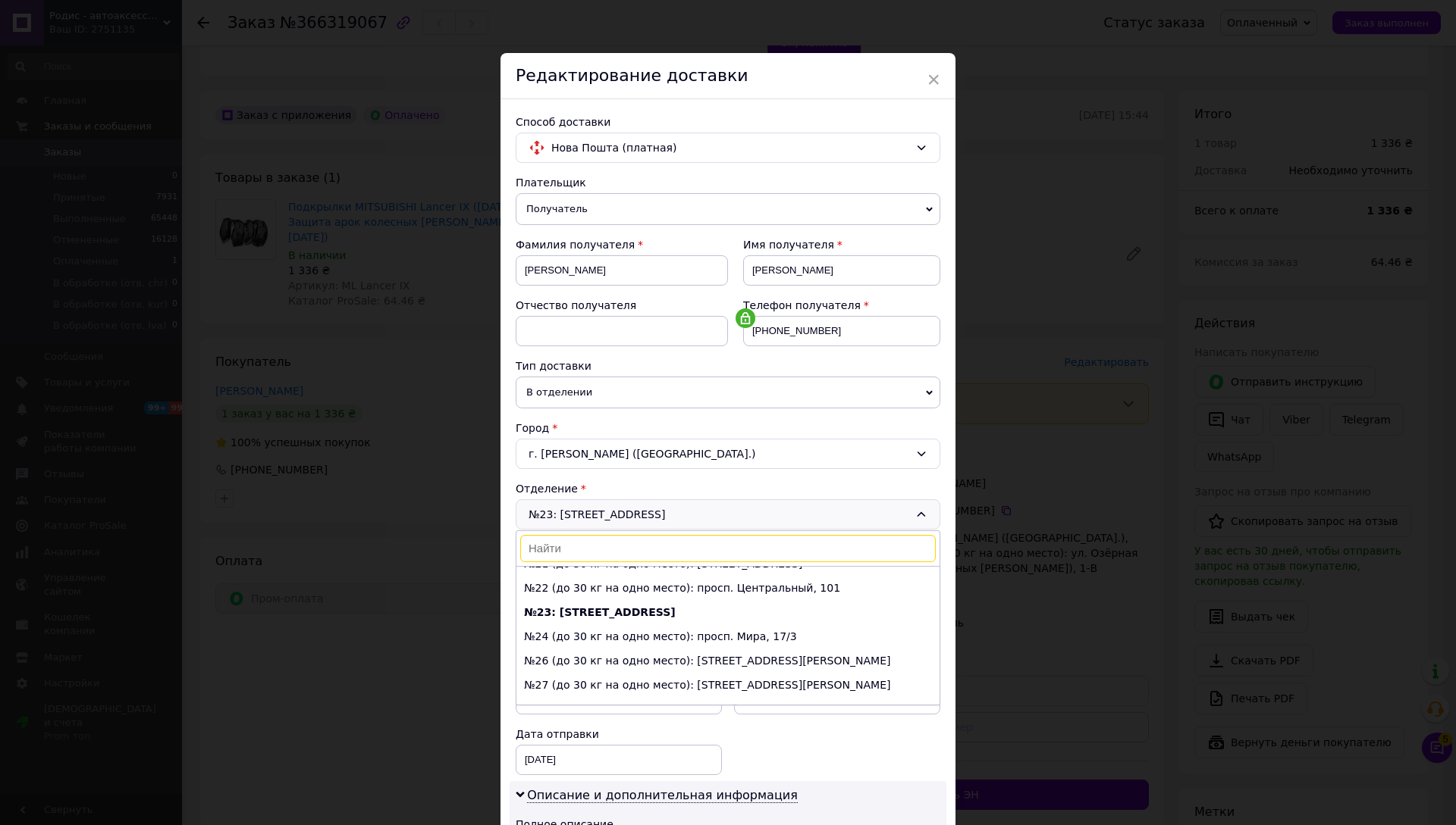
click at [786, 479] on div "Плательщик Получатель Отправитель Фамилия получателя [PERSON_NAME] Имя получате…" at bounding box center [728, 627] width 425 height 903
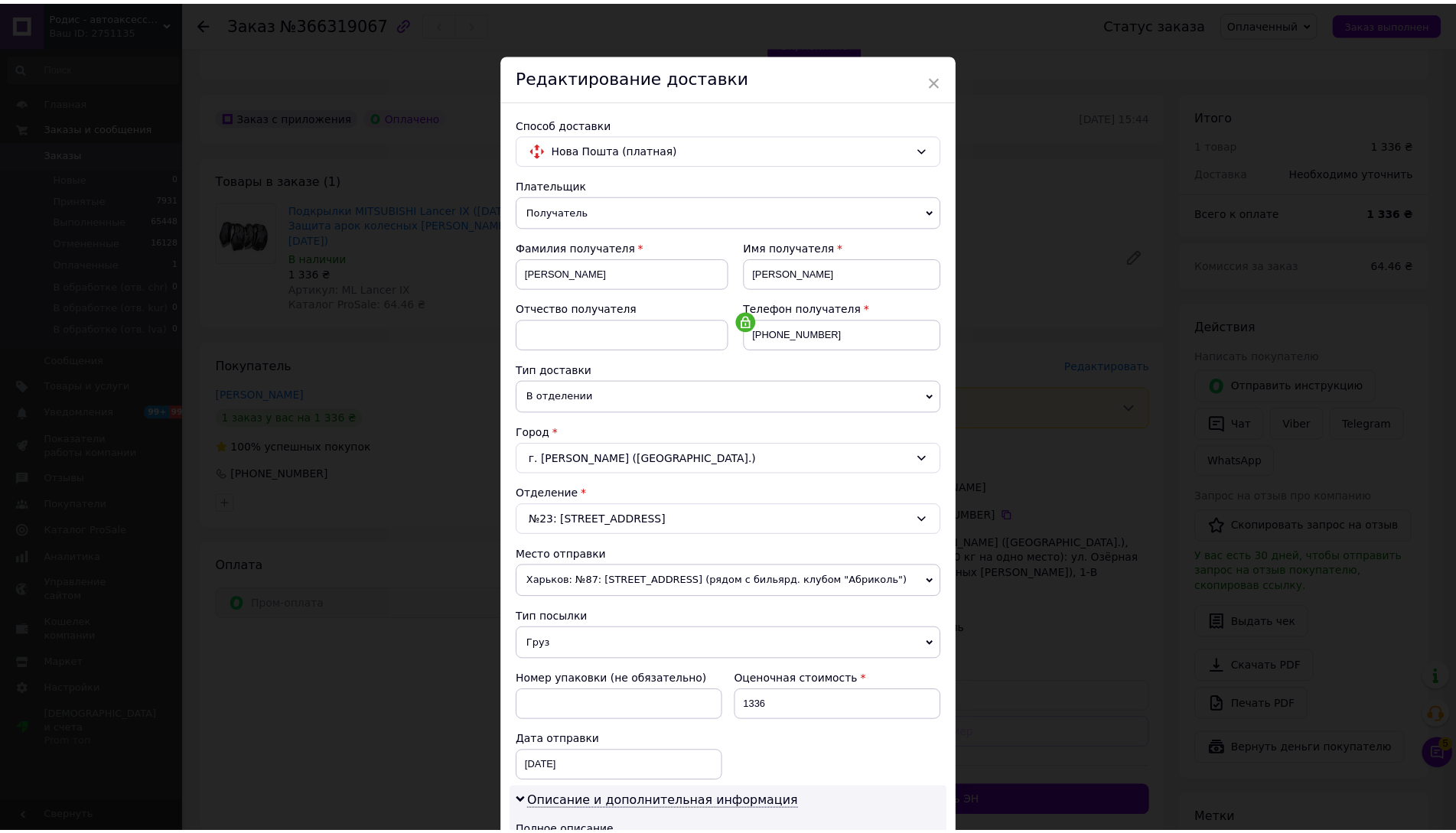
scroll to position [306, 0]
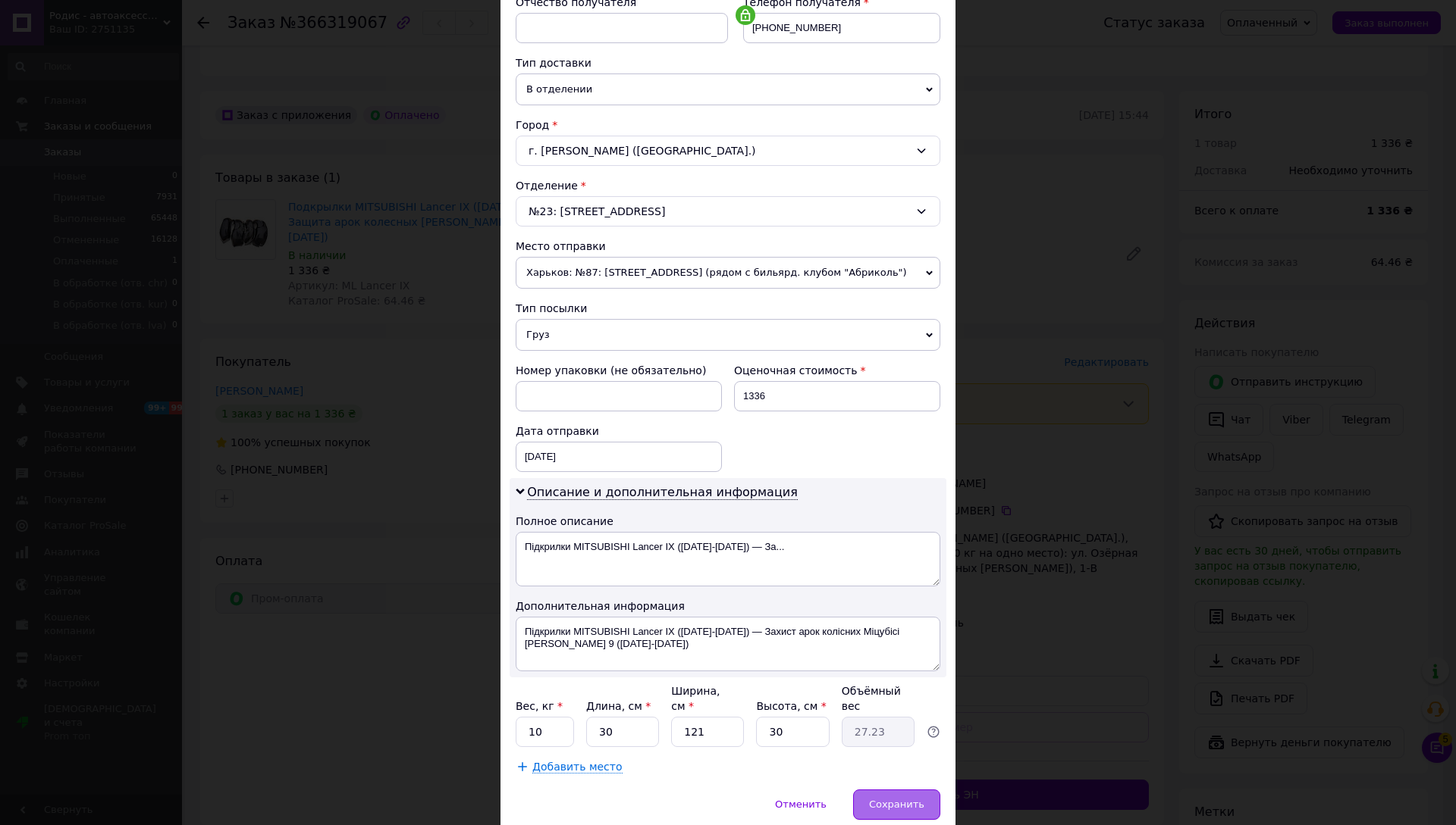
click at [882, 799] on span "Сохранить" at bounding box center [897, 805] width 56 height 11
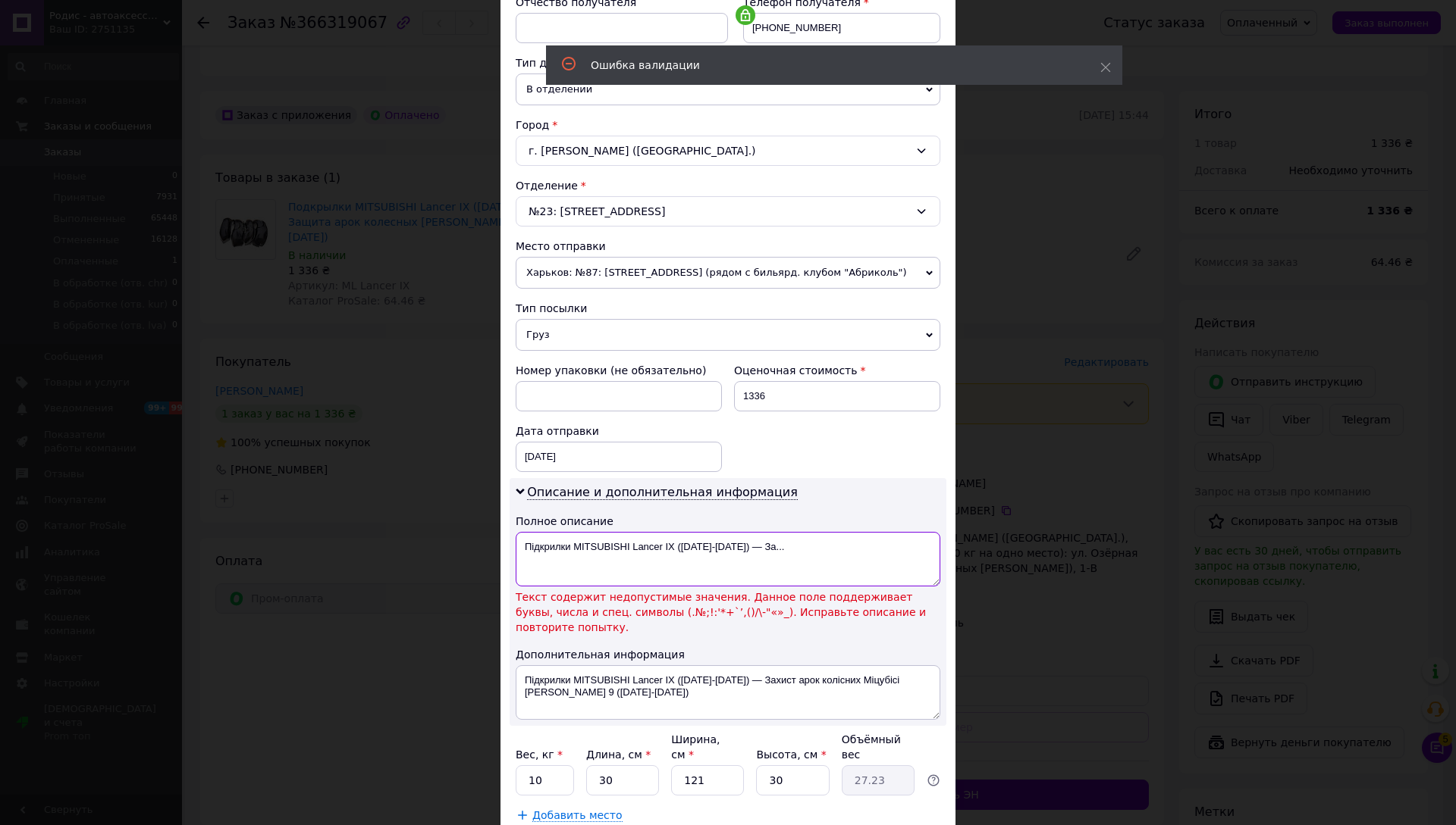
drag, startPoint x: 734, startPoint y: 551, endPoint x: 742, endPoint y: 584, distance: 34.0
click at [734, 551] on textarea "Підкрилки MITSUBISHI Lancer IX ([DATE]-[DATE]) — За..." at bounding box center [728, 559] width 425 height 55
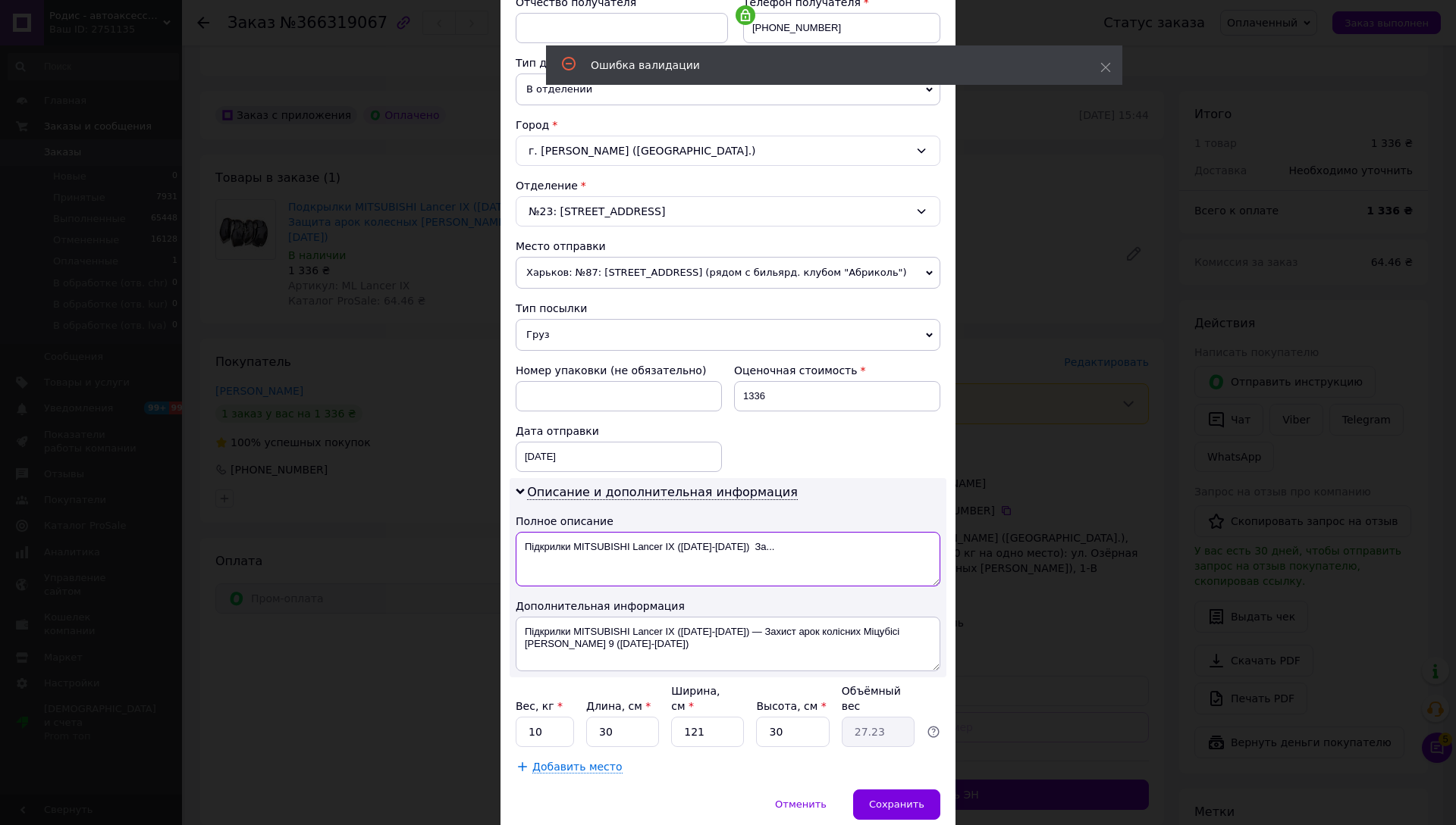
type textarea "Підкрилки MITSUBISHI Lancer IX ([DATE]-[DATE]) За..."
click at [736, 629] on textarea "Підкрилки MITSUBISHI Lancer IX ([DATE]-[DATE]) — Захист арок колісних Міцубісі …" at bounding box center [728, 643] width 425 height 55
click at [888, 799] on span "Сохранить" at bounding box center [897, 805] width 56 height 11
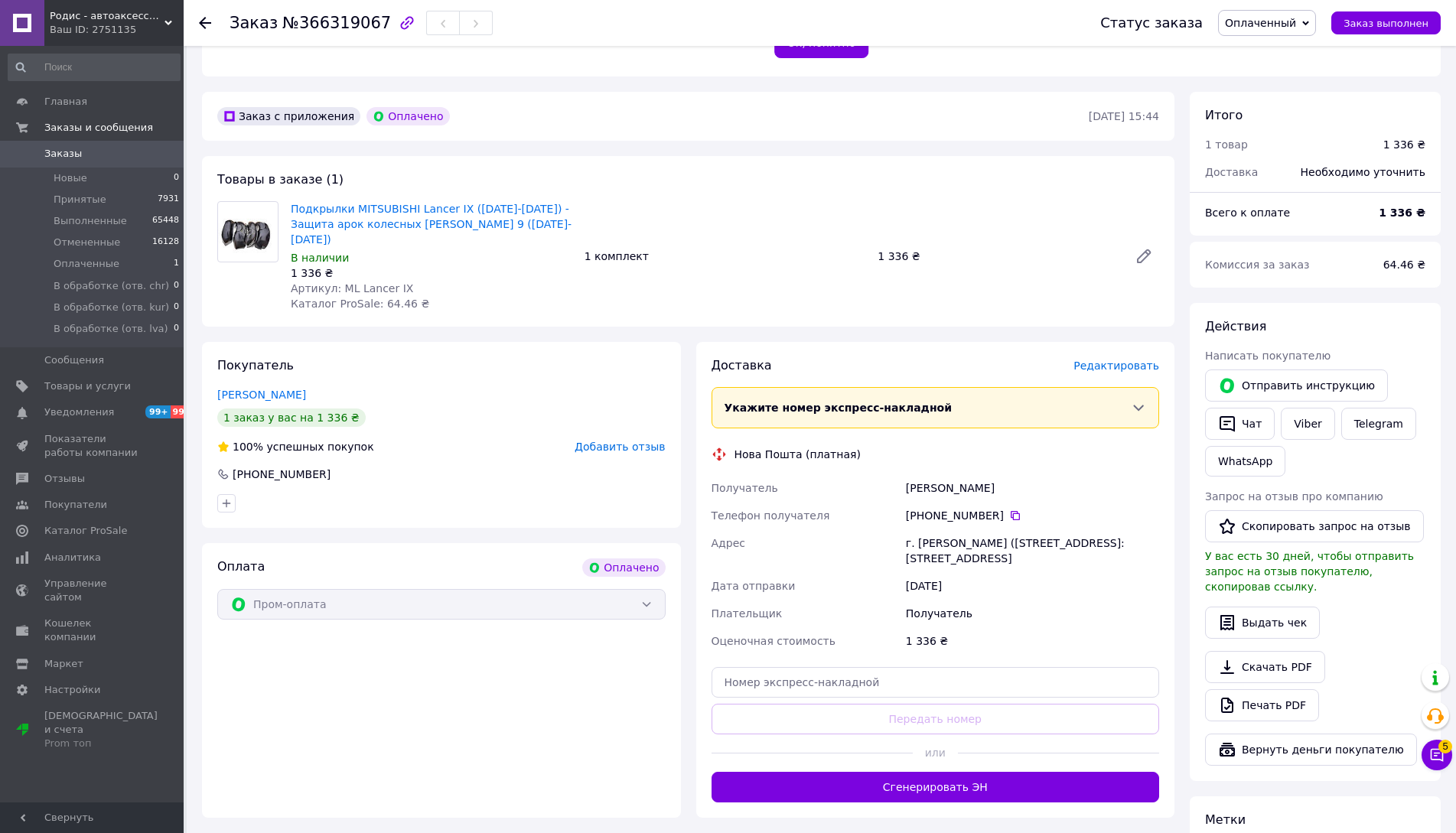
click at [945, 475] on div "[PERSON_NAME]" at bounding box center [1032, 488] width 259 height 27
drag, startPoint x: 339, startPoint y: 255, endPoint x: 410, endPoint y: 255, distance: 71.0
click at [415, 281] on div "Артикул: ML Lancer IX" at bounding box center [431, 288] width 282 height 15
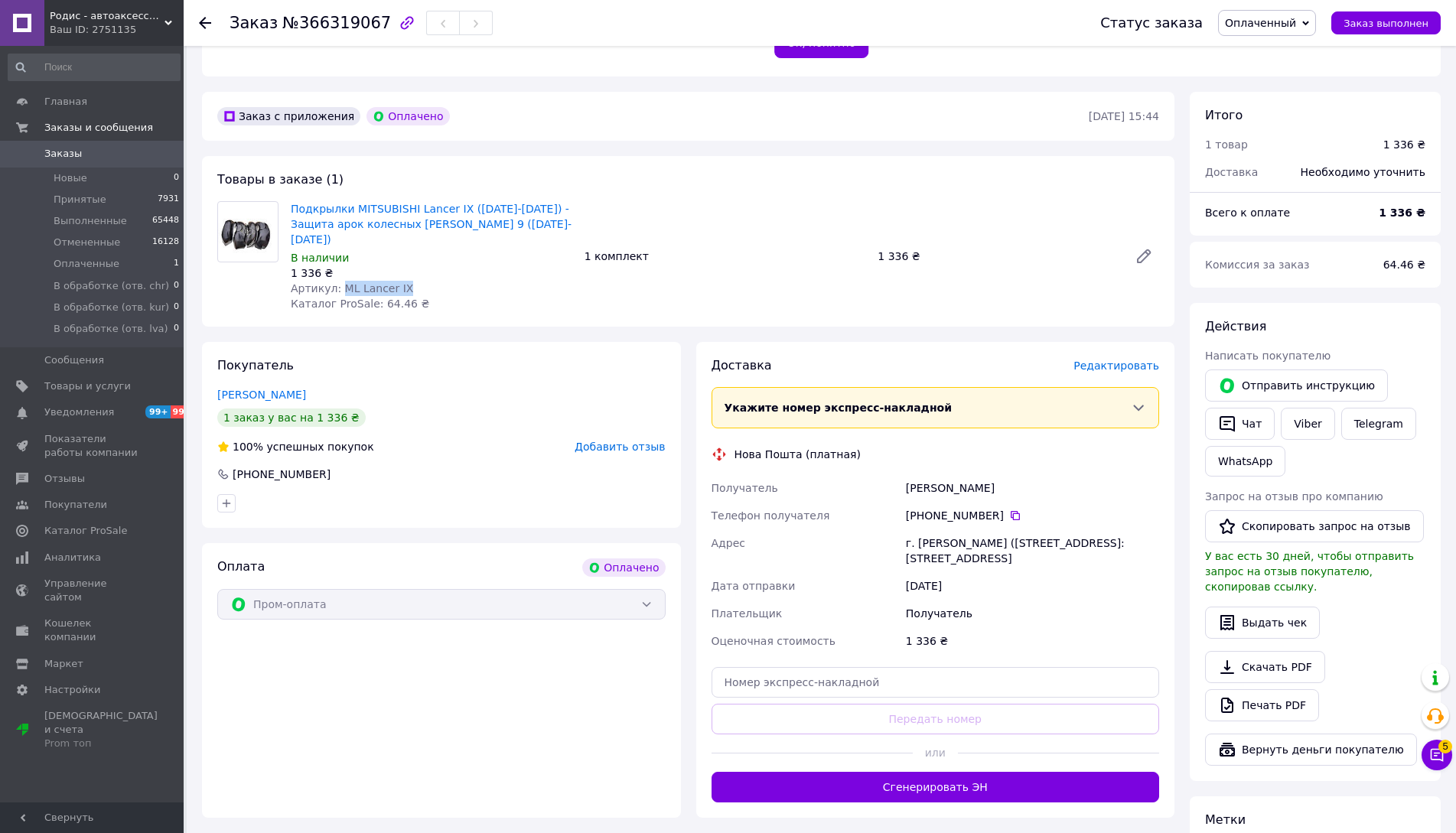
copy span "ML Lancer IX"
click at [1276, 14] on span "Оплаченный" at bounding box center [1267, 23] width 98 height 26
click at [1262, 57] on li "Принят" at bounding box center [1284, 53] width 131 height 23
click at [823, 772] on button "Сгенерировать ЭН" at bounding box center [935, 787] width 448 height 31
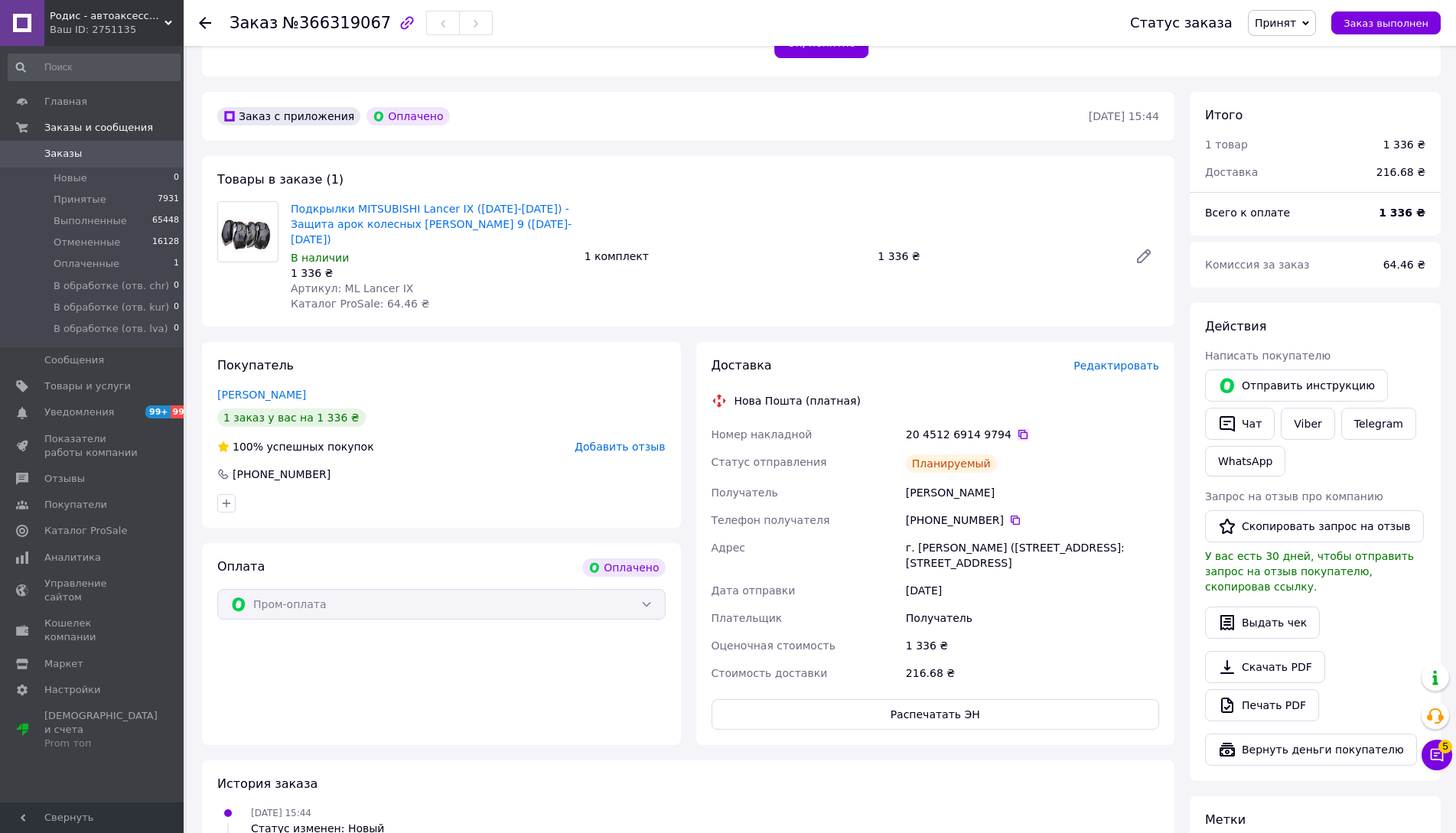
click at [1018, 430] on icon at bounding box center [1023, 434] width 9 height 9
